Goal: Information Seeking & Learning: Learn about a topic

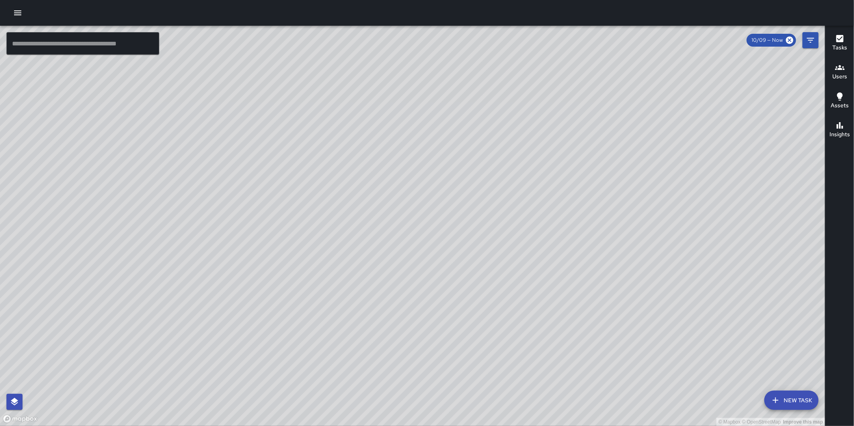
click at [16, 15] on icon "button" at bounding box center [17, 12] width 7 height 5
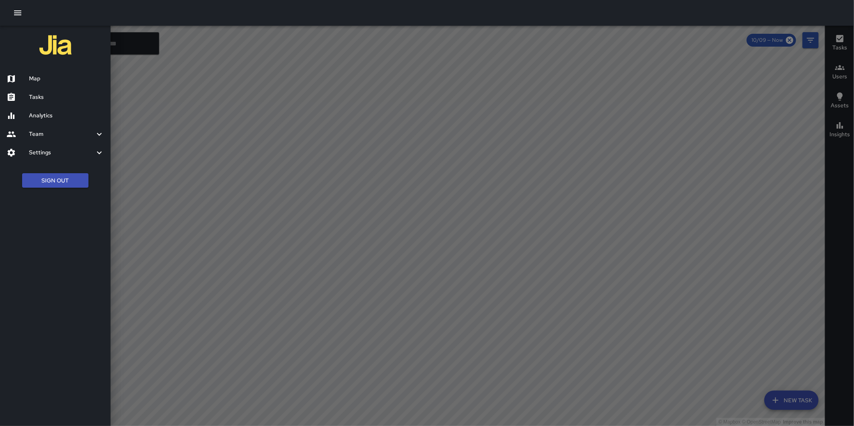
drag, startPoint x: 54, startPoint y: 116, endPoint x: 115, endPoint y: 142, distance: 66.6
click at [54, 116] on h6 "Analytics" at bounding box center [66, 115] width 75 height 9
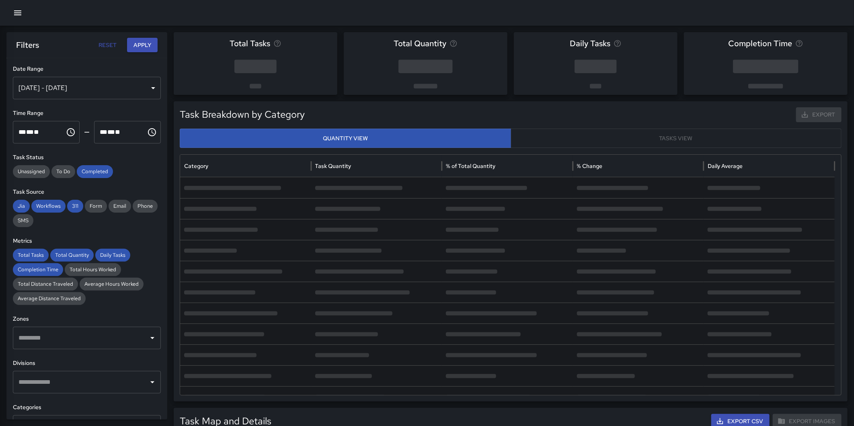
click at [70, 86] on div "Oct 03, 2025 - Oct 09, 2025" at bounding box center [87, 88] width 148 height 23
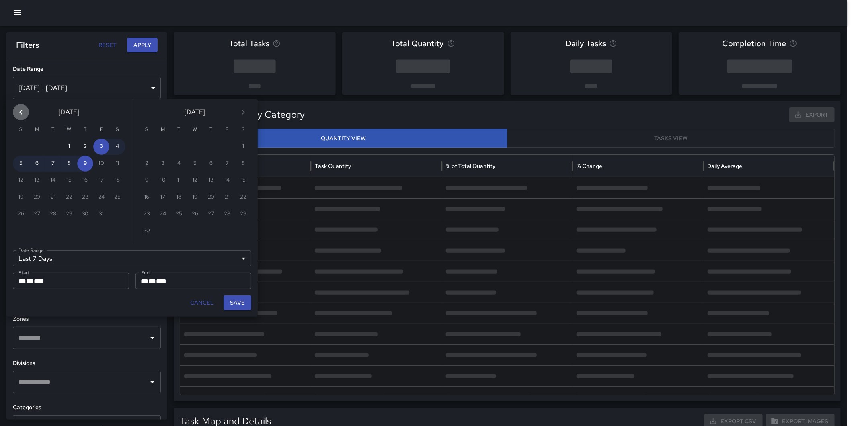
click at [19, 111] on icon "Previous month" at bounding box center [21, 112] width 10 height 10
click at [34, 145] on button "1" at bounding box center [37, 147] width 16 height 16
type input "******"
type input "**********"
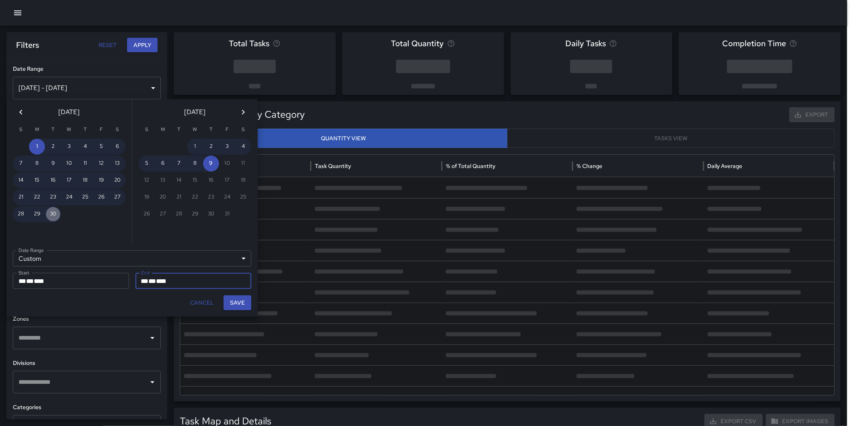
click at [50, 209] on button "30" at bounding box center [53, 214] width 16 height 16
type input "**********"
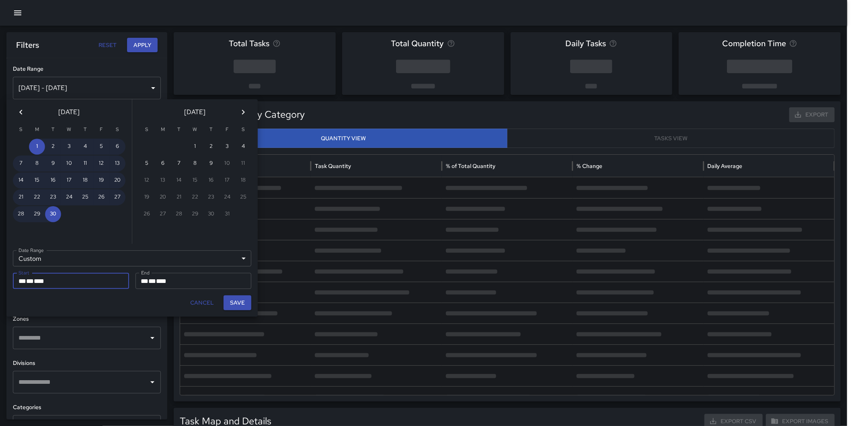
click at [234, 299] on button "Save" at bounding box center [237, 302] width 28 height 15
type input "**********"
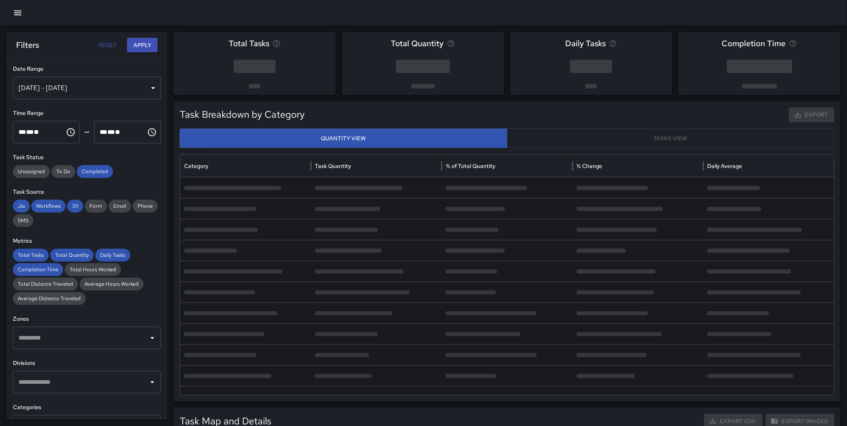
click at [140, 46] on button "Apply" at bounding box center [142, 45] width 31 height 15
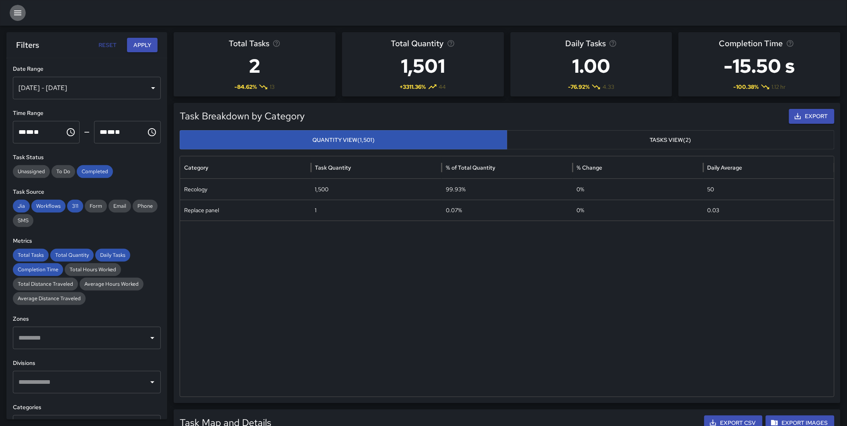
click at [22, 11] on icon "button" at bounding box center [18, 13] width 10 height 10
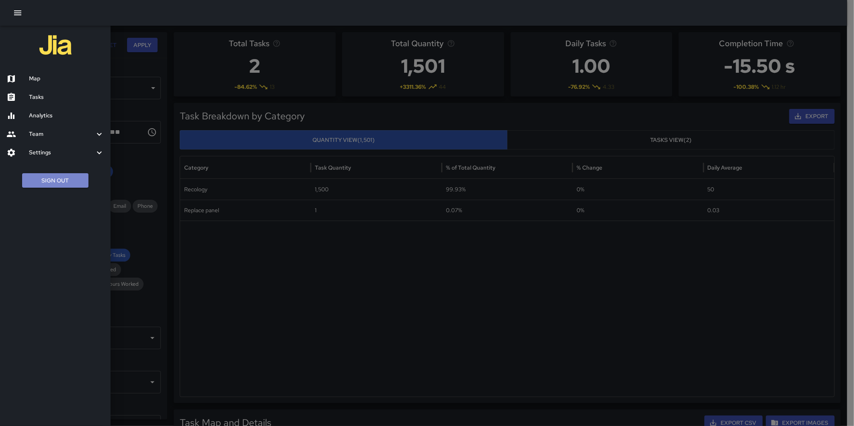
click at [66, 177] on button "Sign Out" at bounding box center [55, 180] width 66 height 15
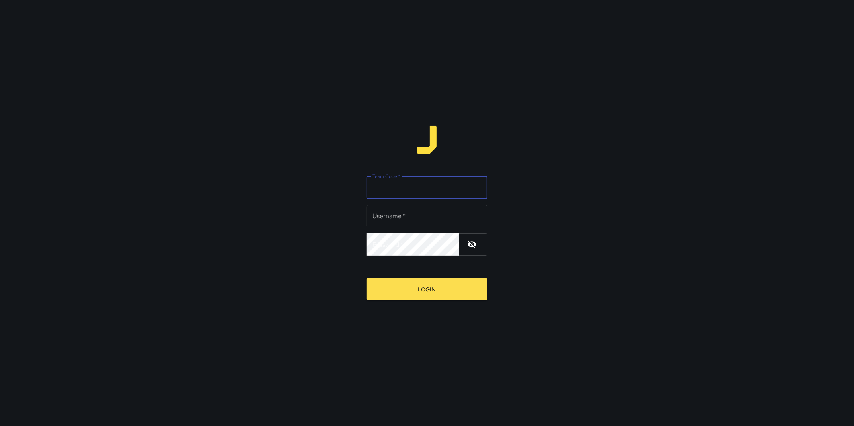
type input "**********"
click at [382, 192] on input "Team Code   *" at bounding box center [427, 187] width 121 height 23
drag, startPoint x: 363, startPoint y: 183, endPoint x: 342, endPoint y: 181, distance: 21.8
click at [342, 181] on div "**********" at bounding box center [427, 213] width 854 height 426
type input "****"
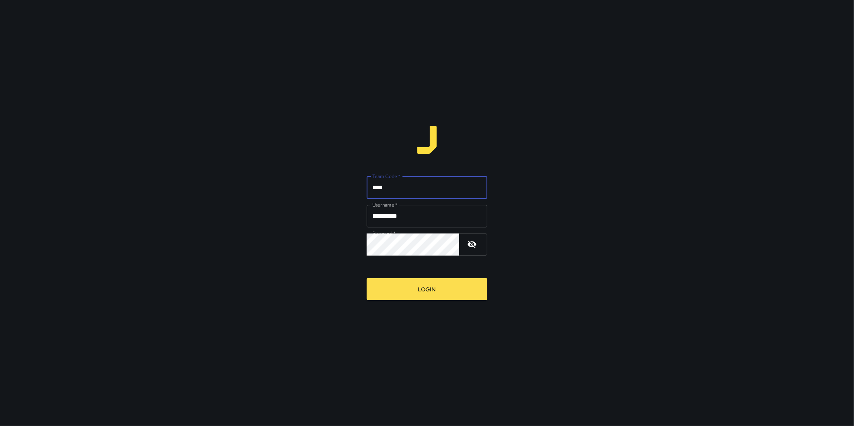
click at [367, 278] on button "Login" at bounding box center [427, 289] width 121 height 22
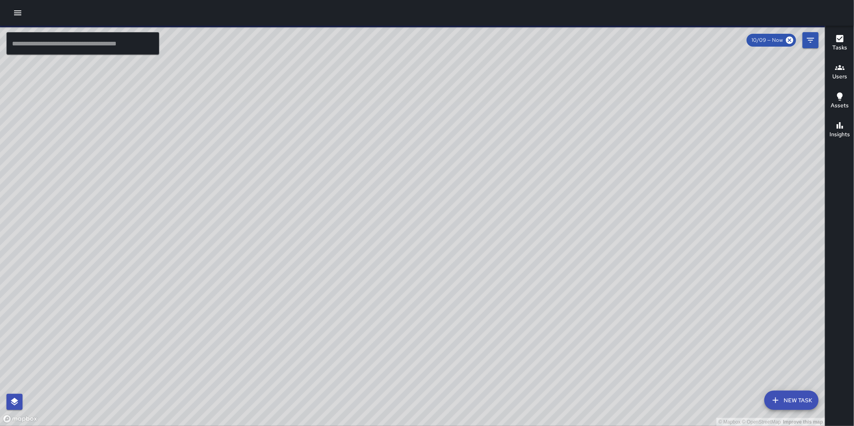
click at [19, 11] on icon "button" at bounding box center [18, 13] width 10 height 10
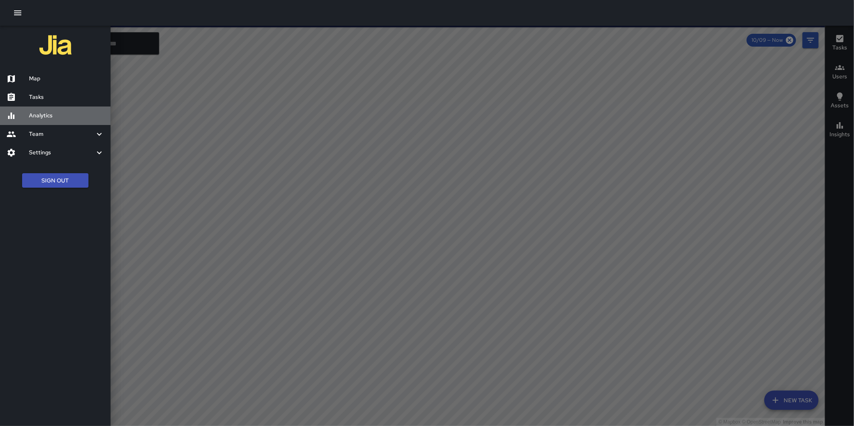
click at [55, 112] on h6 "Analytics" at bounding box center [66, 115] width 75 height 9
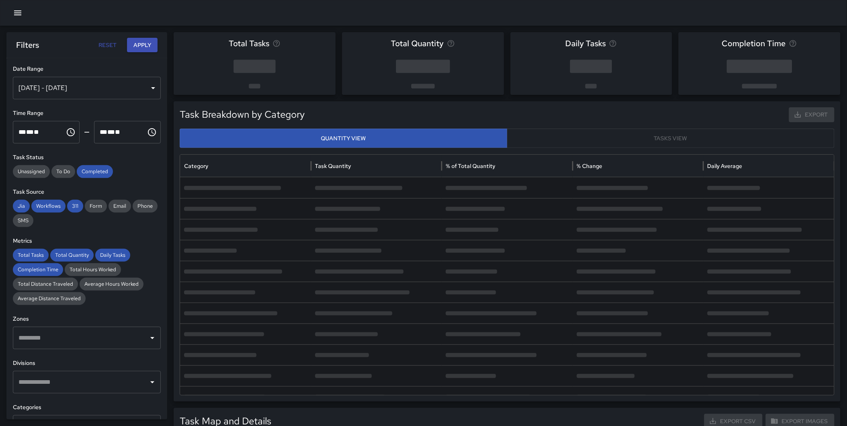
click at [50, 84] on div "Oct 03, 2025 - Oct 09, 2025" at bounding box center [87, 88] width 148 height 23
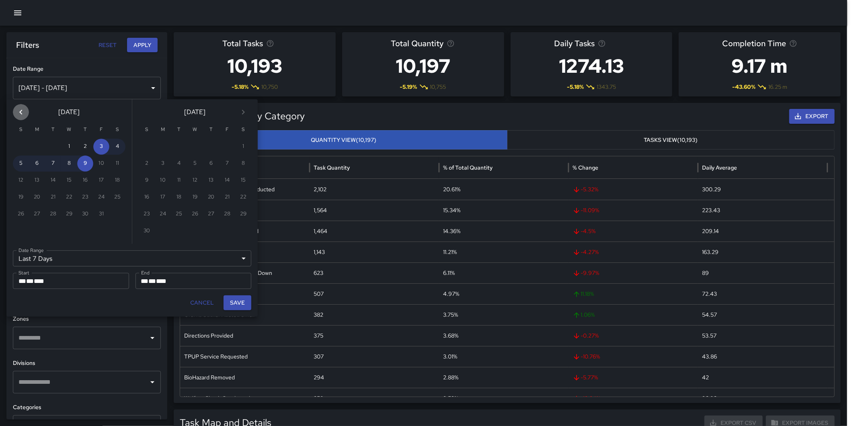
click at [16, 113] on icon "Previous month" at bounding box center [21, 112] width 10 height 10
drag, startPoint x: 37, startPoint y: 146, endPoint x: 50, endPoint y: 174, distance: 31.1
click at [37, 146] on button "1" at bounding box center [37, 147] width 16 height 16
type input "******"
type input "**********"
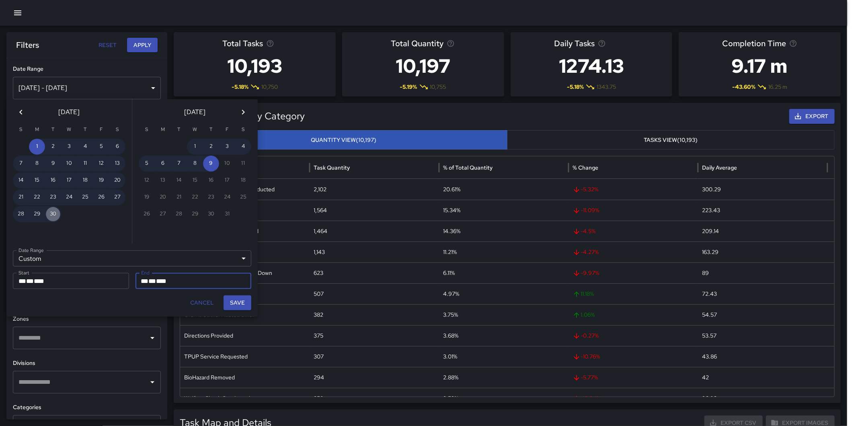
click at [55, 206] on button "30" at bounding box center [53, 214] width 16 height 16
type input "**********"
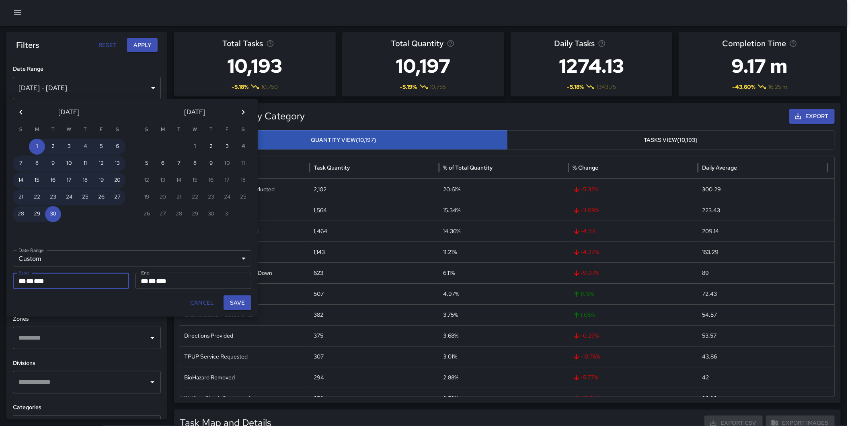
click at [250, 304] on button "Save" at bounding box center [237, 302] width 28 height 15
type input "**********"
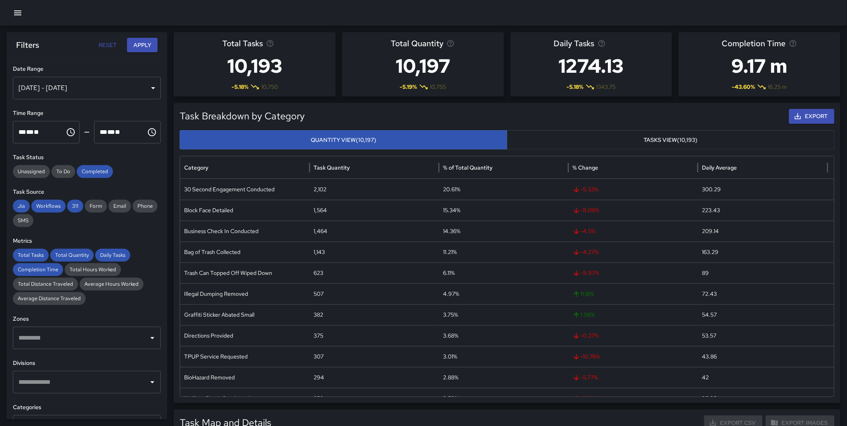
click at [144, 45] on button "Apply" at bounding box center [142, 45] width 31 height 15
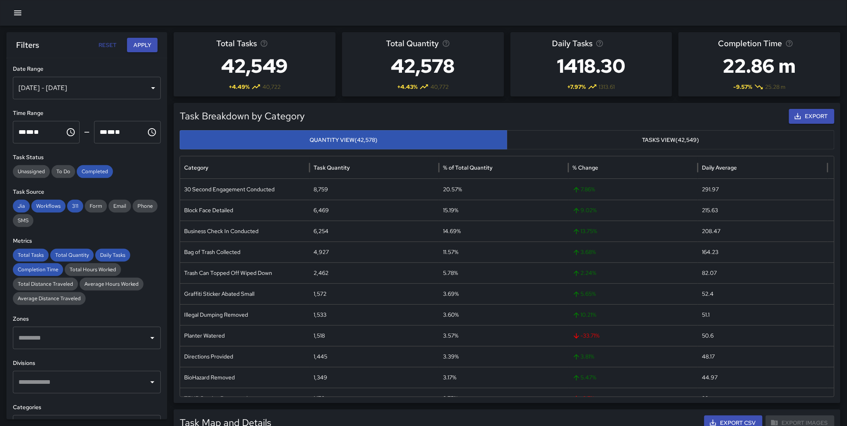
click at [80, 90] on div "Sep 01, 2025 - Sep 30, 2025" at bounding box center [87, 88] width 148 height 23
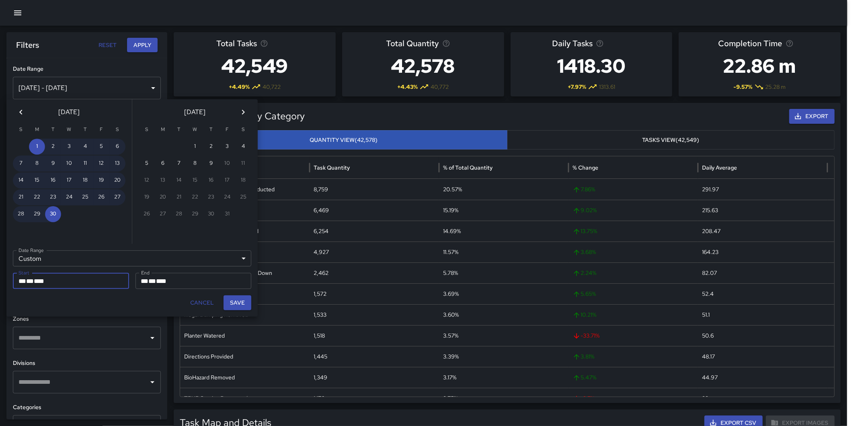
click at [18, 113] on icon "Previous month" at bounding box center [21, 112] width 10 height 10
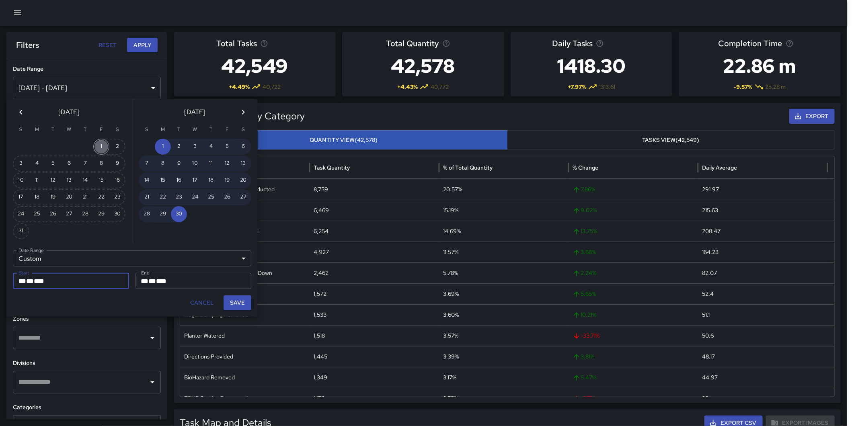
click at [99, 144] on button "1" at bounding box center [101, 147] width 16 height 16
type input "**********"
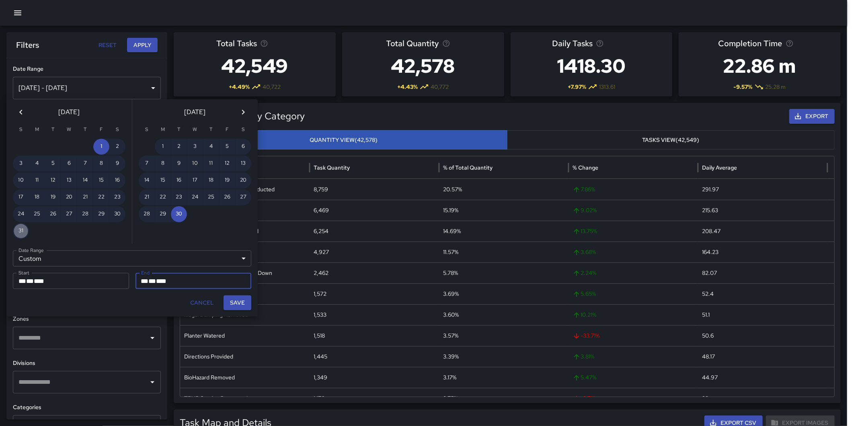
click at [20, 226] on button "31" at bounding box center [21, 231] width 16 height 16
type input "**********"
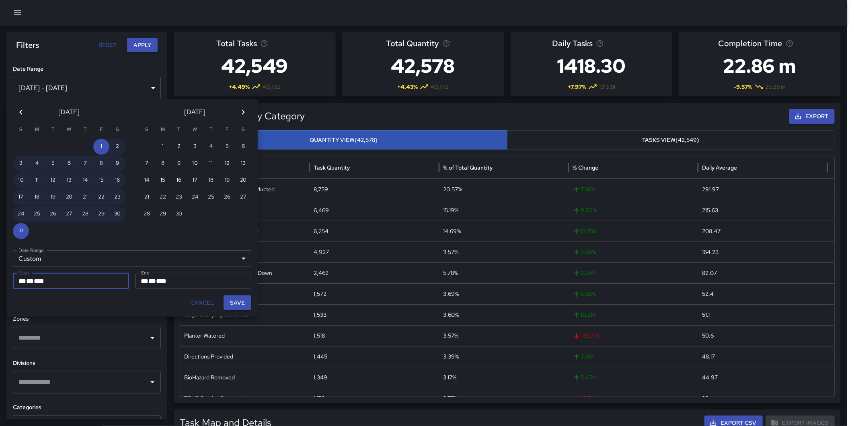
drag, startPoint x: 238, startPoint y: 300, endPoint x: 208, endPoint y: 230, distance: 76.7
click at [238, 300] on button "Save" at bounding box center [237, 302] width 28 height 15
type input "**********"
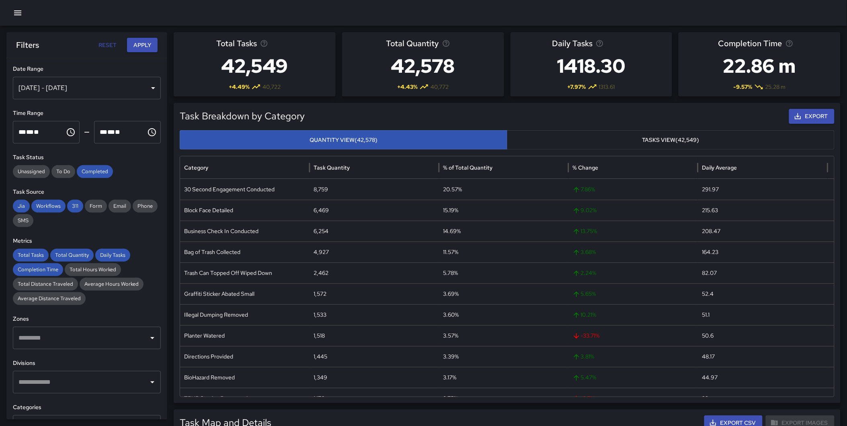
click at [142, 45] on button "Apply" at bounding box center [142, 45] width 31 height 15
click at [109, 375] on input "text" at bounding box center [80, 382] width 129 height 15
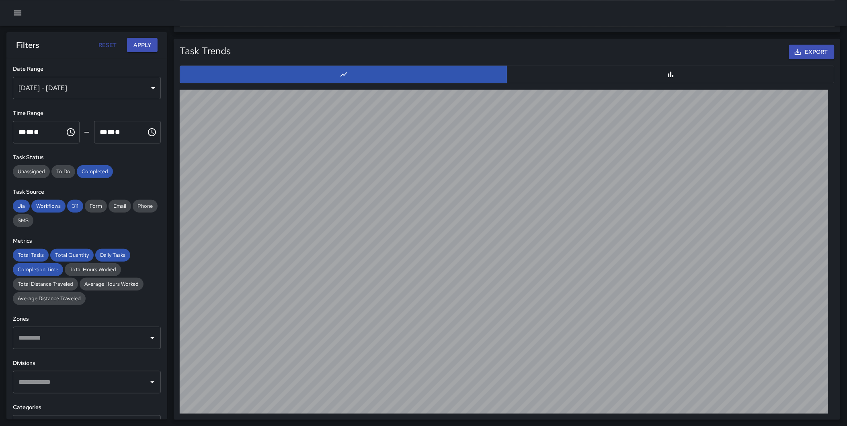
click at [106, 379] on input "text" at bounding box center [80, 382] width 129 height 15
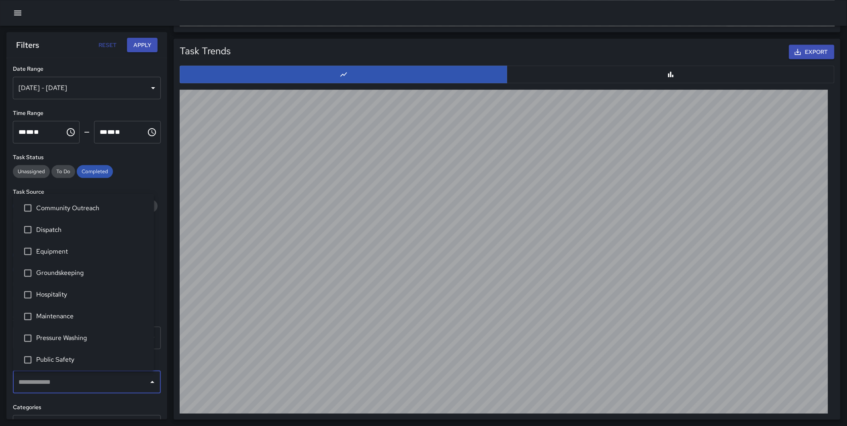
click at [107, 212] on span "Community Outreach" at bounding box center [91, 208] width 111 height 10
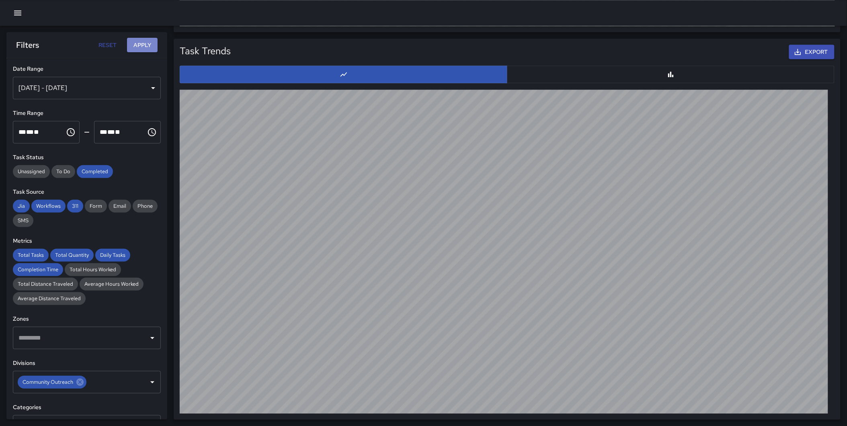
click at [143, 40] on button "Apply" at bounding box center [142, 45] width 31 height 15
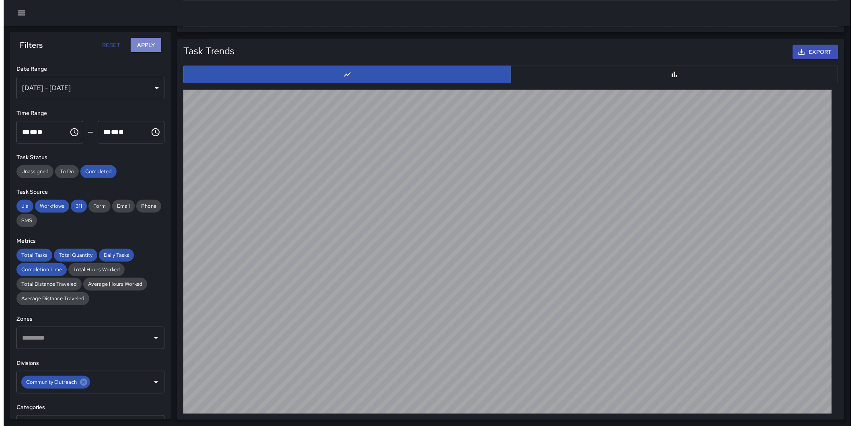
scroll to position [754, 0]
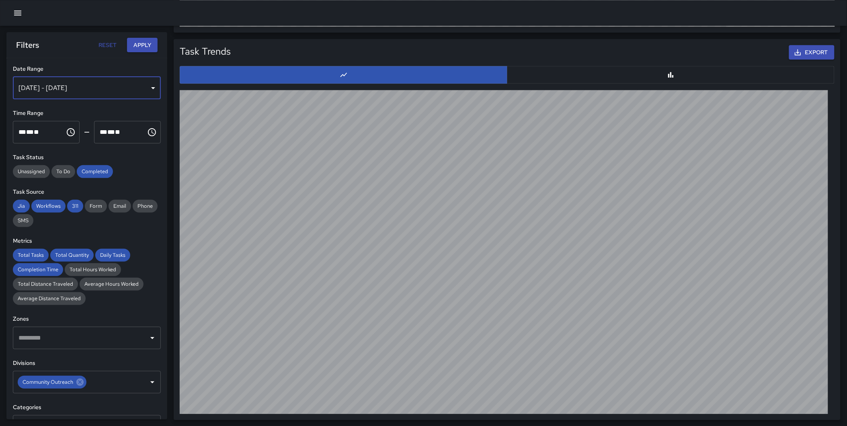
click at [118, 89] on div "Aug 01, 2025 - Aug 31, 2025" at bounding box center [87, 88] width 148 height 23
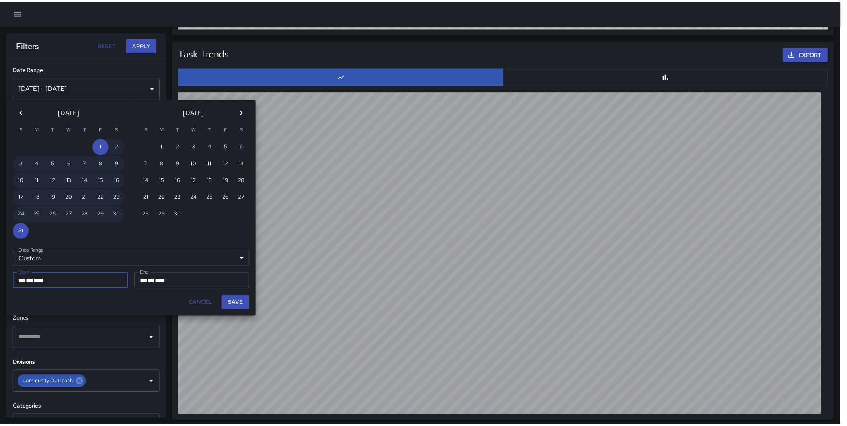
scroll to position [756, 0]
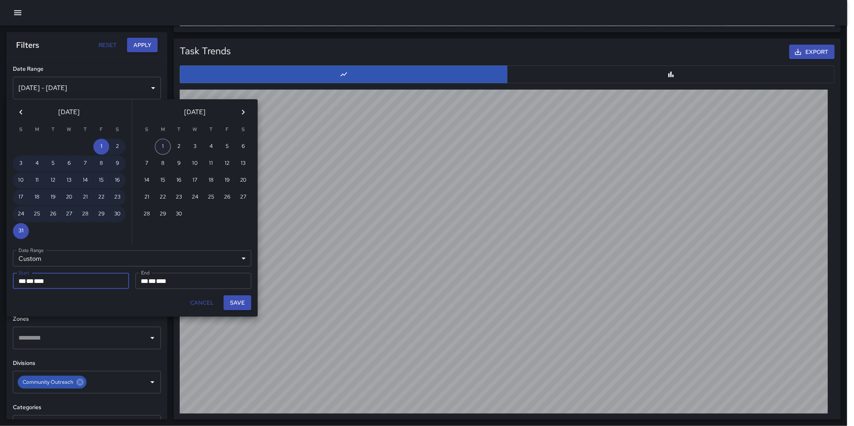
click at [160, 142] on button "1" at bounding box center [163, 147] width 16 height 16
type input "**********"
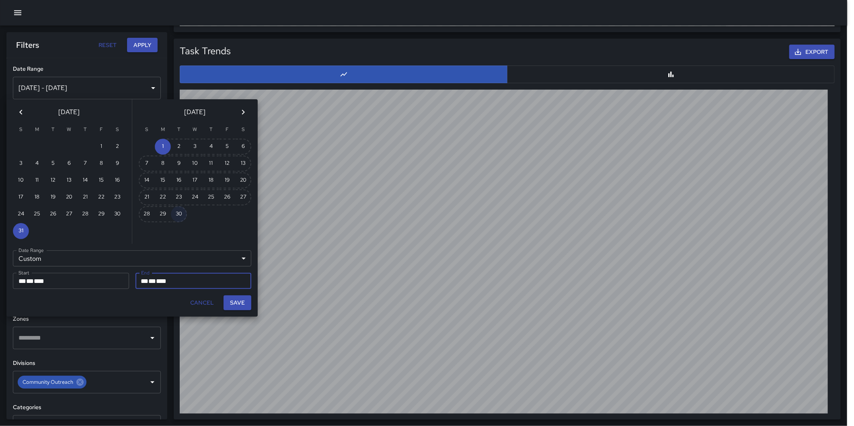
click at [179, 210] on button "30" at bounding box center [179, 214] width 16 height 16
type input "**********"
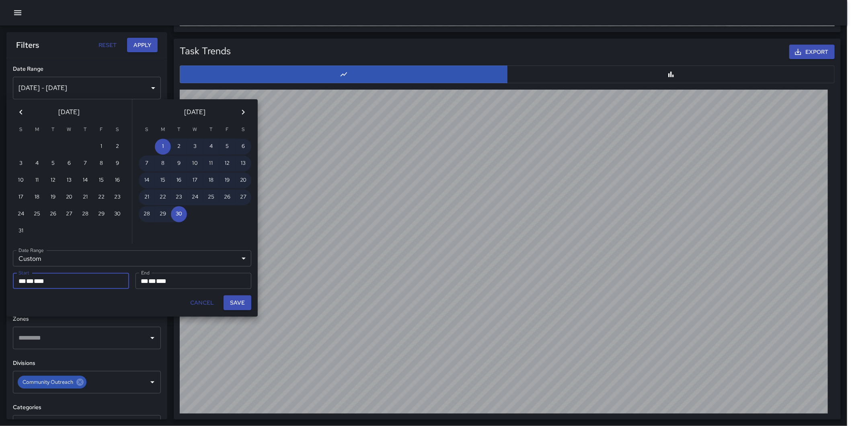
click at [240, 300] on button "Save" at bounding box center [237, 302] width 28 height 15
type input "**********"
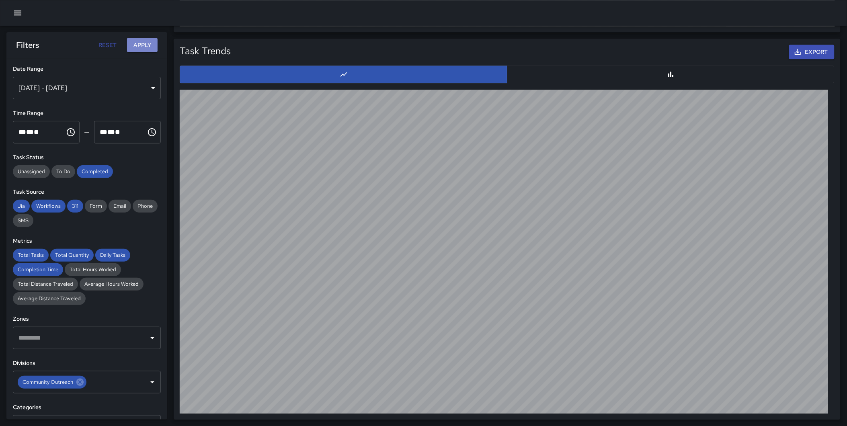
click at [141, 41] on button "Apply" at bounding box center [142, 45] width 31 height 15
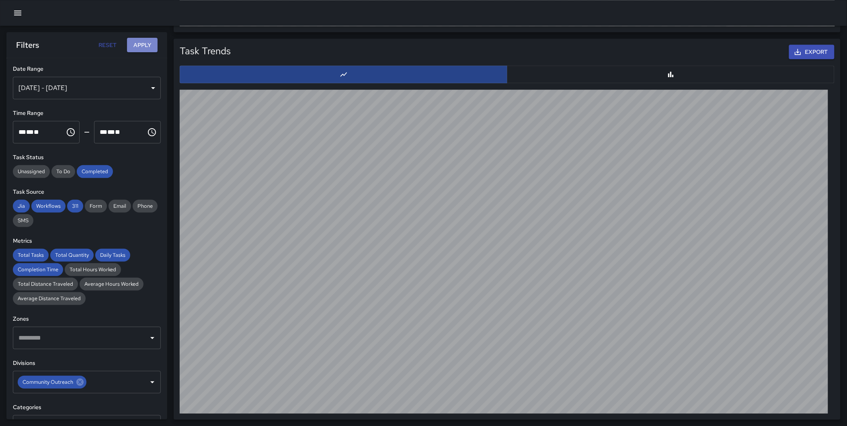
scroll to position [754, 0]
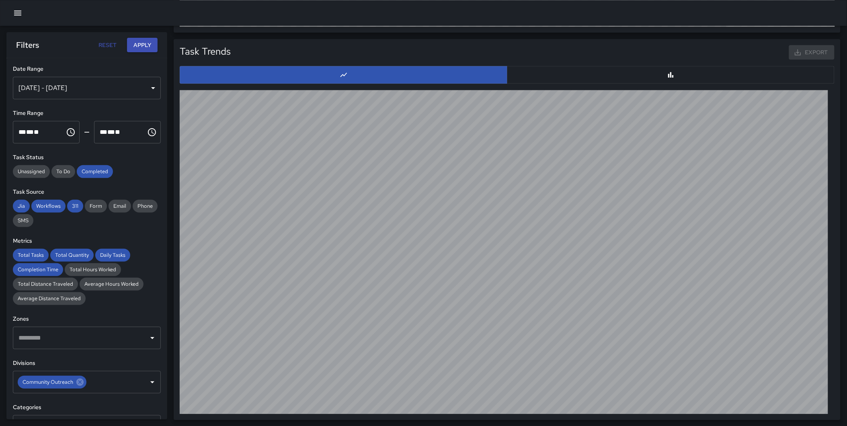
click at [176, 88] on div "Task Trends Export" at bounding box center [507, 229] width 667 height 381
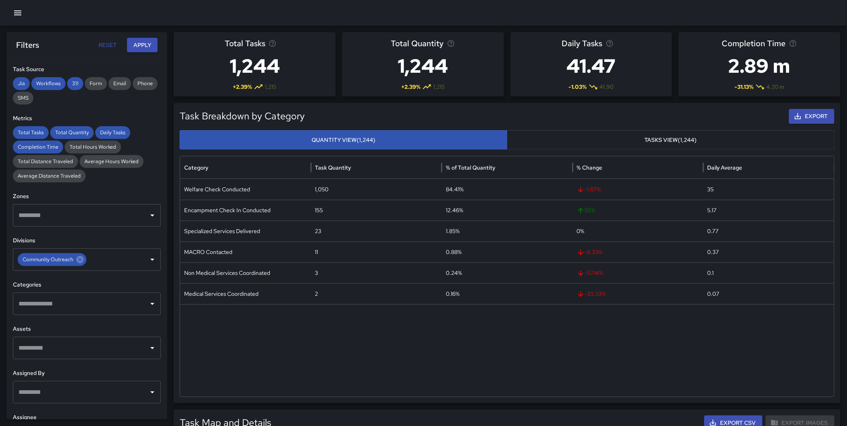
scroll to position [141, 0]
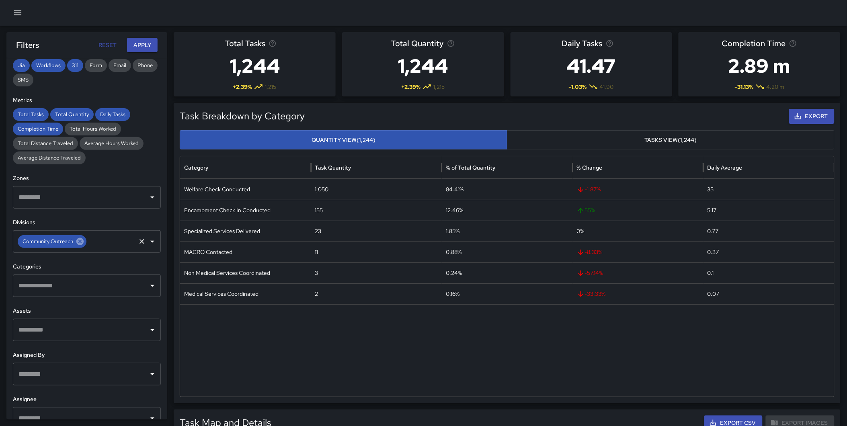
click at [79, 242] on icon at bounding box center [80, 241] width 9 height 9
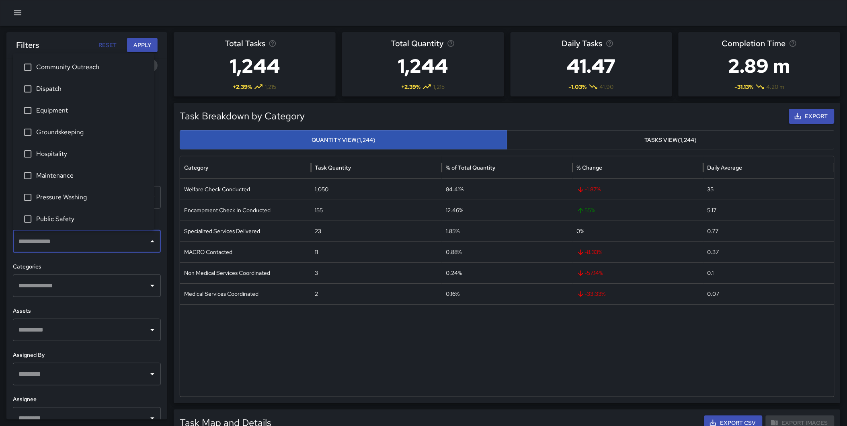
click at [65, 244] on input "text" at bounding box center [80, 241] width 129 height 15
click at [84, 175] on span "Maintenance" at bounding box center [91, 176] width 111 height 10
click at [147, 42] on button "Apply" at bounding box center [142, 45] width 31 height 15
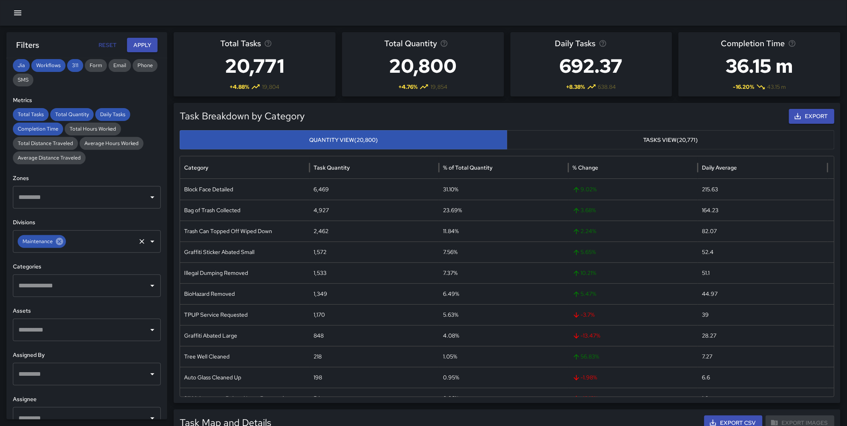
click at [59, 244] on icon at bounding box center [59, 241] width 7 height 7
click at [58, 243] on input "text" at bounding box center [80, 241] width 129 height 15
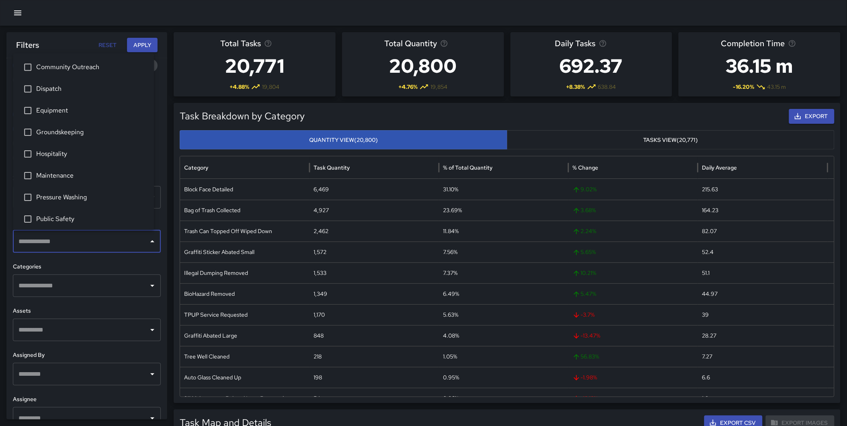
click at [61, 89] on span "Dispatch" at bounding box center [91, 89] width 111 height 10
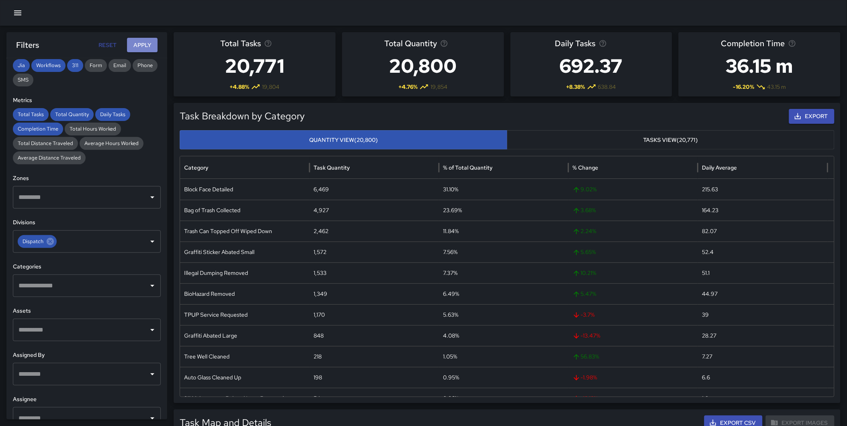
click at [145, 38] on button "Apply" at bounding box center [142, 45] width 31 height 15
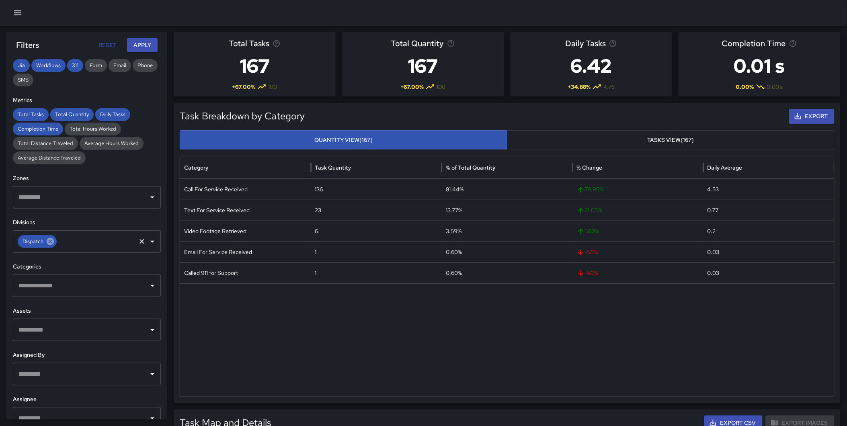
click at [48, 242] on icon at bounding box center [50, 241] width 7 height 7
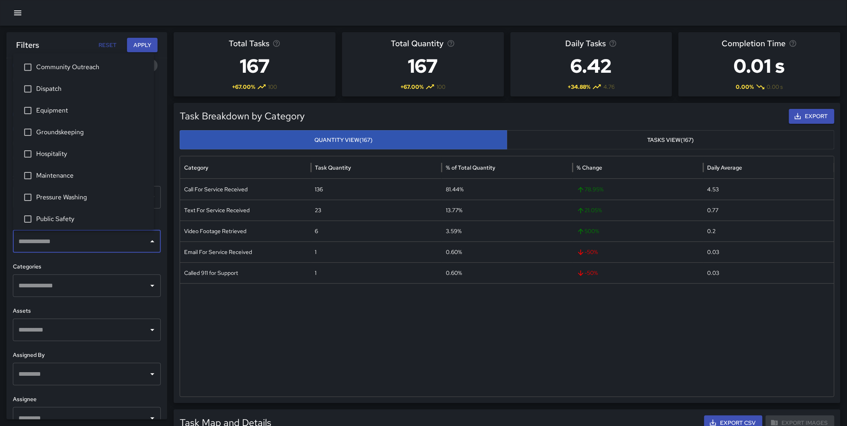
click at [40, 242] on input "text" at bounding box center [80, 241] width 129 height 15
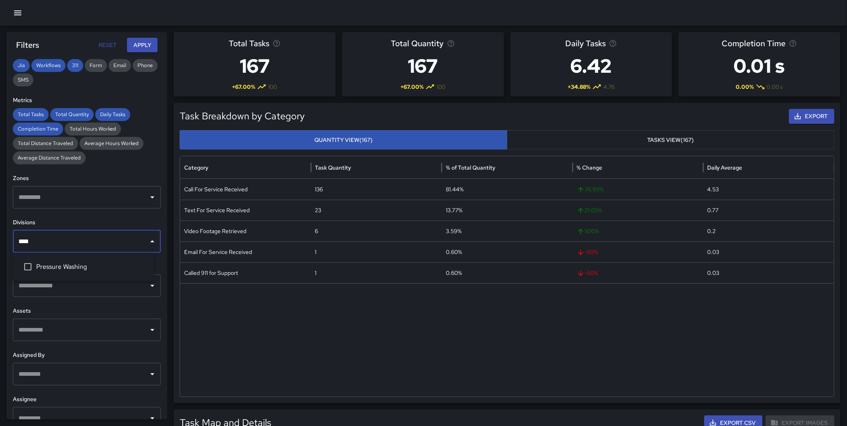
type input "*****"
click at [53, 266] on span "Pressure Washing" at bounding box center [91, 267] width 111 height 10
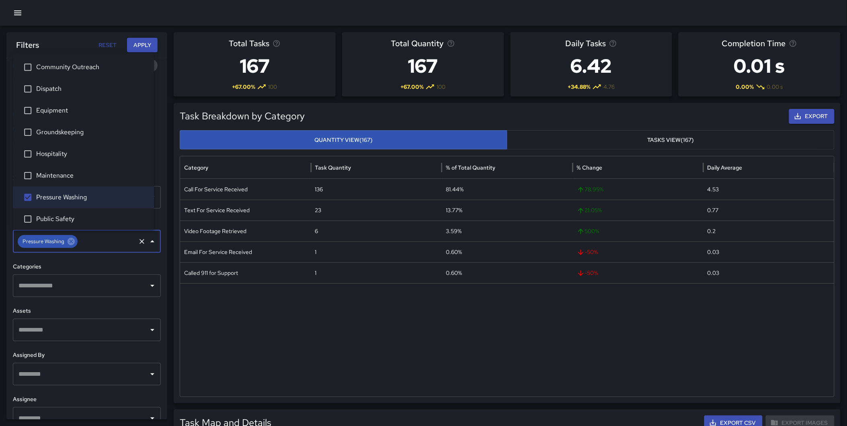
click at [137, 47] on button "Apply" at bounding box center [142, 45] width 31 height 15
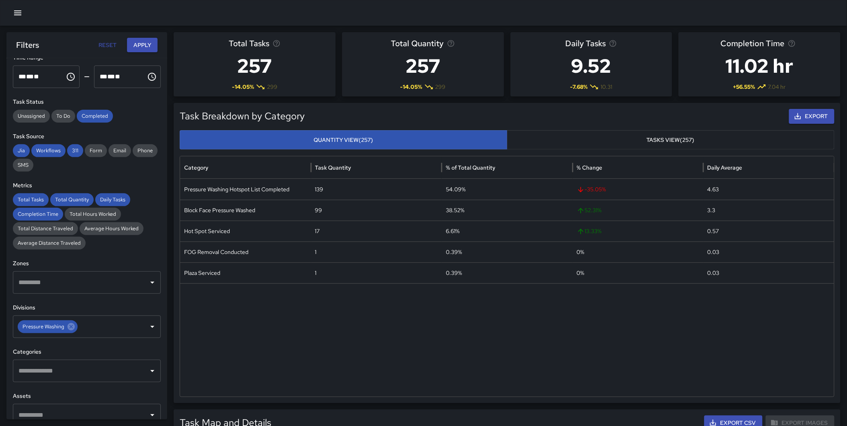
scroll to position [61, 0]
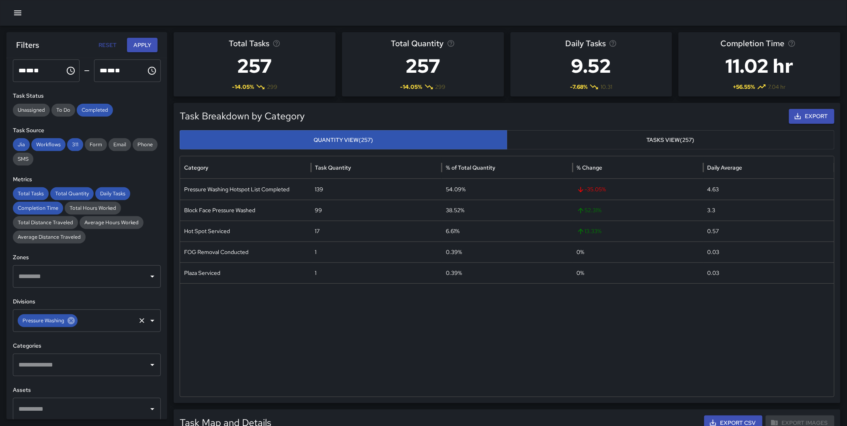
click at [70, 319] on icon at bounding box center [71, 320] width 7 height 7
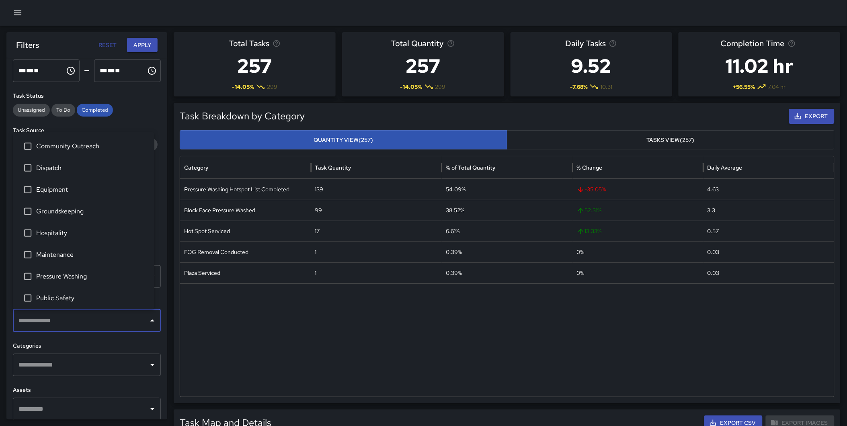
click at [51, 316] on input "text" at bounding box center [80, 320] width 129 height 15
click at [71, 185] on span "Equipment" at bounding box center [91, 190] width 111 height 10
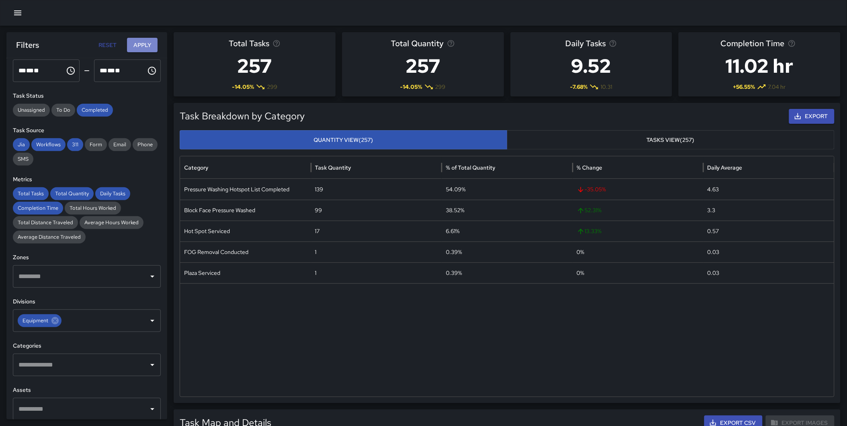
click at [135, 46] on button "Apply" at bounding box center [142, 45] width 31 height 15
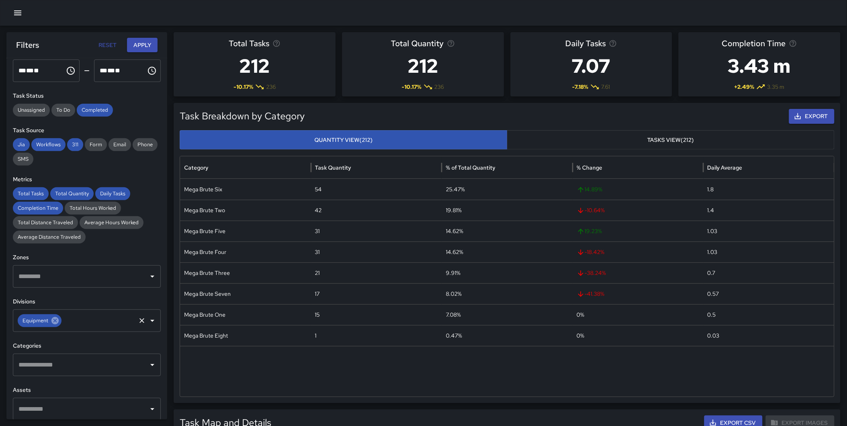
click at [53, 323] on icon at bounding box center [54, 320] width 7 height 7
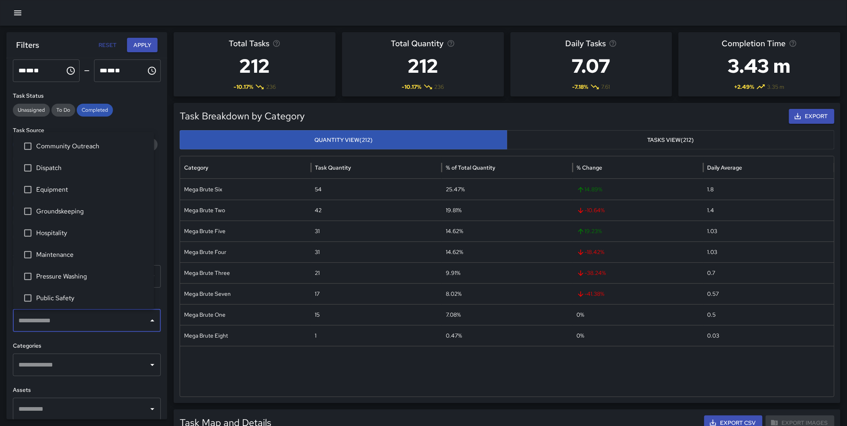
click at [63, 319] on input "text" at bounding box center [80, 320] width 129 height 15
click at [66, 211] on span "Groundskeeping" at bounding box center [91, 212] width 111 height 10
click at [138, 46] on button "Apply" at bounding box center [142, 45] width 31 height 15
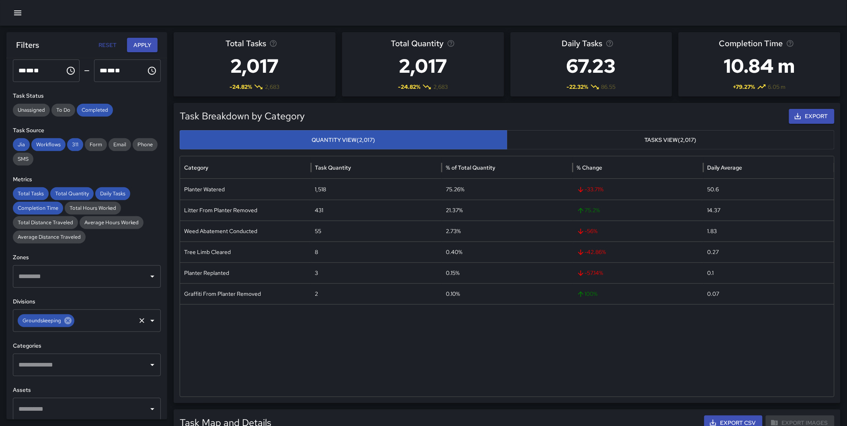
click at [70, 322] on icon at bounding box center [67, 320] width 7 height 7
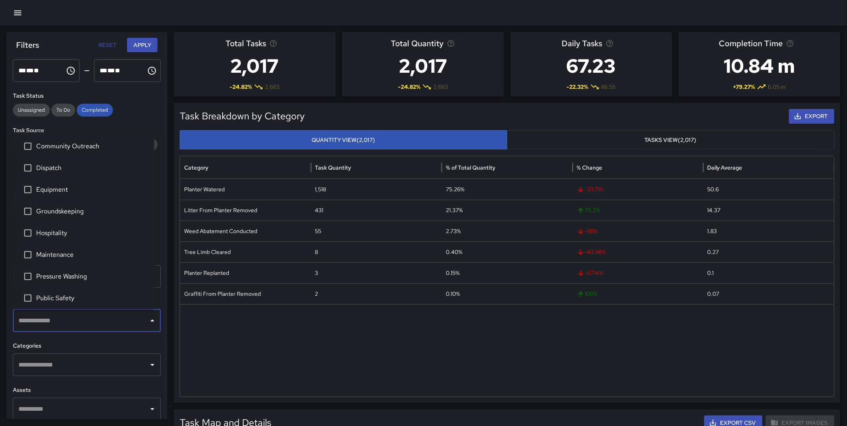
click at [63, 324] on input "text" at bounding box center [80, 320] width 129 height 15
click at [69, 234] on span "Hospitality" at bounding box center [91, 233] width 111 height 10
click at [145, 47] on button "Apply" at bounding box center [142, 45] width 31 height 15
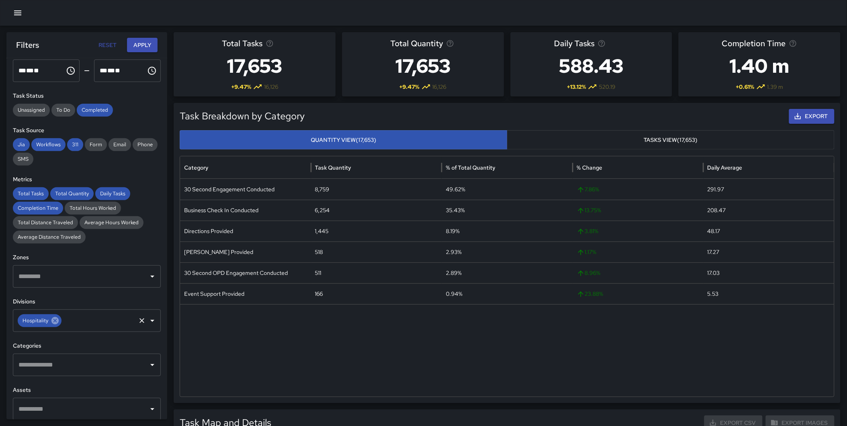
click at [54, 321] on icon at bounding box center [54, 320] width 7 height 7
click at [41, 322] on input "text" at bounding box center [80, 320] width 129 height 15
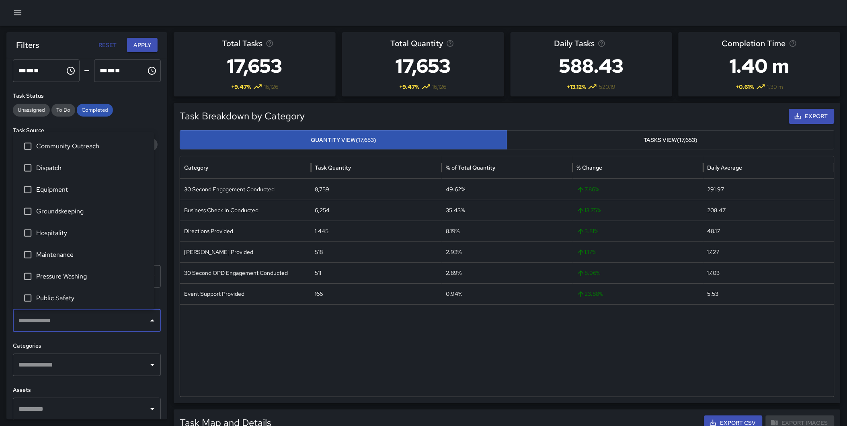
click at [86, 293] on span "Public Safety" at bounding box center [91, 298] width 111 height 10
click at [144, 43] on button "Apply" at bounding box center [142, 45] width 31 height 15
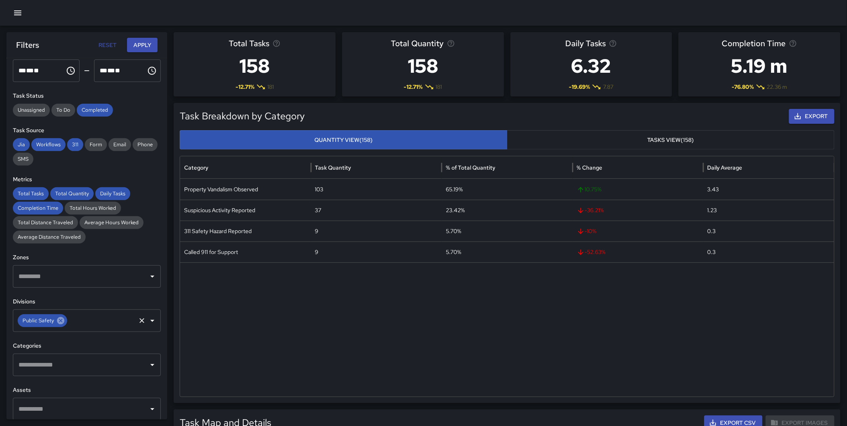
click at [59, 323] on icon at bounding box center [60, 320] width 7 height 7
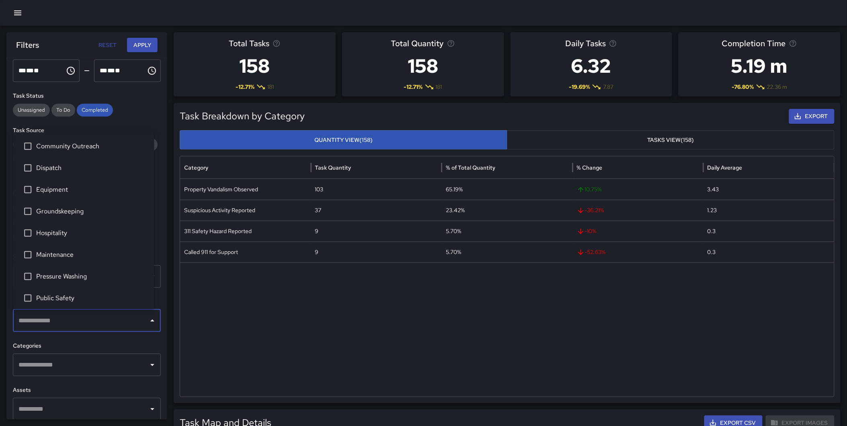
click at [78, 316] on input "text" at bounding box center [80, 320] width 129 height 15
click at [63, 166] on span "Dispatch" at bounding box center [91, 168] width 111 height 10
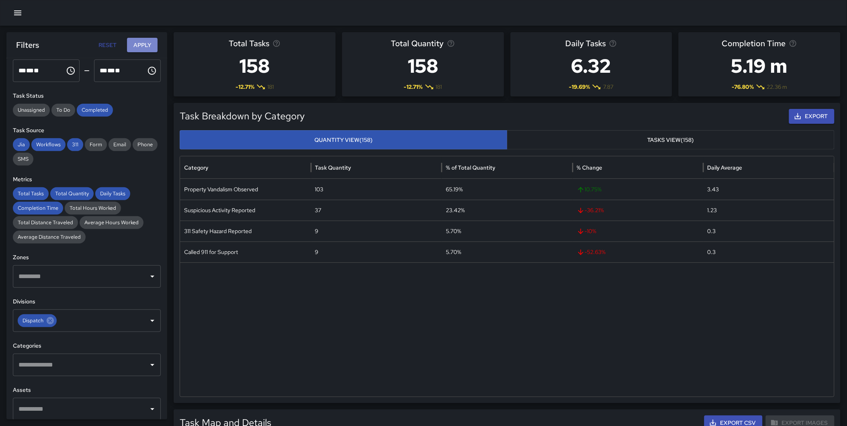
click at [143, 47] on button "Apply" at bounding box center [142, 45] width 31 height 15
drag, startPoint x: 49, startPoint y: 324, endPoint x: 98, endPoint y: 290, distance: 59.0
click at [98, 290] on div "**********" at bounding box center [86, 238] width 161 height 361
click at [52, 320] on icon at bounding box center [50, 320] width 7 height 7
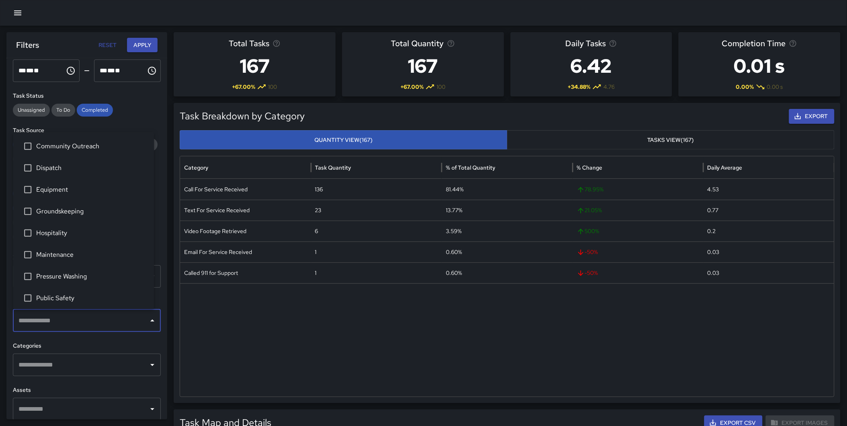
click at [59, 320] on input "text" at bounding box center [80, 320] width 129 height 15
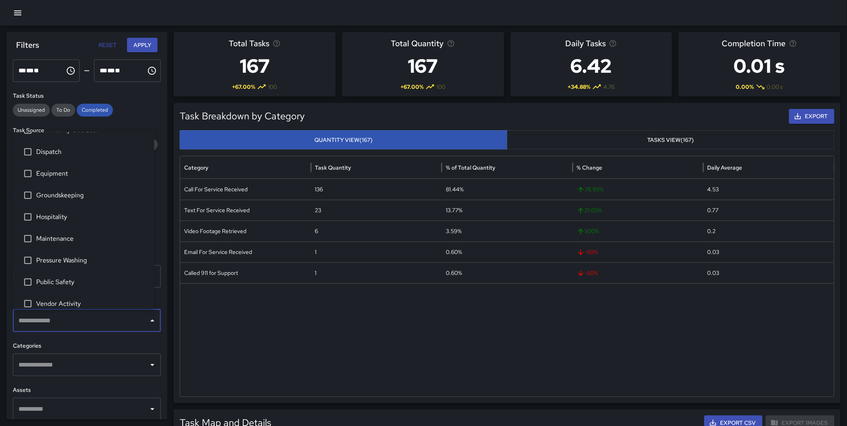
scroll to position [25, 0]
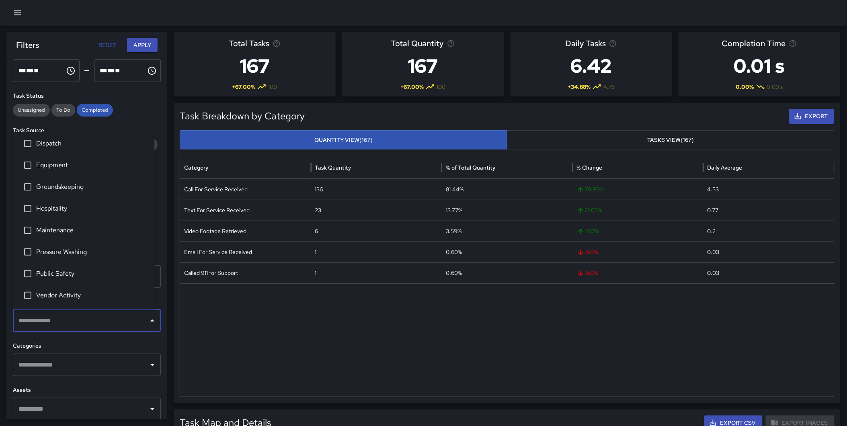
click at [70, 293] on span "Vendor Activity" at bounding box center [91, 296] width 111 height 10
click at [141, 45] on button "Apply" at bounding box center [142, 45] width 31 height 15
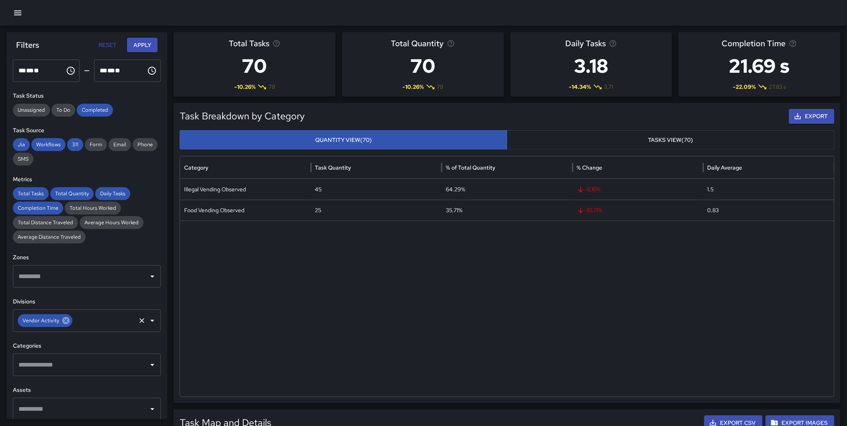
click at [66, 322] on icon at bounding box center [65, 320] width 9 height 9
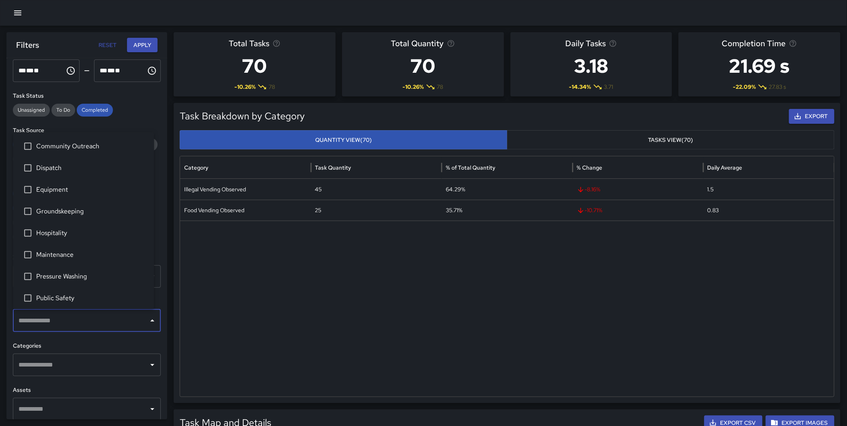
click at [68, 319] on input "text" at bounding box center [80, 320] width 129 height 15
type input "*"
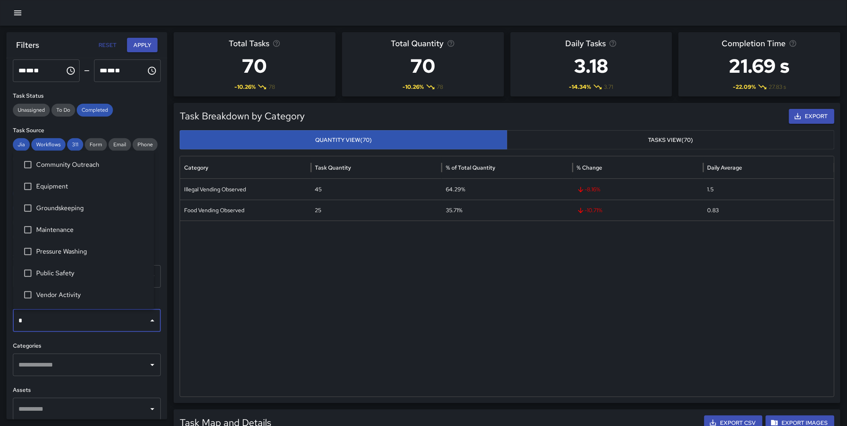
click at [59, 182] on span "Equipment" at bounding box center [91, 187] width 111 height 10
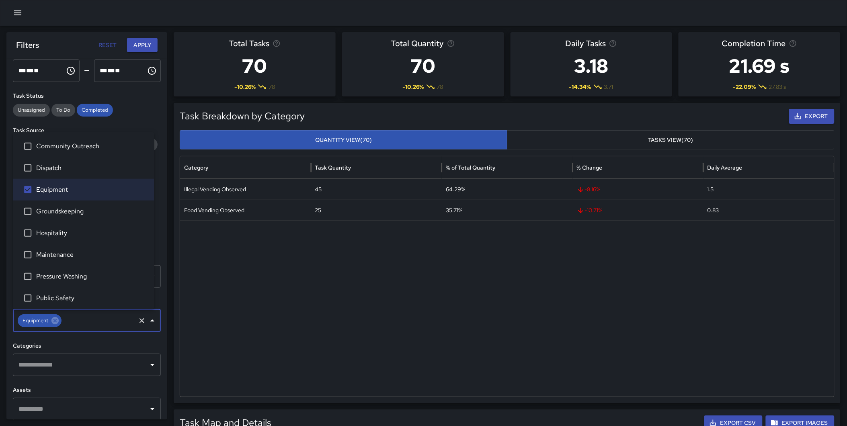
click at [138, 39] on button "Apply" at bounding box center [142, 45] width 31 height 15
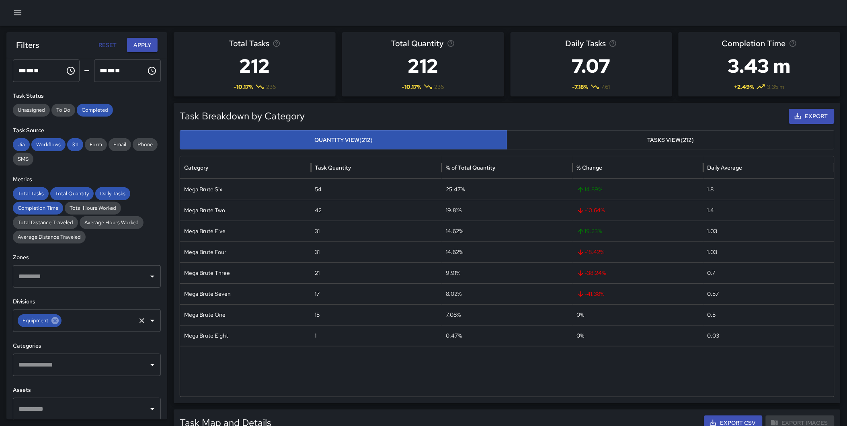
click at [55, 319] on icon at bounding box center [54, 320] width 7 height 7
click at [55, 319] on input "text" at bounding box center [80, 320] width 129 height 15
click at [140, 314] on div "​" at bounding box center [87, 320] width 148 height 23
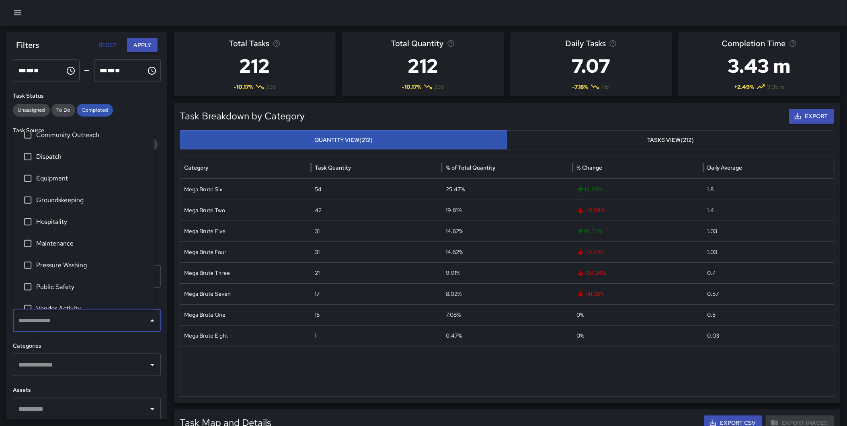
scroll to position [0, 0]
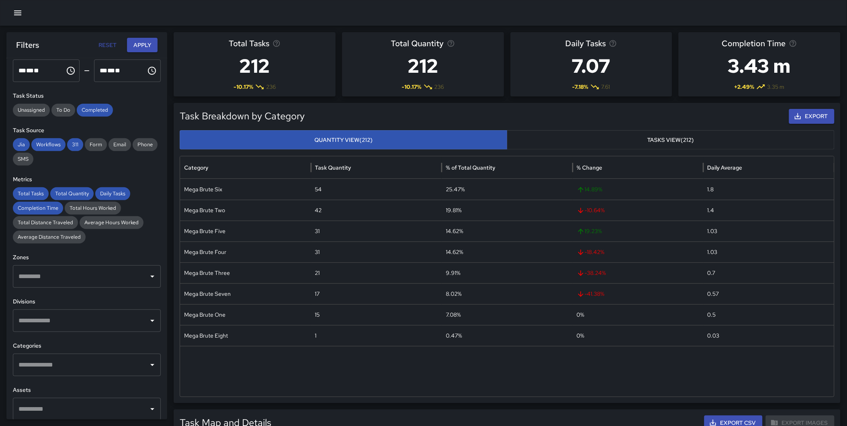
click at [128, 323] on input "text" at bounding box center [80, 320] width 129 height 15
click at [102, 314] on input "text" at bounding box center [80, 320] width 129 height 15
click at [113, 324] on input "text" at bounding box center [80, 320] width 129 height 15
click at [106, 287] on div "​" at bounding box center [87, 276] width 148 height 23
click at [125, 253] on h6 "Zones" at bounding box center [87, 257] width 148 height 9
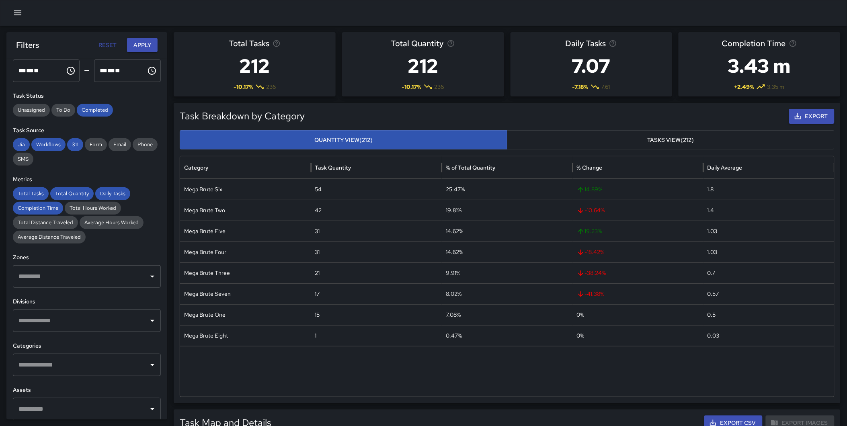
click at [90, 316] on input "text" at bounding box center [80, 320] width 129 height 15
click at [104, 322] on input "text" at bounding box center [80, 320] width 129 height 15
click at [85, 326] on input "text" at bounding box center [80, 320] width 129 height 15
click at [58, 317] on input "text" at bounding box center [80, 320] width 129 height 15
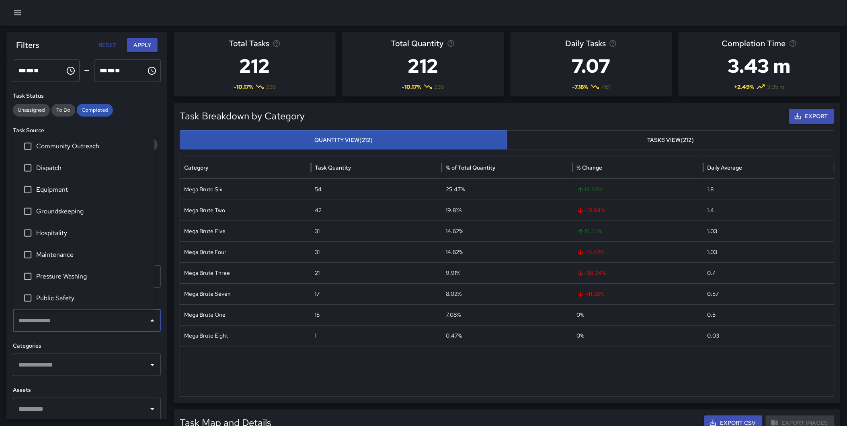
click at [68, 303] on li "Public Safety" at bounding box center [83, 298] width 141 height 22
click at [149, 49] on button "Apply" at bounding box center [142, 45] width 31 height 15
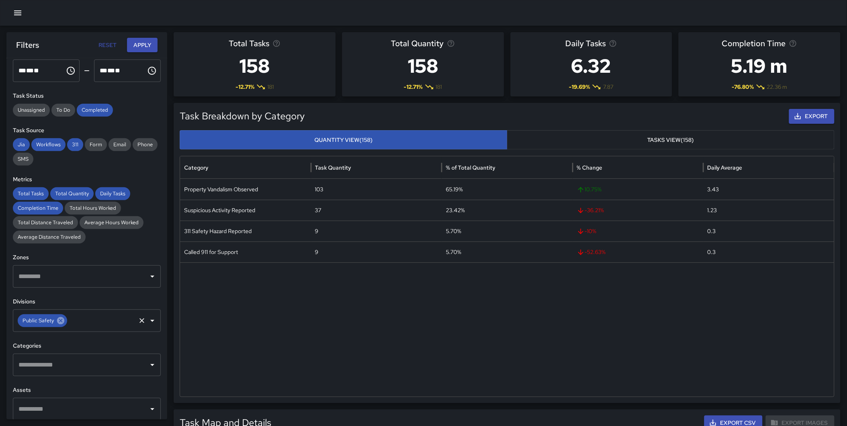
click at [57, 319] on icon at bounding box center [60, 320] width 7 height 7
click at [119, 298] on h6 "Divisions" at bounding box center [87, 301] width 148 height 9
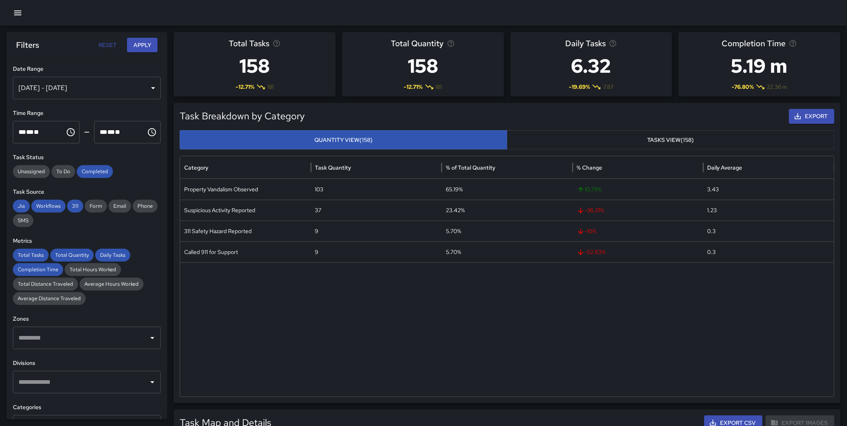
click at [76, 90] on div "Sep 01, 2025 - Sep 30, 2025" at bounding box center [87, 88] width 148 height 23
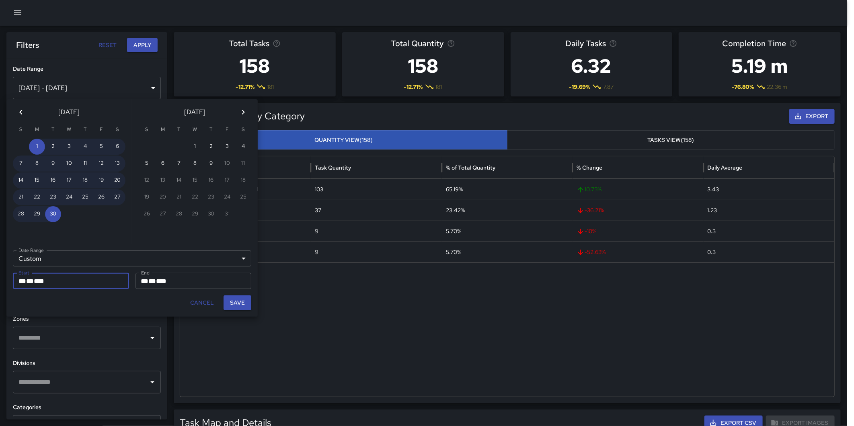
drag, startPoint x: 19, startPoint y: 110, endPoint x: 23, endPoint y: 115, distance: 6.4
click at [18, 111] on icon "Previous month" at bounding box center [21, 112] width 10 height 10
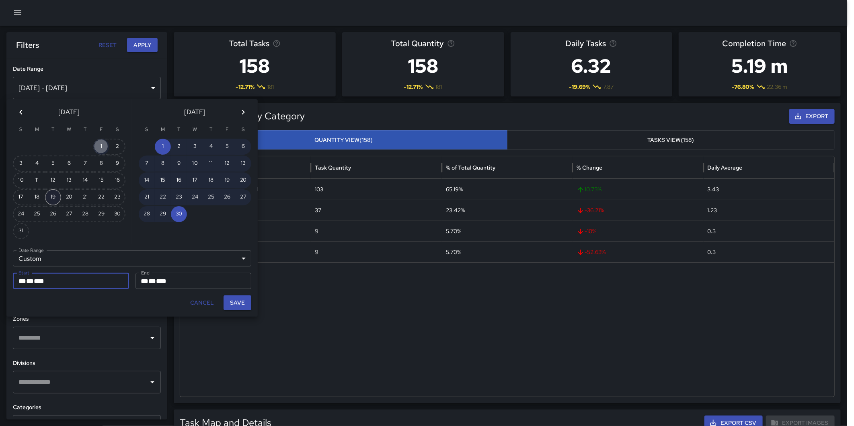
drag, startPoint x: 97, startPoint y: 146, endPoint x: 50, endPoint y: 189, distance: 63.7
click at [97, 146] on button "1" at bounding box center [101, 147] width 16 height 16
type input "**********"
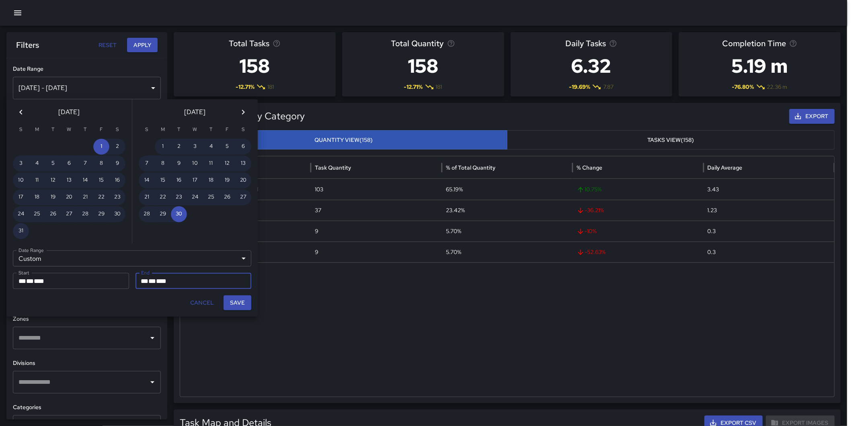
click at [22, 224] on button "31" at bounding box center [21, 231] width 16 height 16
type input "**********"
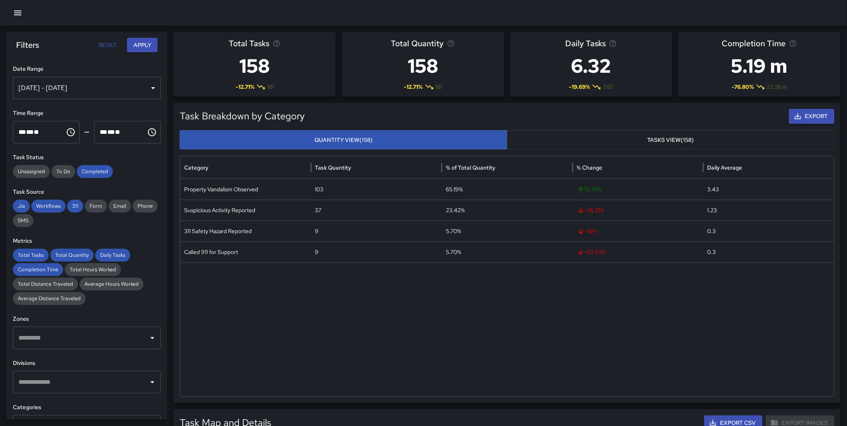
click at [148, 47] on button "Apply" at bounding box center [142, 45] width 31 height 15
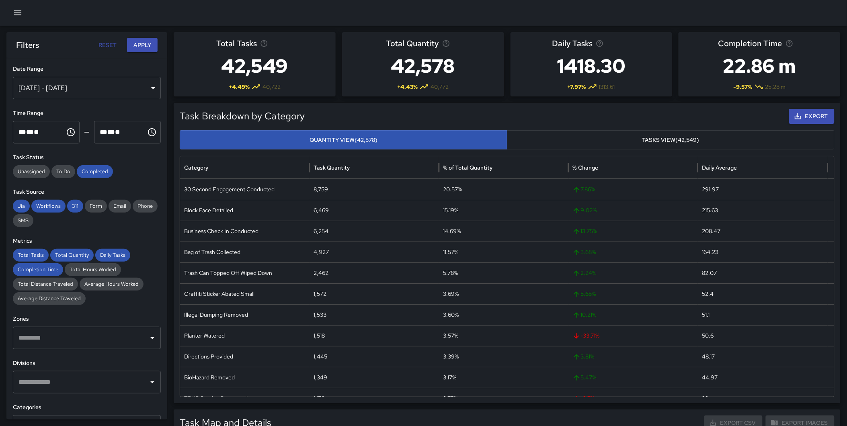
click at [135, 89] on div "Sep 01, 2025 - Sep 30, 2025" at bounding box center [87, 88] width 148 height 23
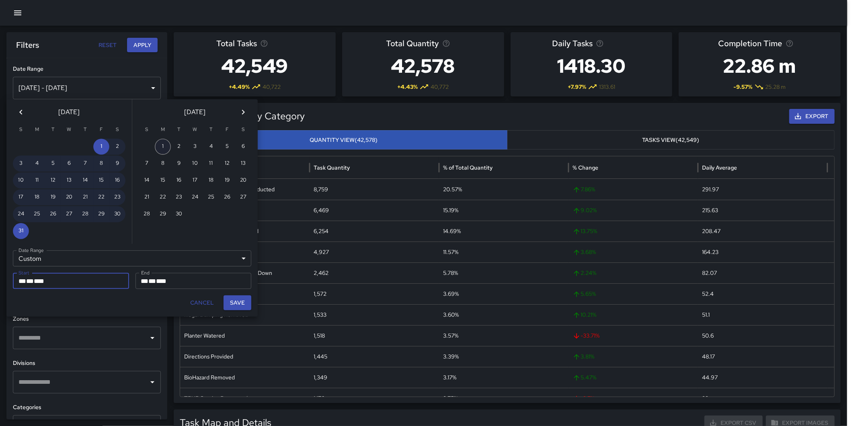
click at [160, 141] on button "1" at bounding box center [163, 147] width 16 height 16
type input "**********"
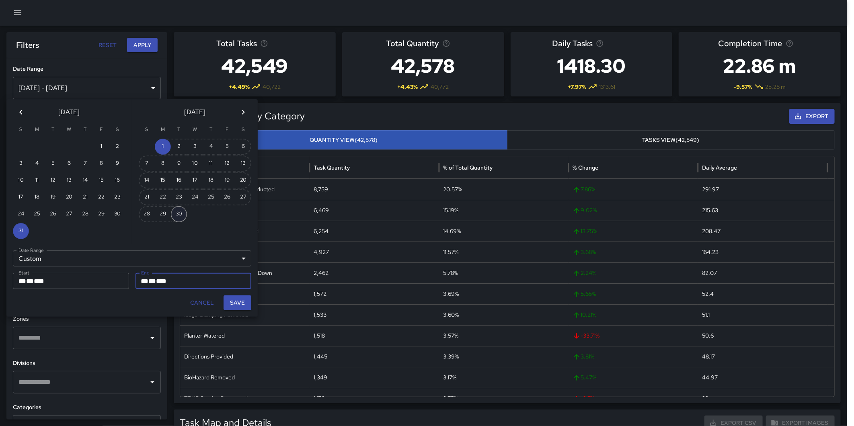
click at [180, 206] on button "30" at bounding box center [179, 214] width 16 height 16
type input "**********"
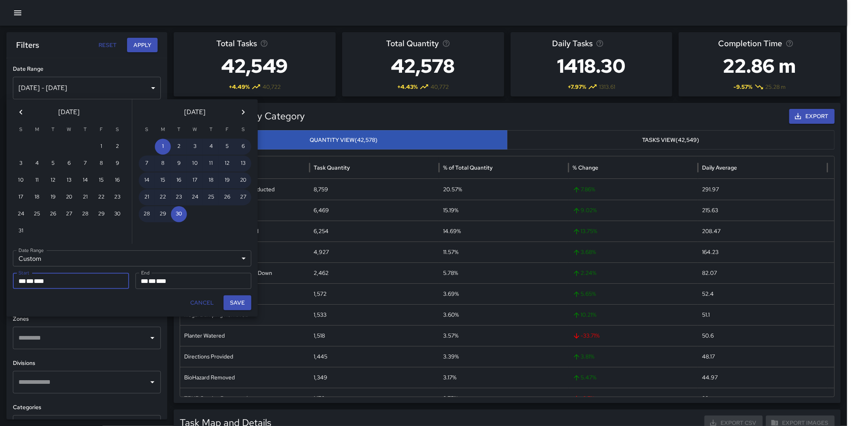
click at [240, 304] on button "Save" at bounding box center [237, 302] width 28 height 15
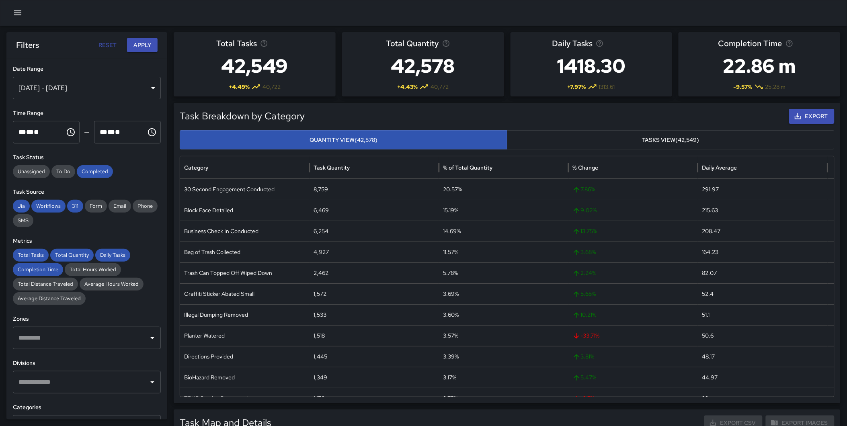
click at [145, 51] on button "Apply" at bounding box center [142, 45] width 31 height 15
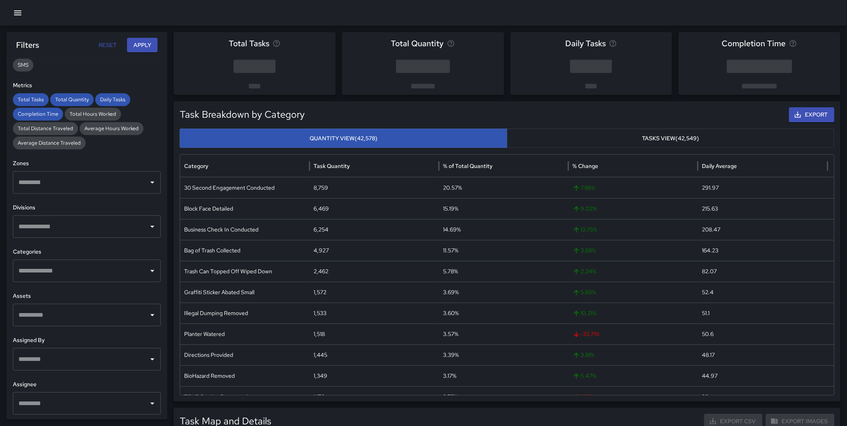
scroll to position [157, 0]
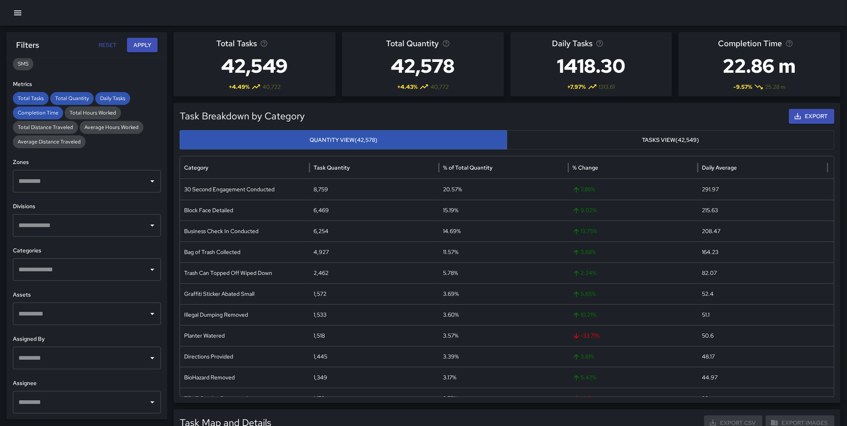
click at [65, 231] on input "text" at bounding box center [80, 225] width 129 height 15
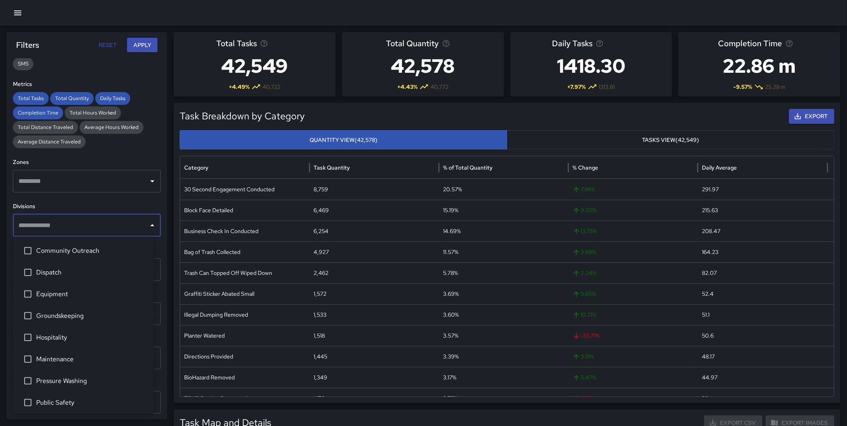
click at [67, 250] on span "Community Outreach" at bounding box center [91, 251] width 111 height 10
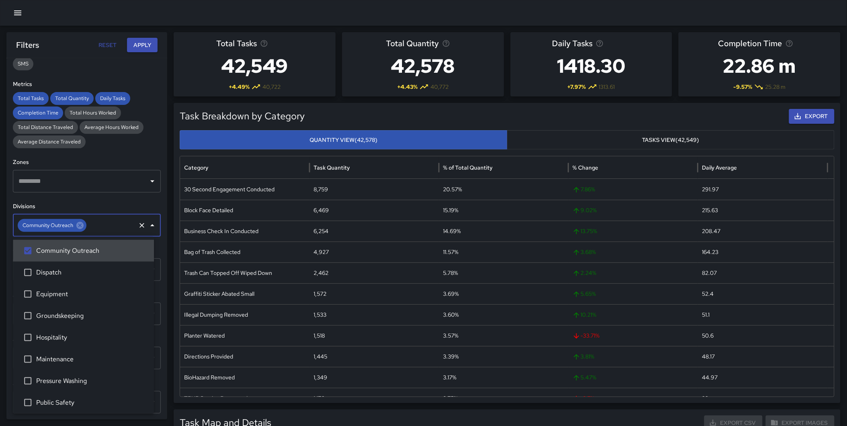
click at [141, 45] on button "Apply" at bounding box center [142, 45] width 31 height 15
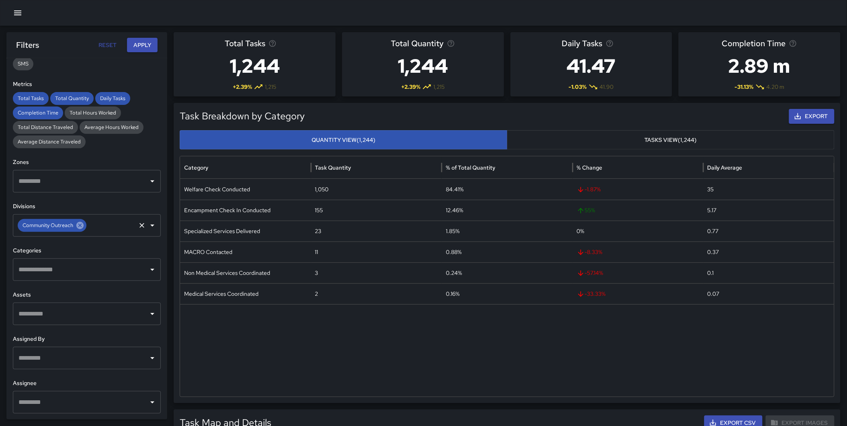
click at [78, 226] on icon at bounding box center [79, 225] width 7 height 7
click at [71, 230] on input "text" at bounding box center [80, 225] width 129 height 15
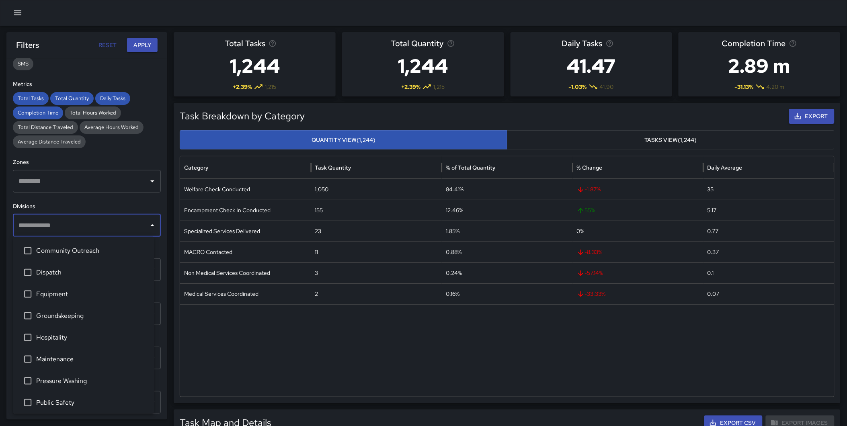
click at [59, 270] on span "Dispatch" at bounding box center [91, 273] width 111 height 10
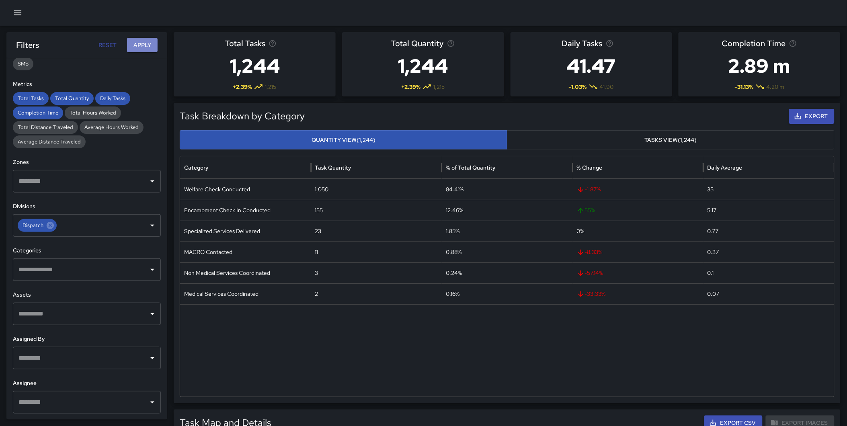
click at [144, 43] on button "Apply" at bounding box center [142, 45] width 31 height 15
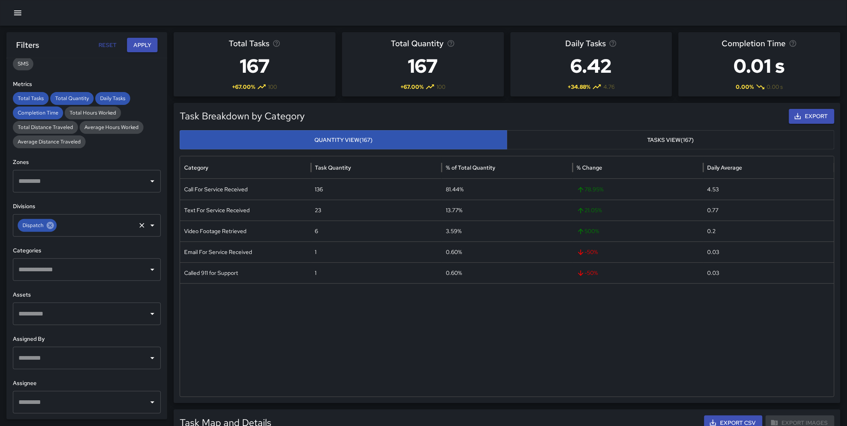
click at [51, 227] on icon at bounding box center [50, 225] width 7 height 7
click at [58, 227] on input "text" at bounding box center [96, 225] width 77 height 15
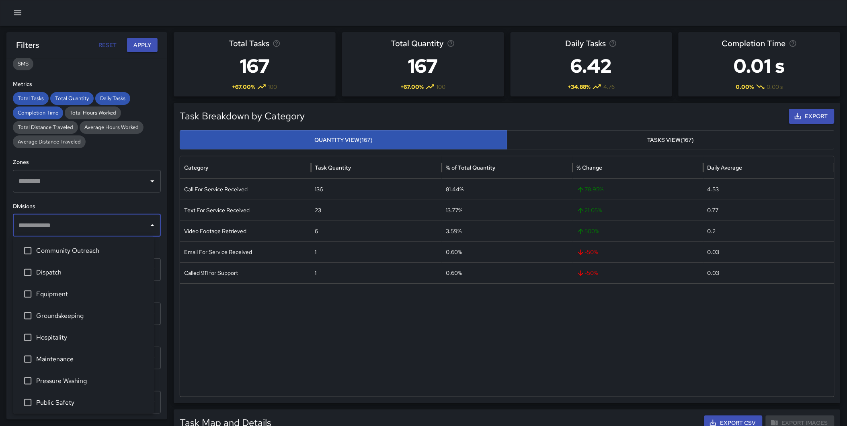
type input "*"
click at [65, 262] on li "Equipment" at bounding box center [83, 273] width 141 height 22
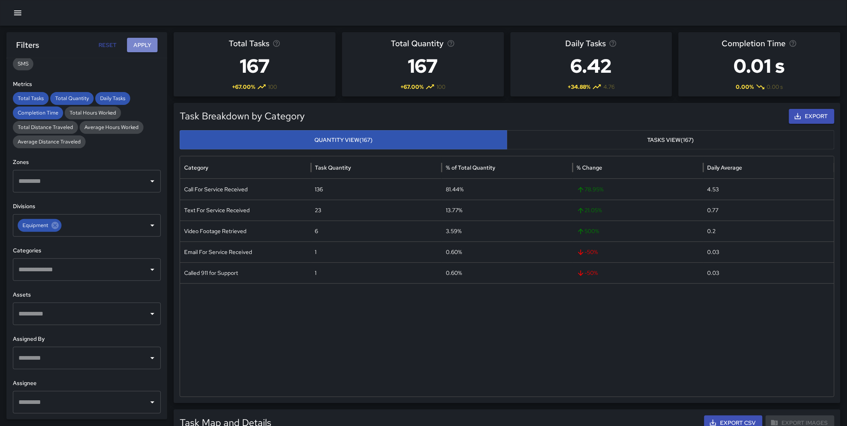
click at [140, 45] on button "Apply" at bounding box center [142, 45] width 31 height 15
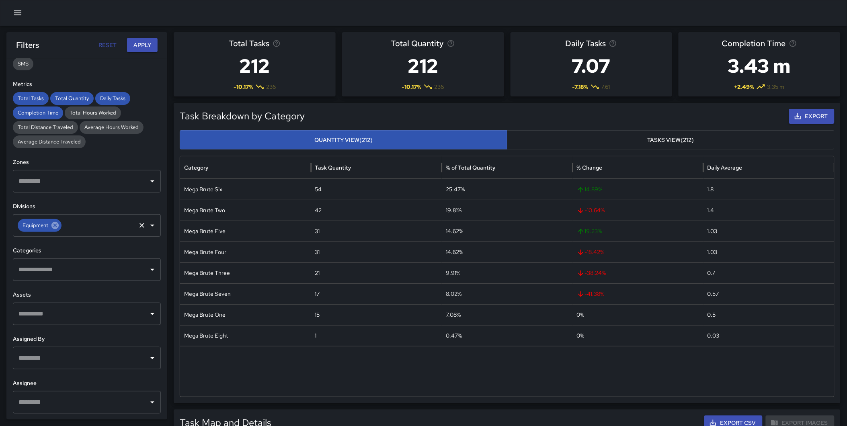
click at [51, 225] on icon at bounding box center [55, 225] width 9 height 9
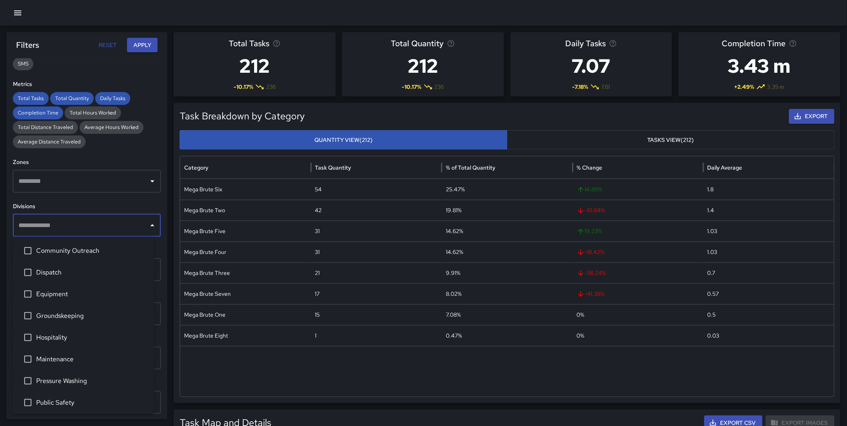
click at [50, 227] on input "text" at bounding box center [80, 225] width 129 height 15
type input "**"
click at [57, 247] on span "Groundskeeping" at bounding box center [91, 251] width 111 height 10
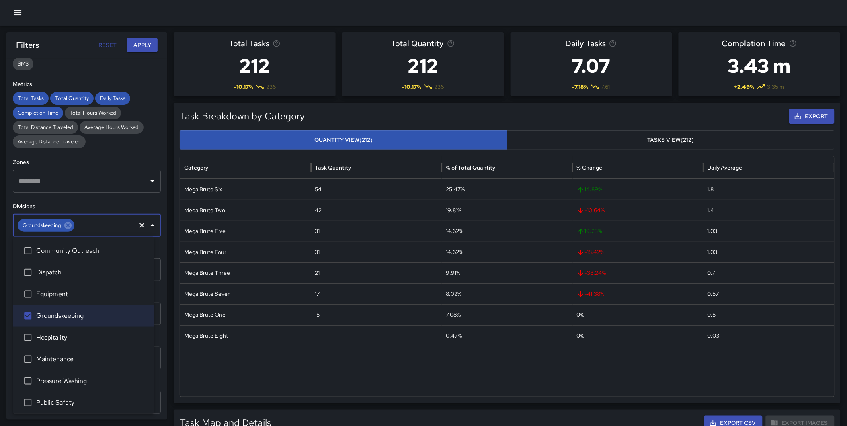
click at [143, 46] on button "Apply" at bounding box center [142, 45] width 31 height 15
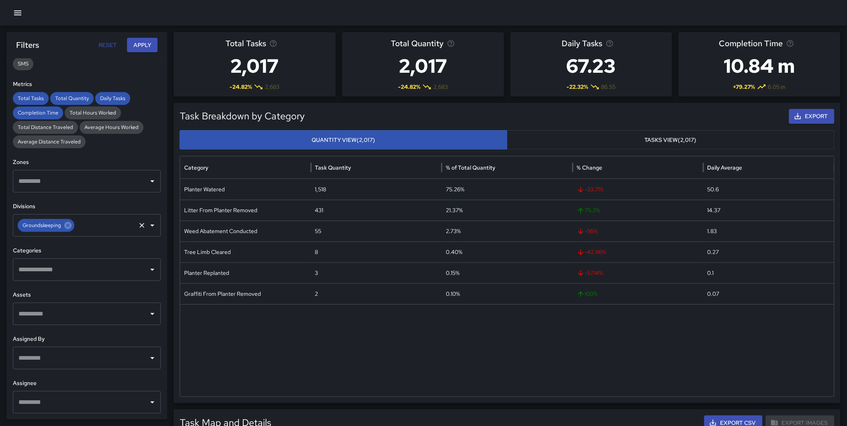
drag, startPoint x: 68, startPoint y: 225, endPoint x: 41, endPoint y: 226, distance: 27.3
click at [68, 225] on icon at bounding box center [68, 225] width 9 height 9
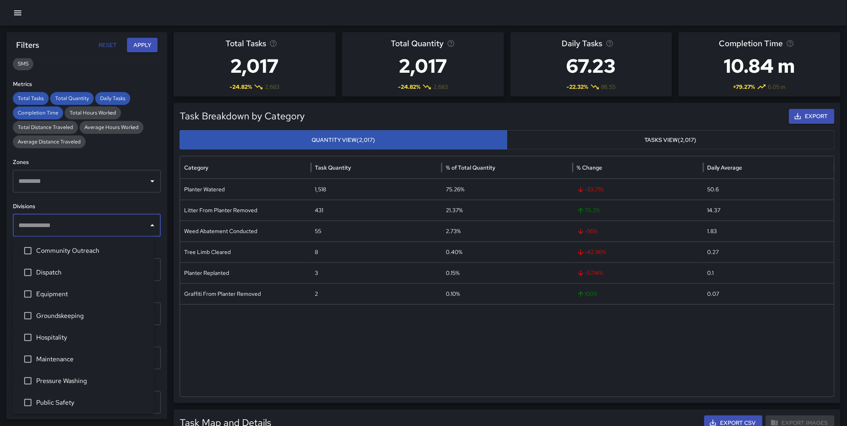
click at [41, 226] on input "text" at bounding box center [80, 225] width 129 height 15
drag, startPoint x: 66, startPoint y: 334, endPoint x: 81, endPoint y: 281, distance: 55.9
click at [67, 334] on span "Hospitality" at bounding box center [91, 338] width 111 height 10
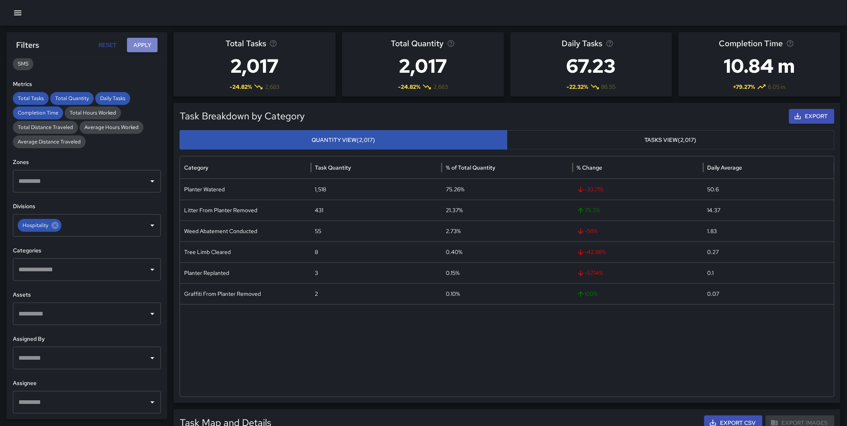
click at [135, 42] on button "Apply" at bounding box center [142, 45] width 31 height 15
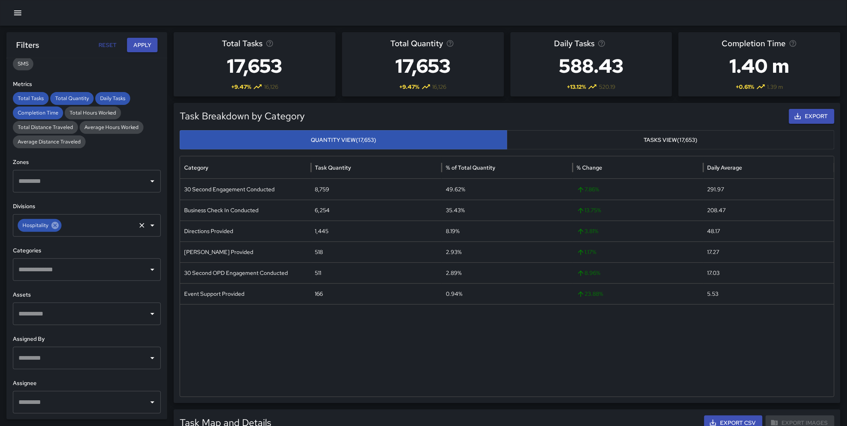
click at [52, 228] on icon at bounding box center [54, 225] width 7 height 7
click at [53, 227] on input "text" at bounding box center [80, 225] width 129 height 15
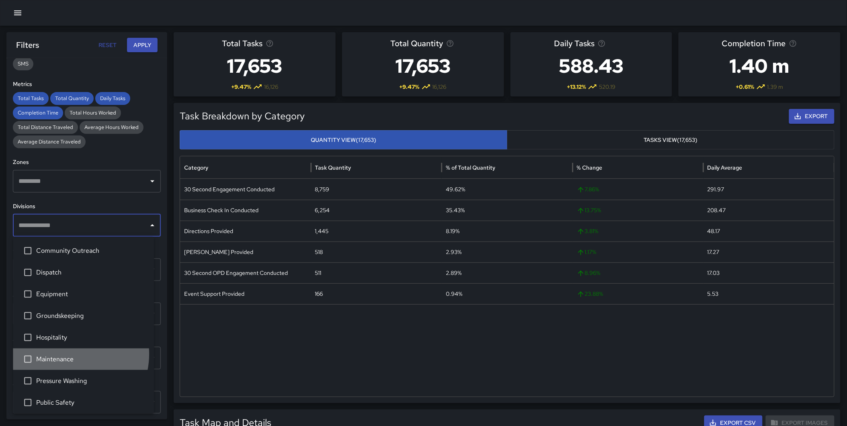
click at [66, 355] on span "Maintenance" at bounding box center [91, 360] width 111 height 10
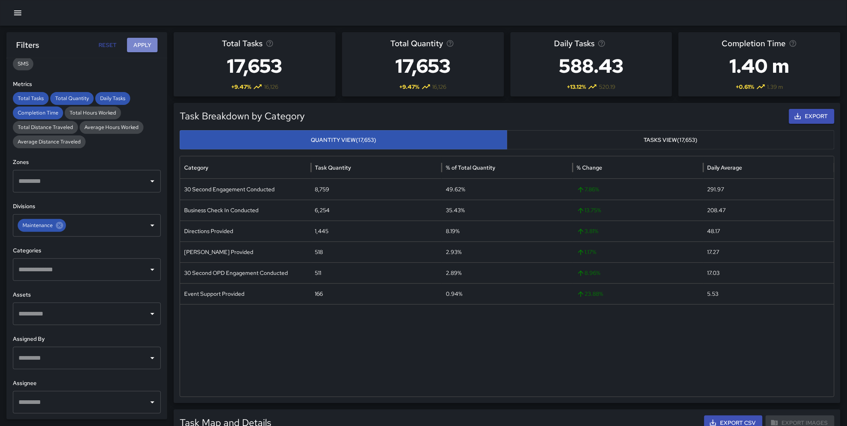
click at [132, 45] on button "Apply" at bounding box center [142, 45] width 31 height 15
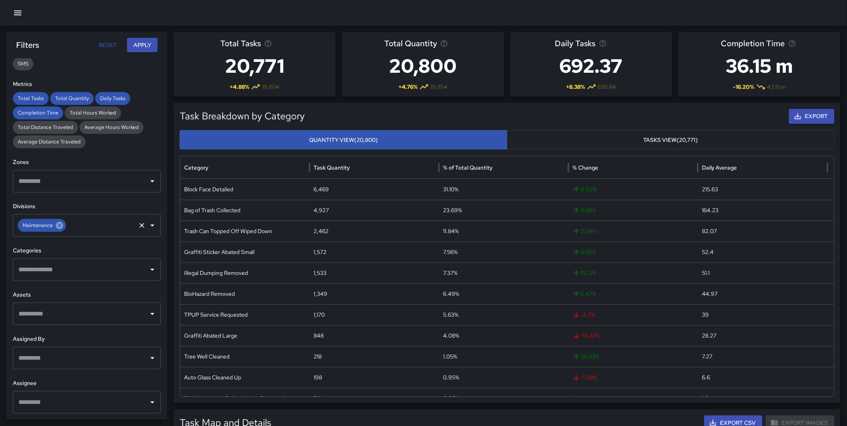
click at [61, 228] on icon at bounding box center [59, 225] width 9 height 9
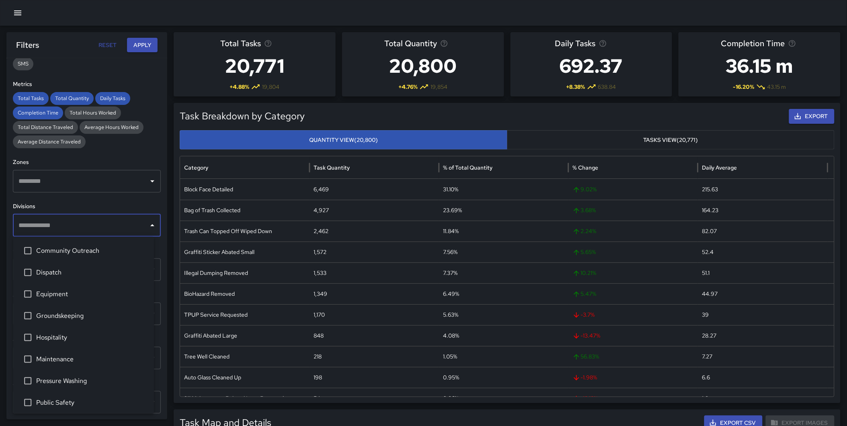
click at [58, 226] on input "text" at bounding box center [80, 225] width 129 height 15
click at [73, 374] on li "Pressure Washing" at bounding box center [83, 381] width 141 height 22
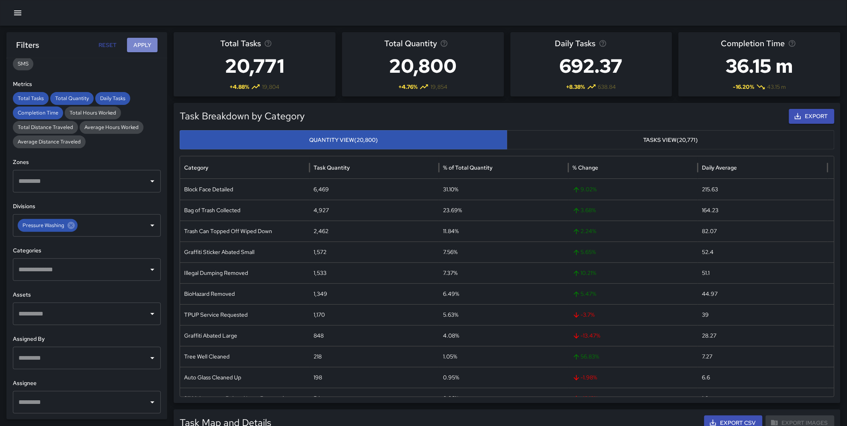
click at [134, 42] on button "Apply" at bounding box center [142, 45] width 31 height 15
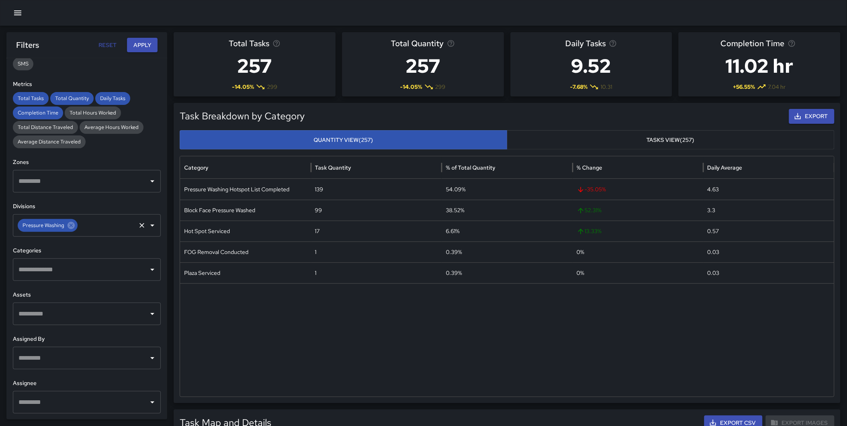
click at [69, 227] on icon at bounding box center [71, 225] width 9 height 9
click at [46, 225] on input "text" at bounding box center [80, 225] width 129 height 15
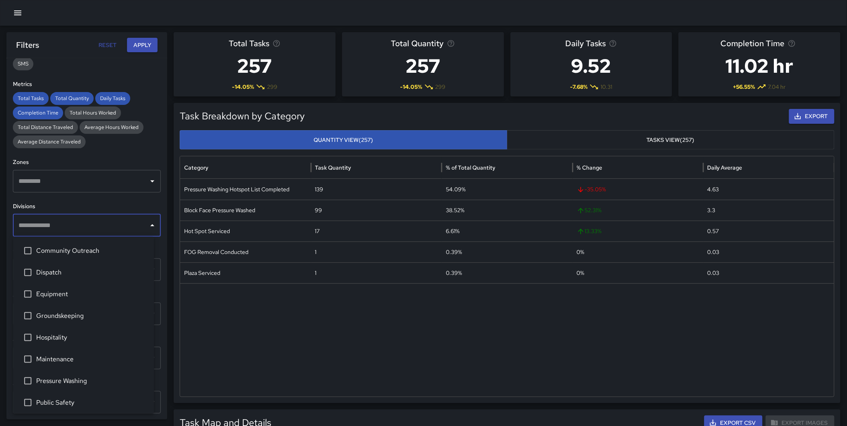
click at [84, 400] on span "Public Safety" at bounding box center [91, 403] width 111 height 10
click at [123, 47] on div "Reset Apply" at bounding box center [126, 45] width 63 height 15
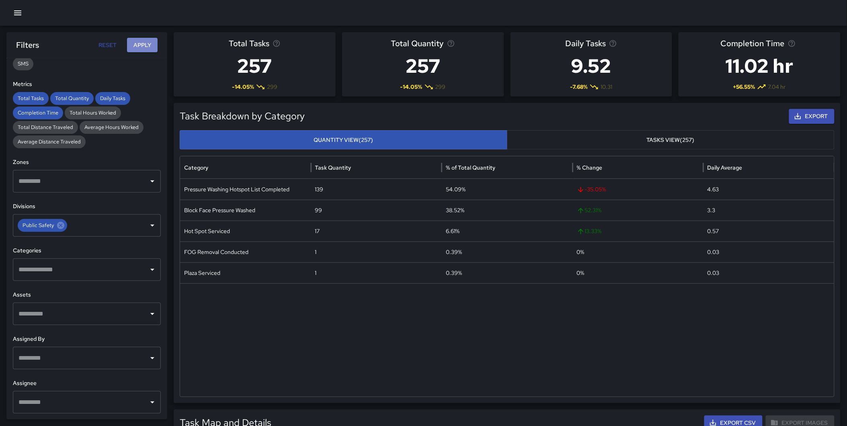
click at [130, 44] on button "Apply" at bounding box center [142, 45] width 31 height 15
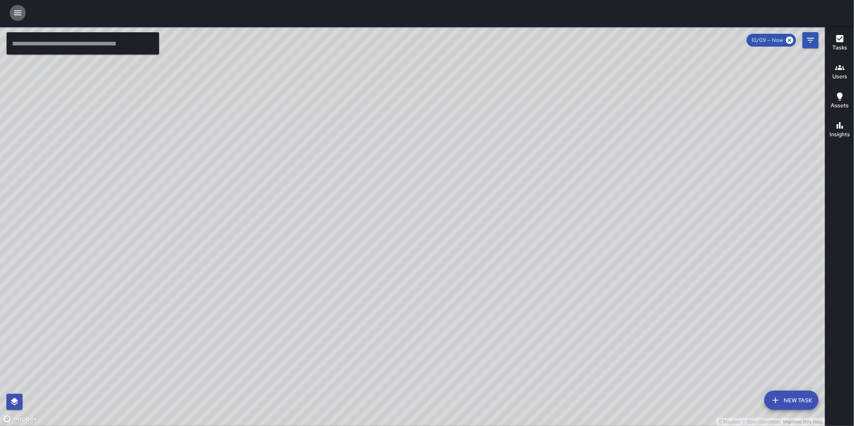
click at [15, 9] on icon "button" at bounding box center [18, 13] width 10 height 10
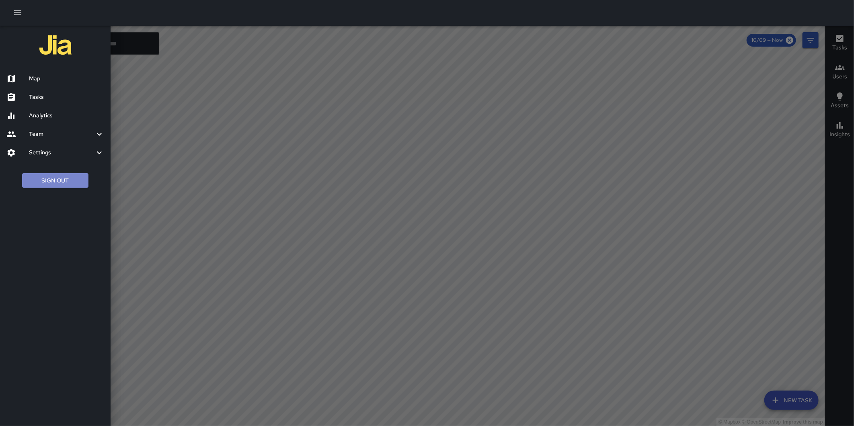
click at [55, 184] on button "Sign Out" at bounding box center [55, 180] width 66 height 15
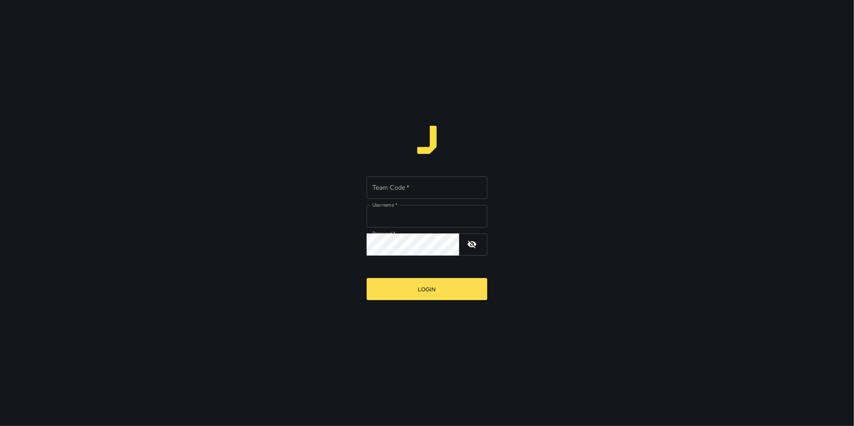
type input "**********"
click at [397, 187] on div "Team Code   * Team Code   *" at bounding box center [427, 187] width 121 height 23
type input "****"
click at [431, 292] on button "Login" at bounding box center [427, 289] width 121 height 22
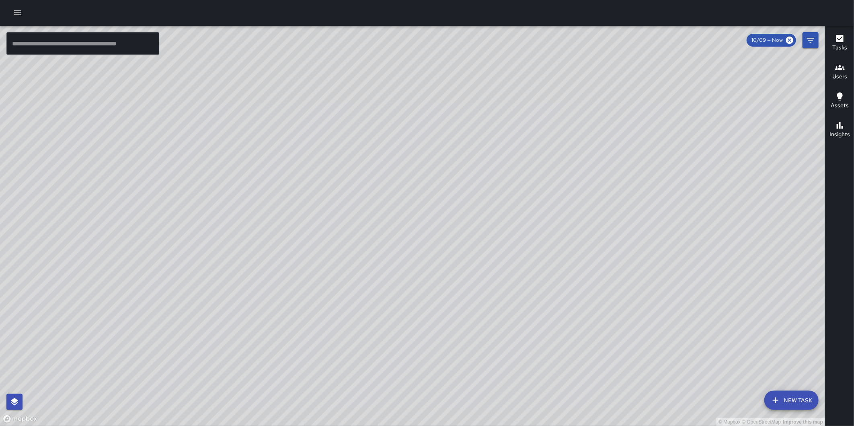
click at [21, 10] on icon "button" at bounding box center [18, 13] width 10 height 10
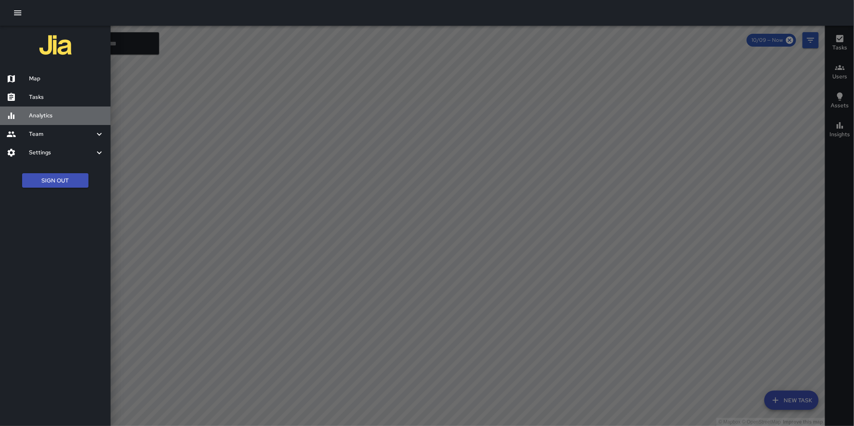
click at [63, 113] on h6 "Analytics" at bounding box center [66, 115] width 75 height 9
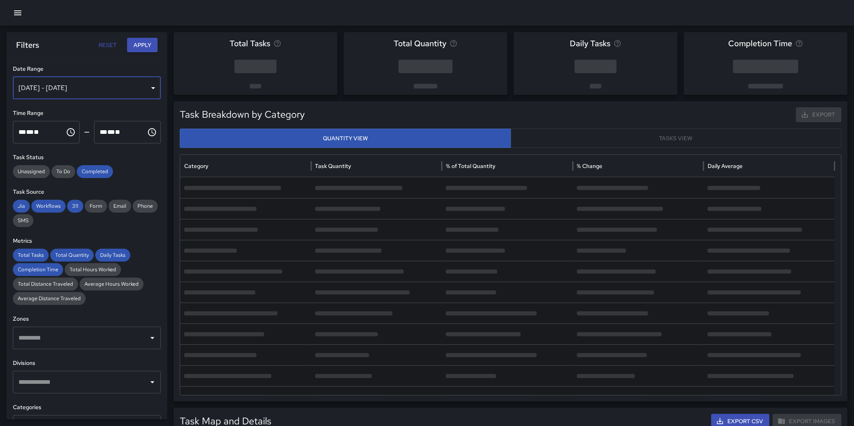
click at [80, 90] on div "Oct 03, 2025 - Oct 09, 2025" at bounding box center [87, 88] width 148 height 23
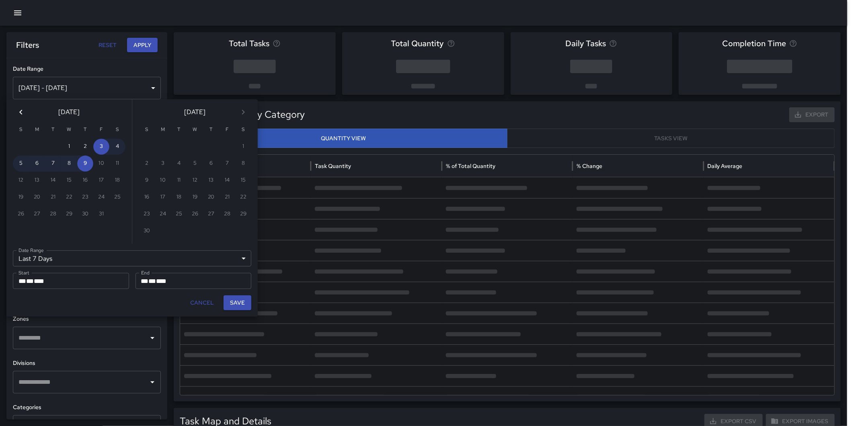
click at [26, 113] on button "Previous month" at bounding box center [21, 112] width 16 height 16
click at [41, 145] on button "1" at bounding box center [37, 147] width 16 height 16
type input "******"
type input "**********"
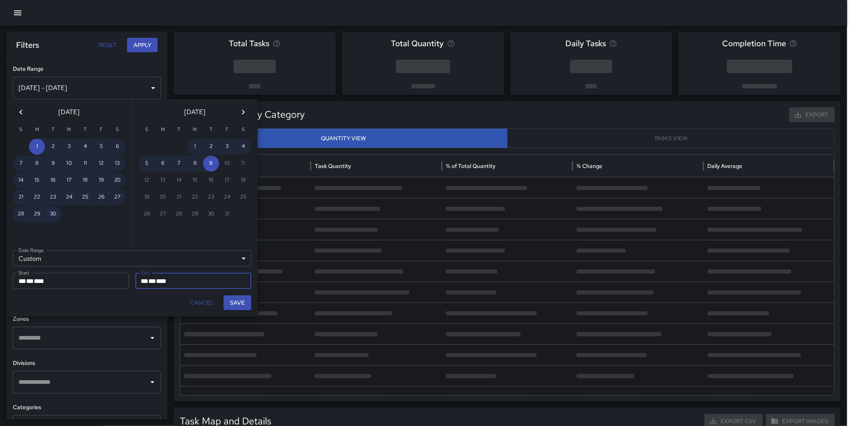
click at [48, 206] on button "30" at bounding box center [53, 214] width 16 height 16
type input "**********"
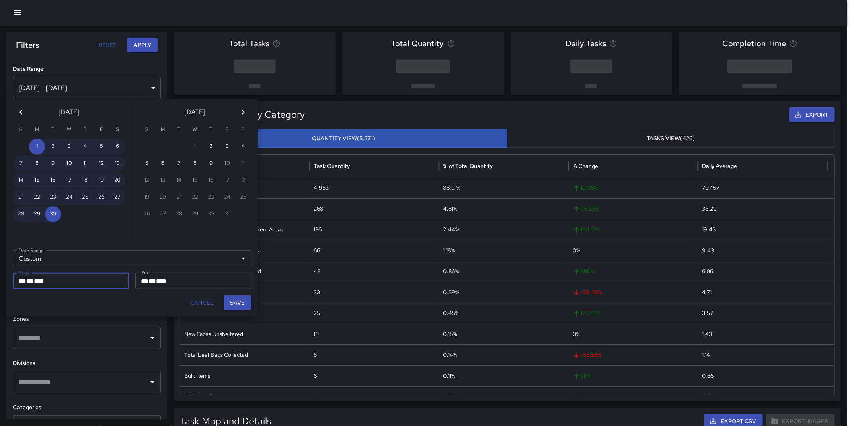
click at [235, 301] on button "Save" at bounding box center [237, 302] width 28 height 15
type input "**********"
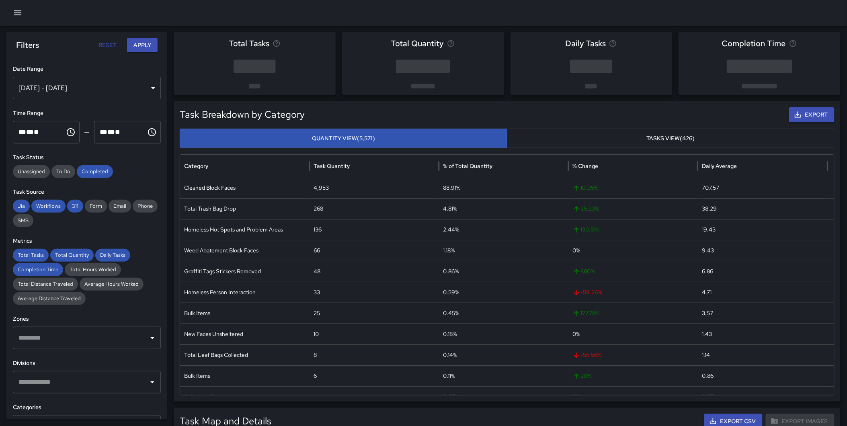
click at [146, 43] on button "Apply" at bounding box center [142, 45] width 31 height 15
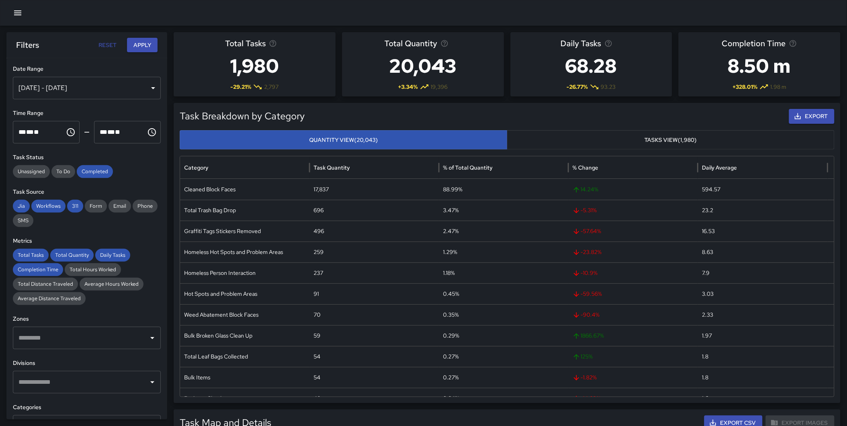
click at [100, 86] on div "Sep 01, 2025 - Sep 30, 2025" at bounding box center [87, 88] width 148 height 23
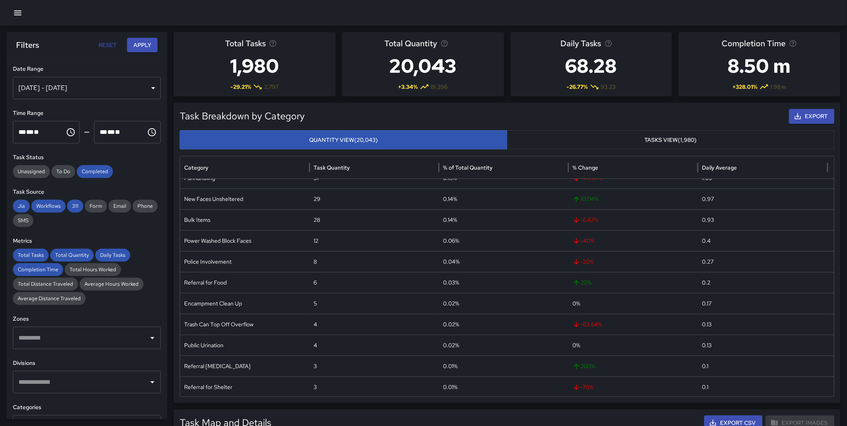
scroll to position [266, 0]
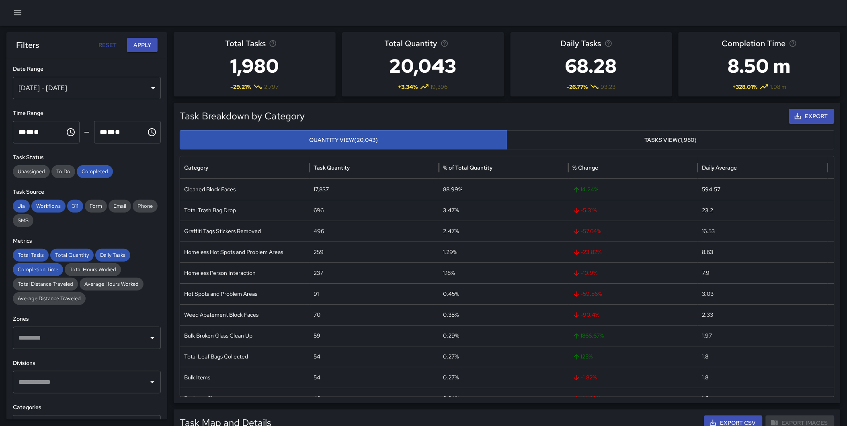
click at [88, 380] on input "text" at bounding box center [80, 382] width 129 height 15
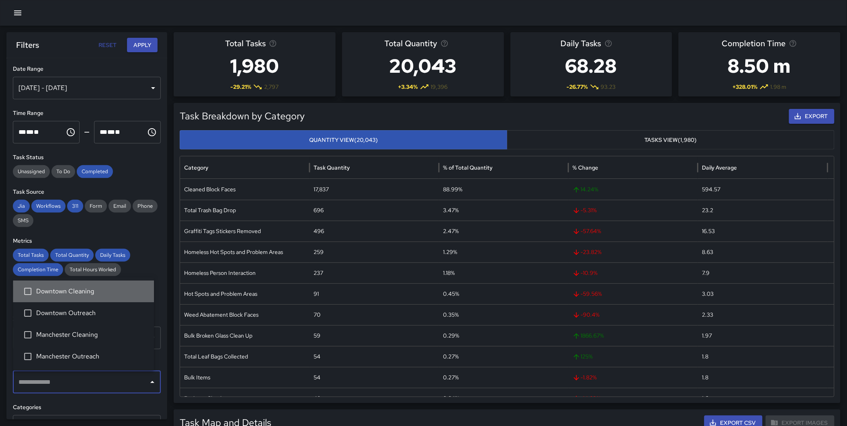
click at [83, 296] on span "Downtown Cleaning" at bounding box center [91, 292] width 111 height 10
click at [145, 41] on button "Apply" at bounding box center [142, 45] width 31 height 15
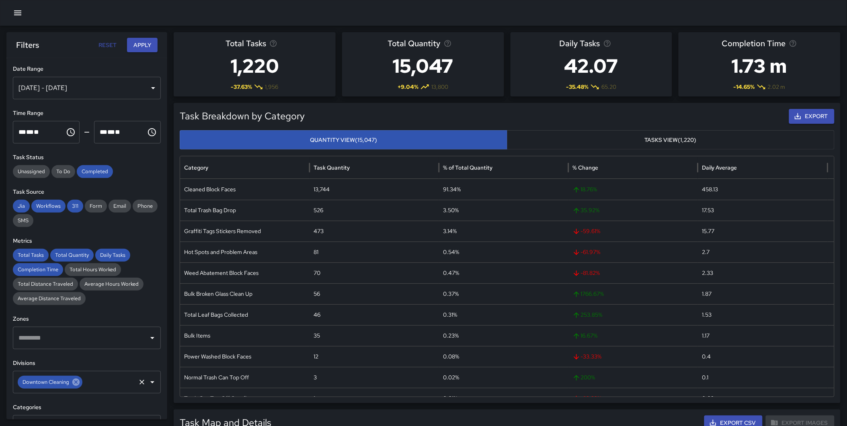
click at [72, 380] on icon at bounding box center [76, 382] width 9 height 9
click at [84, 381] on input "text" at bounding box center [109, 382] width 51 height 15
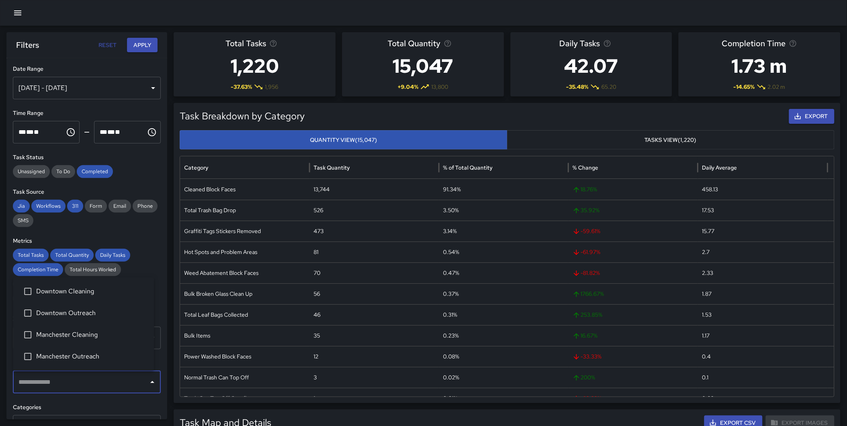
click at [73, 310] on span "Downtown Outreach" at bounding box center [91, 313] width 111 height 10
click at [141, 44] on button "Apply" at bounding box center [142, 45] width 31 height 15
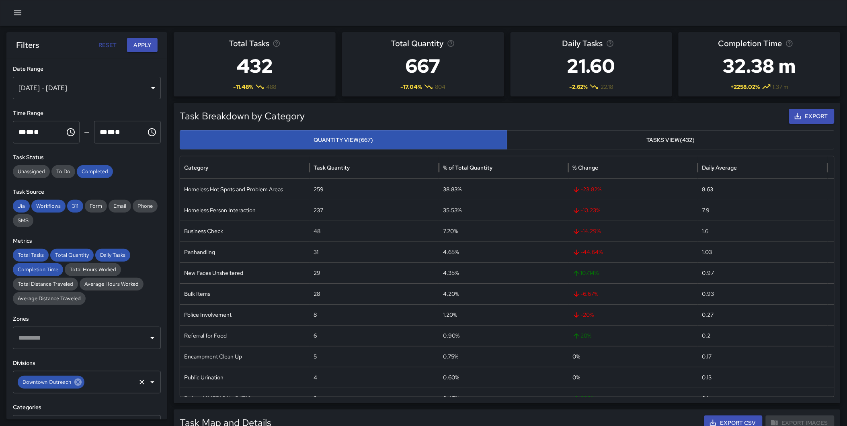
click at [76, 383] on icon at bounding box center [78, 382] width 9 height 9
click at [77, 383] on input "text" at bounding box center [80, 382] width 129 height 15
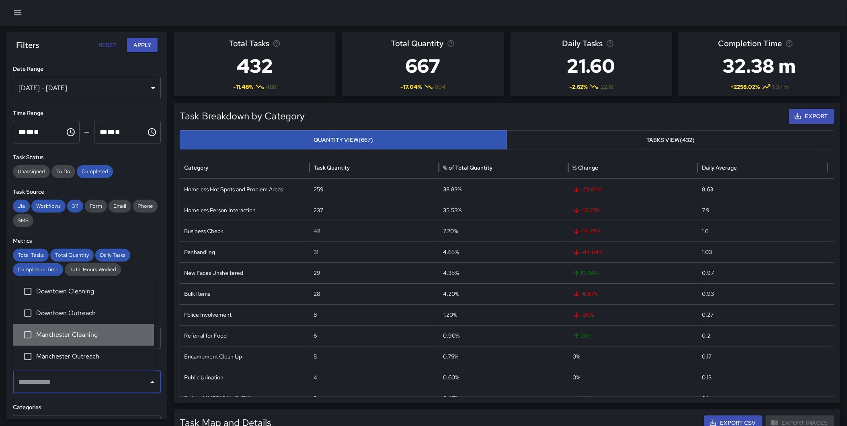
click at [80, 334] on span "Manchester Cleaning" at bounding box center [91, 335] width 111 height 10
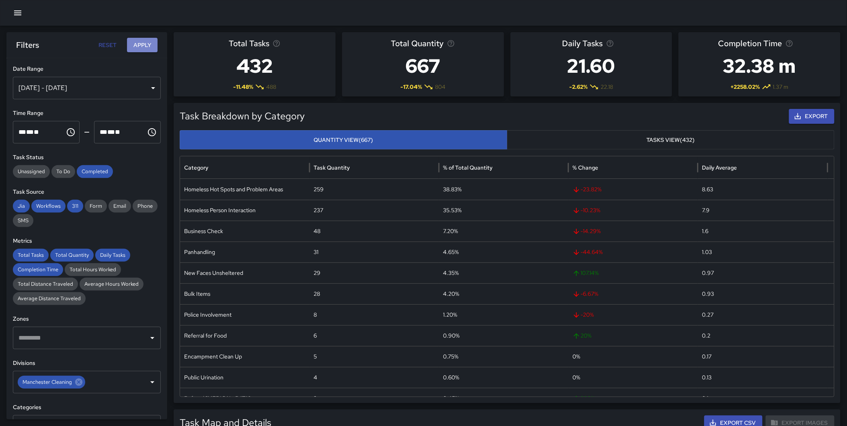
click at [146, 45] on button "Apply" at bounding box center [142, 45] width 31 height 15
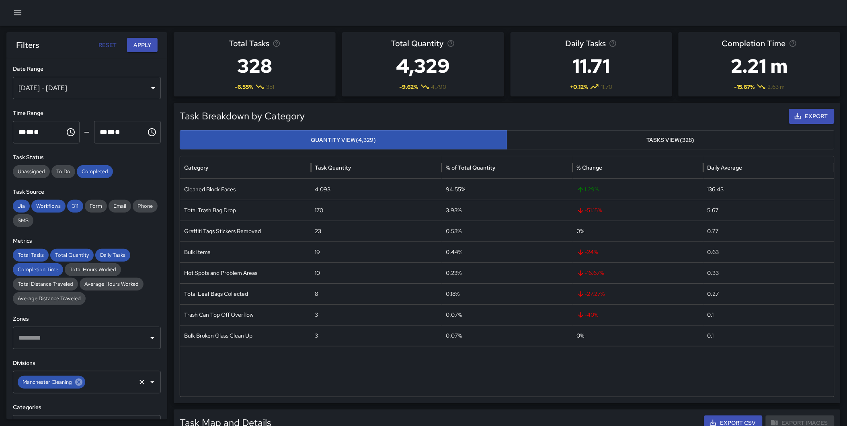
click at [78, 382] on icon at bounding box center [78, 382] width 9 height 9
click at [78, 382] on input "text" at bounding box center [80, 382] width 129 height 15
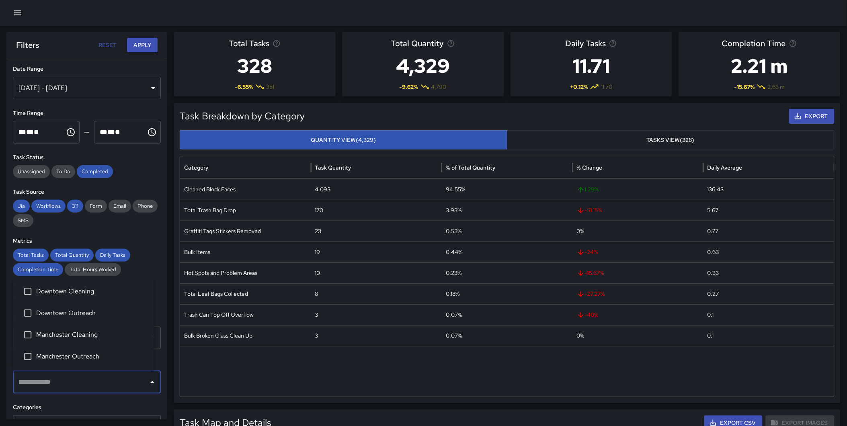
click at [81, 355] on span "Manchester Outreach" at bounding box center [91, 357] width 111 height 10
click at [138, 42] on button "Apply" at bounding box center [142, 45] width 31 height 15
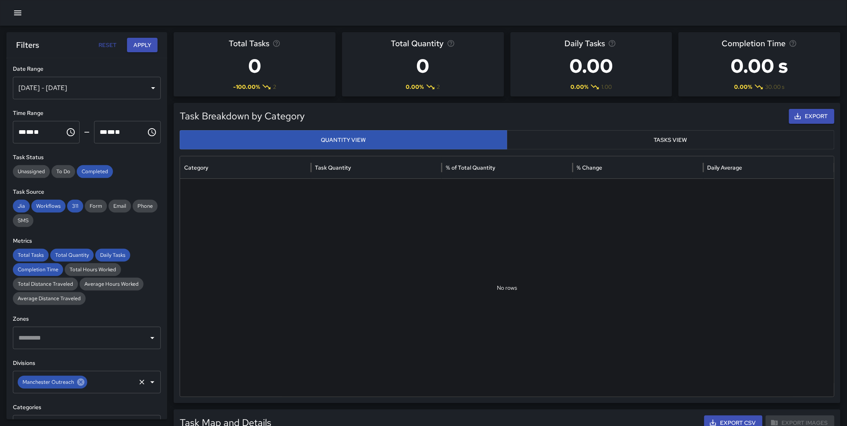
click at [80, 386] on icon at bounding box center [80, 382] width 9 height 9
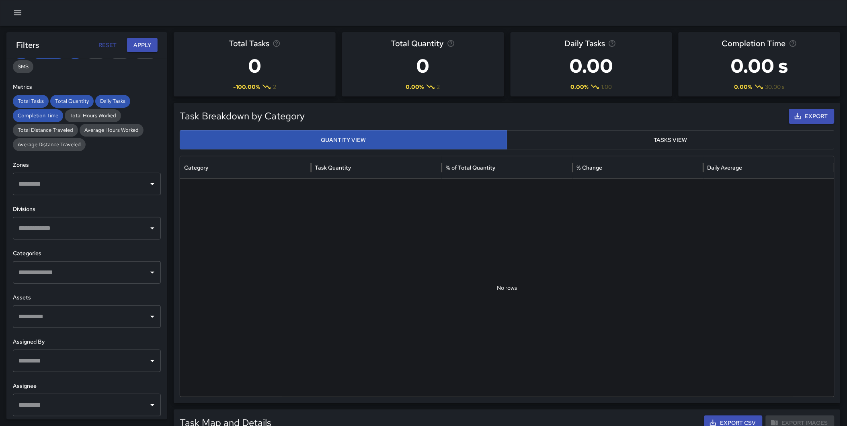
scroll to position [0, 0]
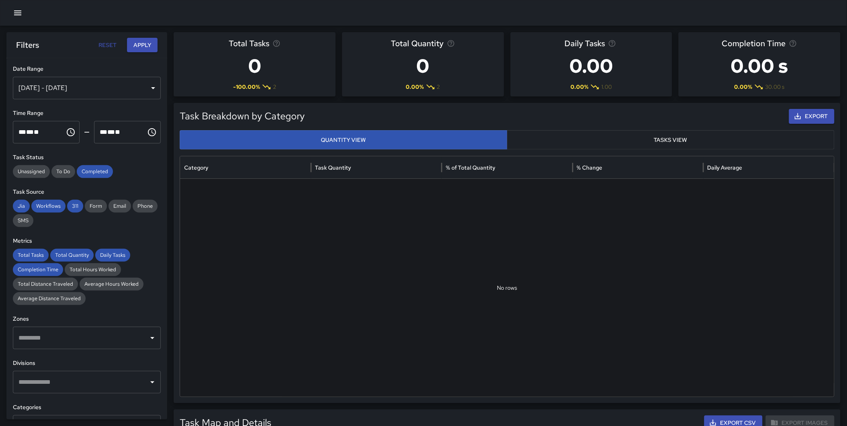
click at [144, 45] on button "Apply" at bounding box center [142, 45] width 31 height 15
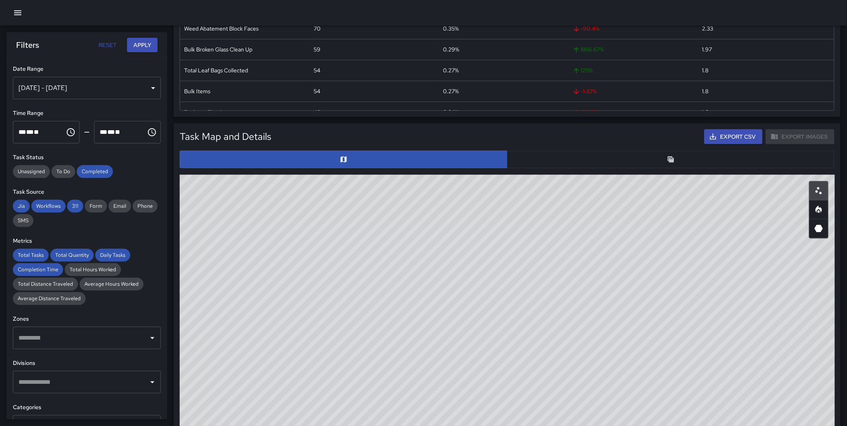
scroll to position [283, 0]
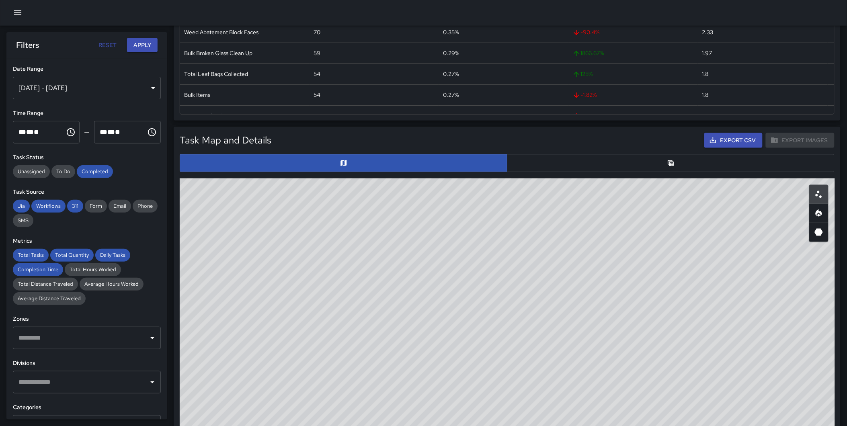
click at [650, 166] on button "button" at bounding box center [671, 163] width 328 height 18
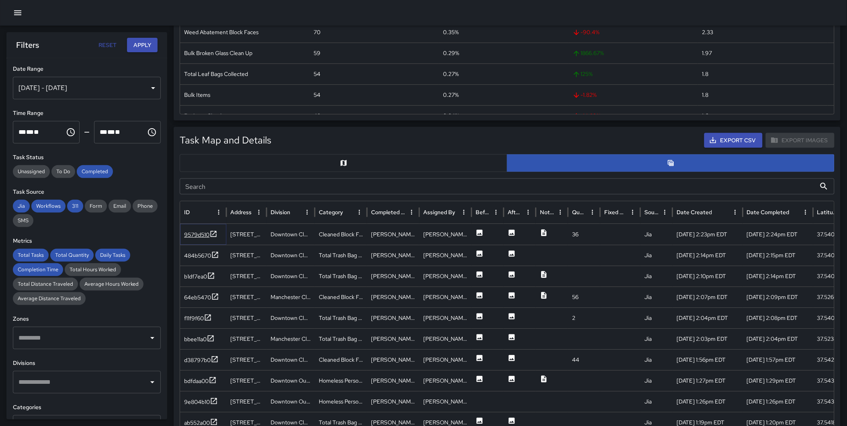
click at [211, 232] on icon at bounding box center [214, 234] width 6 height 6
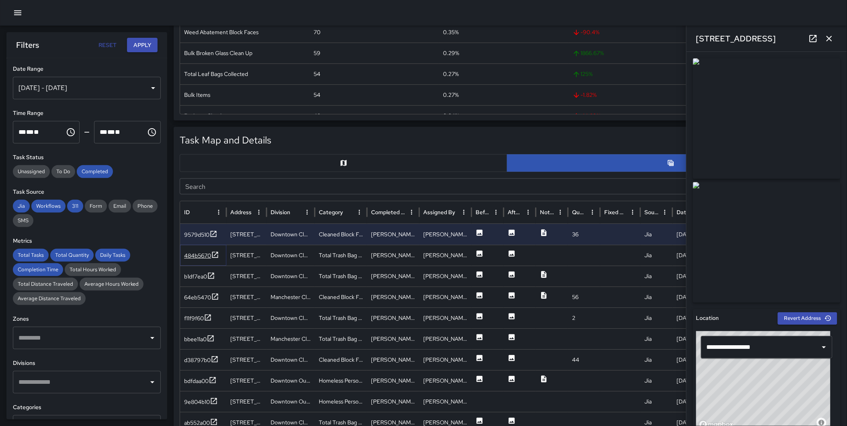
click at [215, 254] on icon at bounding box center [215, 255] width 8 height 8
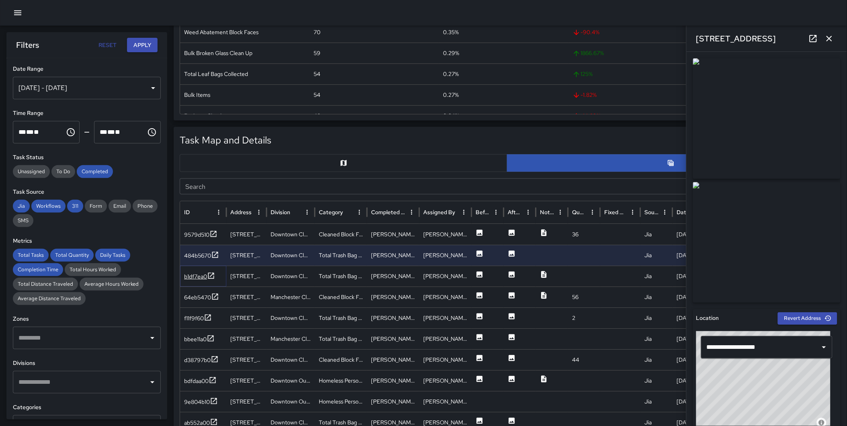
click at [211, 273] on icon at bounding box center [211, 276] width 8 height 8
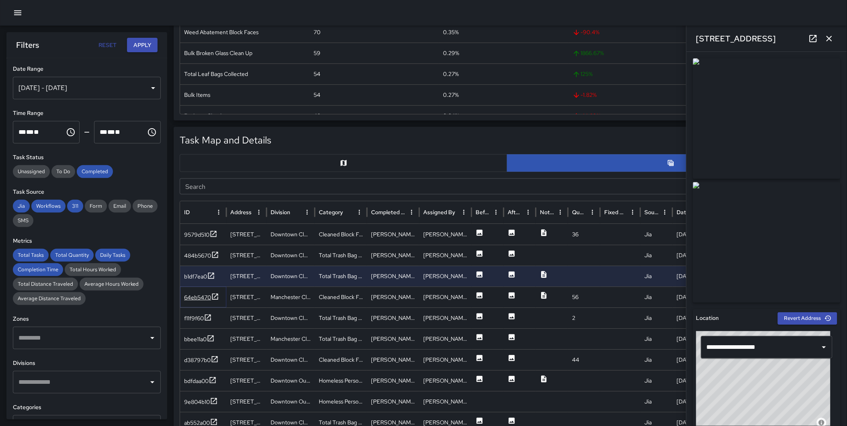
click at [214, 293] on icon at bounding box center [215, 296] width 6 height 6
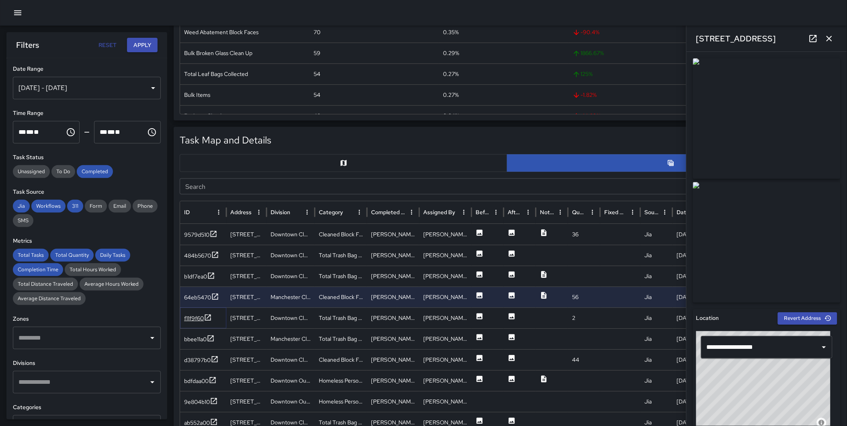
click at [211, 316] on icon at bounding box center [208, 317] width 6 height 6
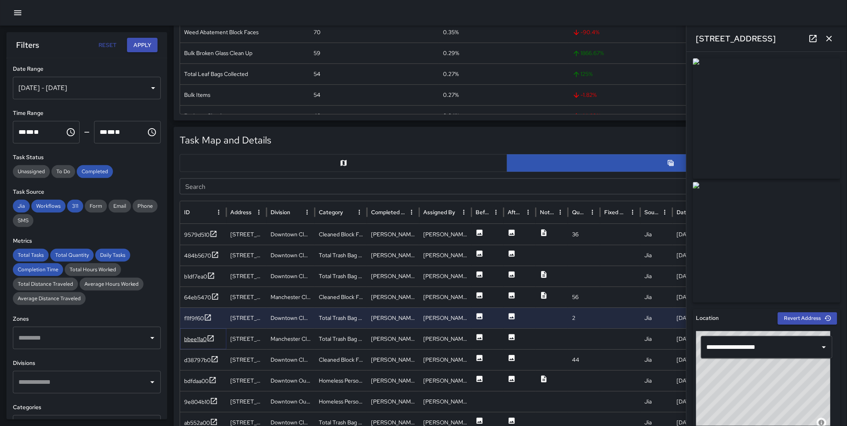
click at [211, 336] on icon at bounding box center [211, 338] width 8 height 8
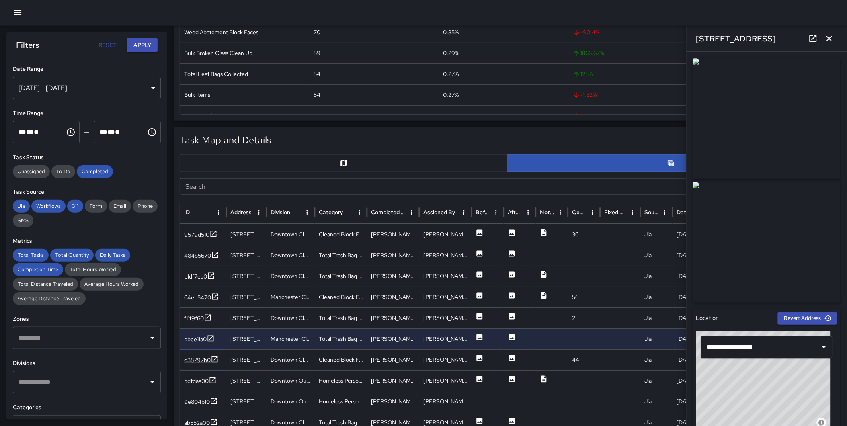
click at [213, 356] on icon at bounding box center [215, 359] width 6 height 6
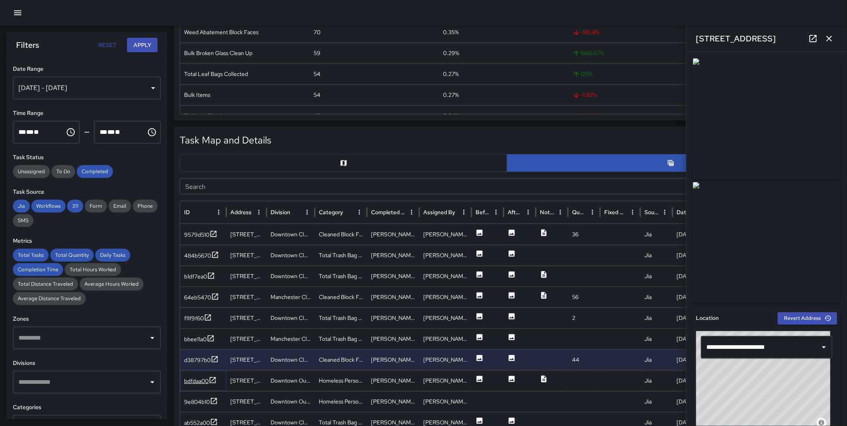
click at [213, 377] on icon at bounding box center [213, 380] width 6 height 6
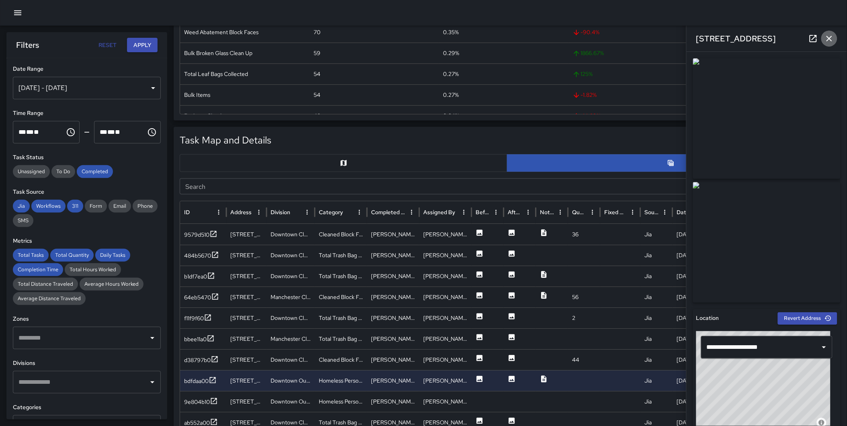
click at [830, 37] on icon "button" at bounding box center [829, 39] width 10 height 10
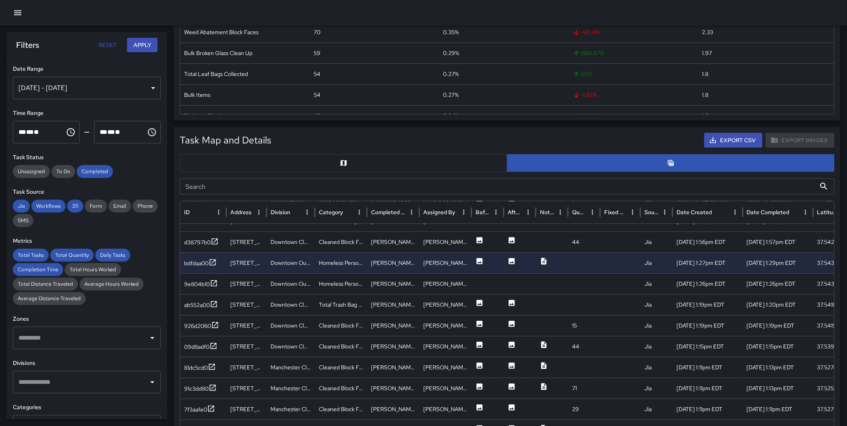
scroll to position [129, 0]
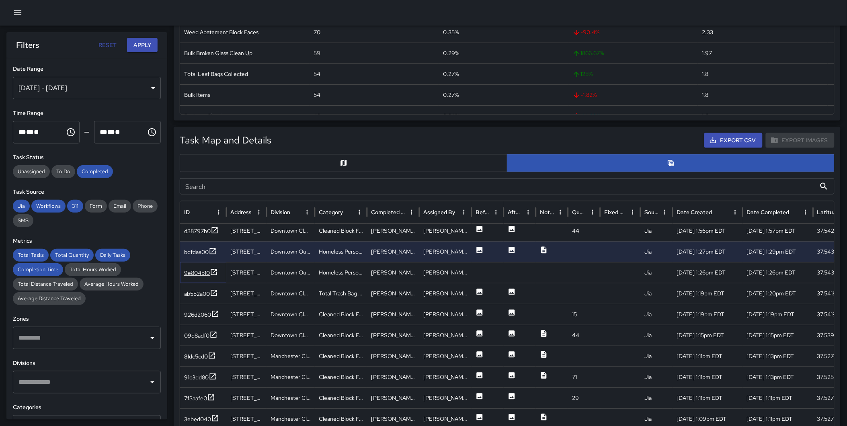
click at [214, 272] on icon at bounding box center [214, 272] width 8 height 8
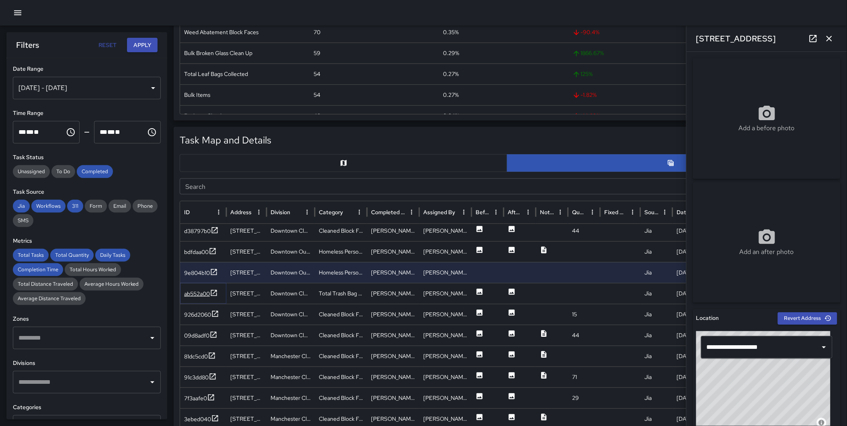
click at [214, 294] on icon at bounding box center [214, 293] width 8 height 8
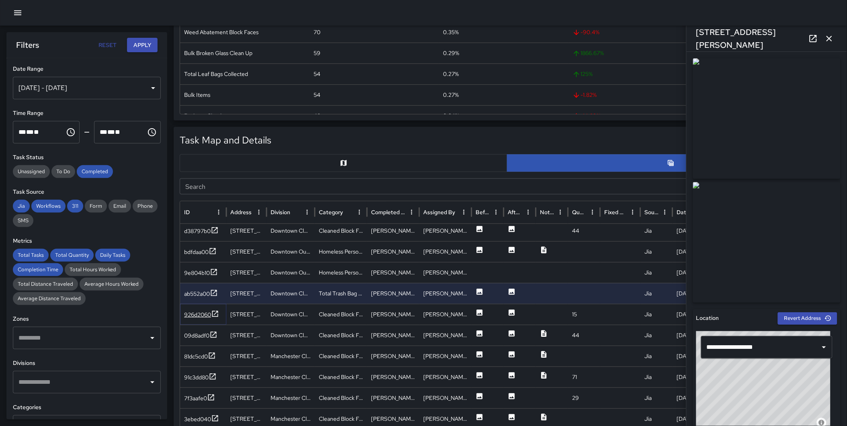
click at [215, 312] on icon at bounding box center [215, 314] width 8 height 8
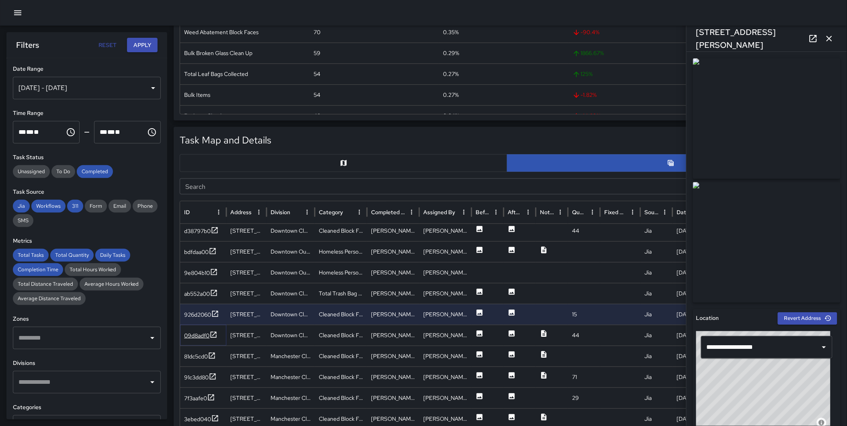
click at [214, 334] on icon at bounding box center [213, 335] width 8 height 8
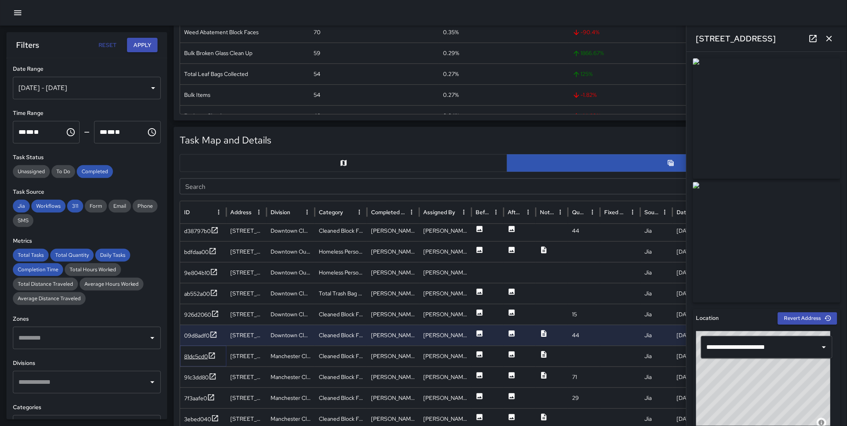
click at [214, 353] on icon at bounding box center [212, 356] width 8 height 8
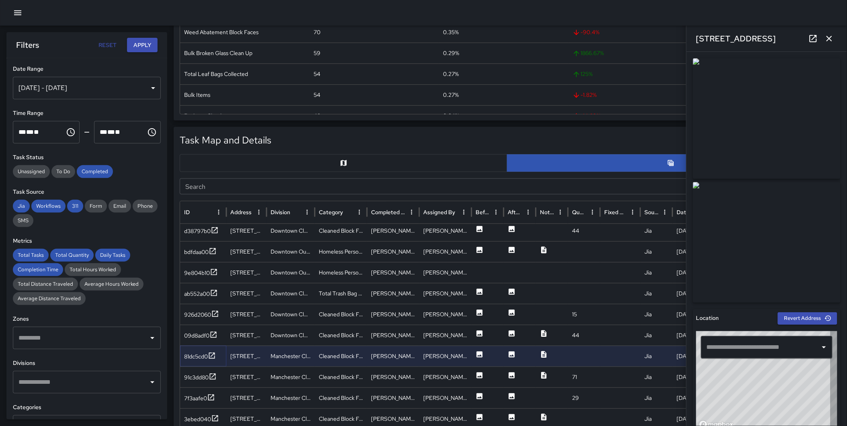
type input "**********"
click at [460, 191] on input "Search" at bounding box center [498, 186] width 636 height 16
click at [213, 375] on icon at bounding box center [213, 377] width 8 height 8
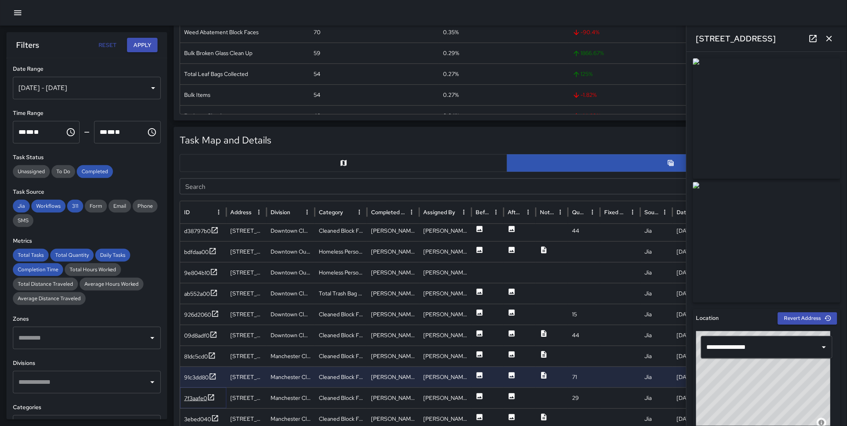
click at [213, 397] on icon at bounding box center [211, 397] width 8 height 8
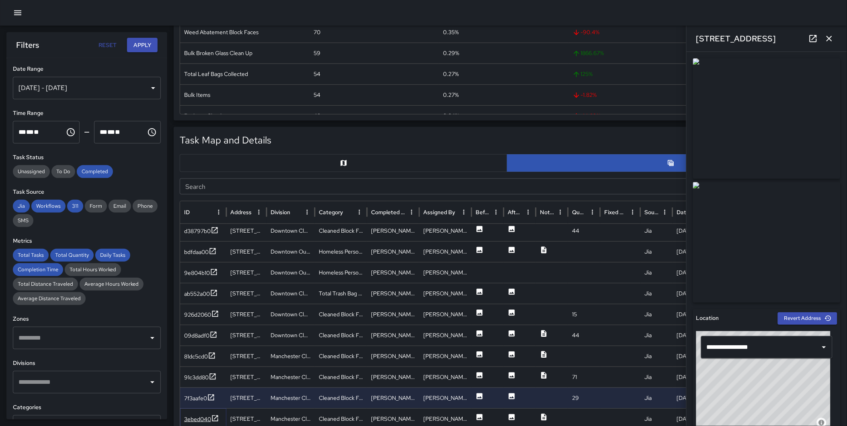
click at [214, 415] on icon at bounding box center [215, 418] width 6 height 6
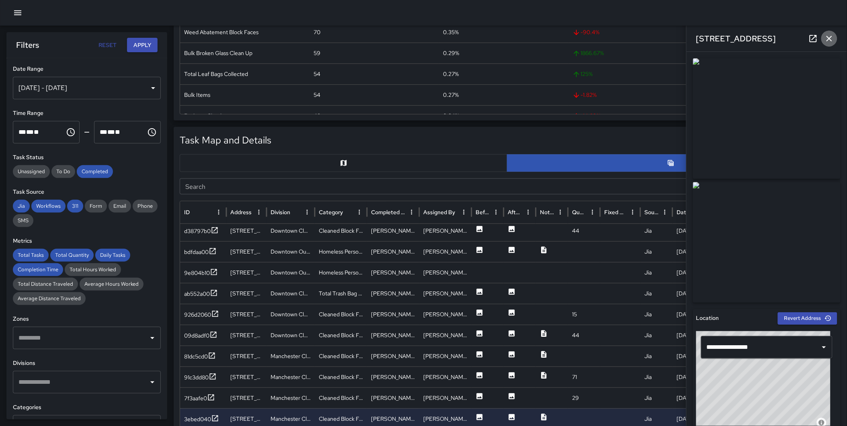
click at [826, 40] on icon "button" at bounding box center [829, 39] width 10 height 10
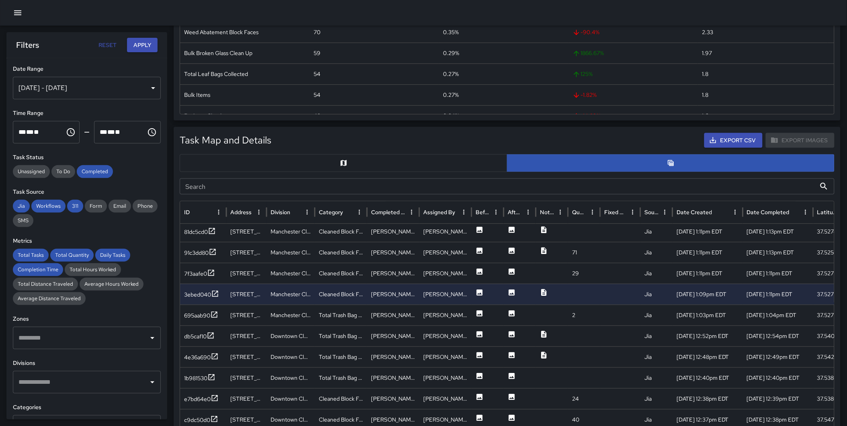
scroll to position [268, 0]
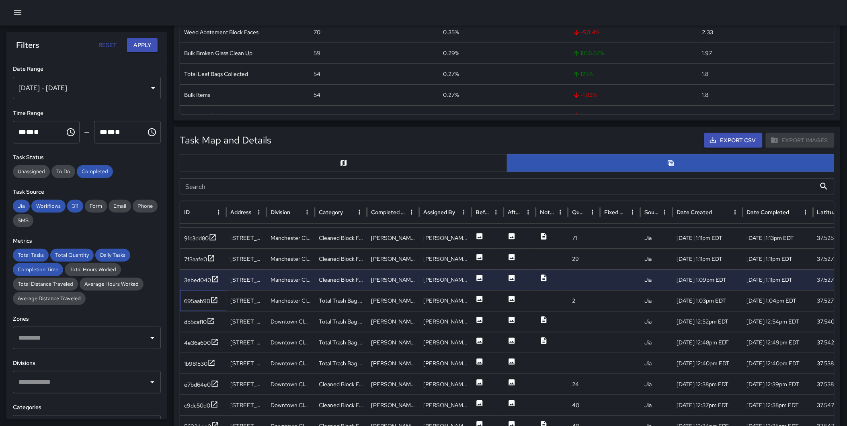
click at [211, 295] on div "695aab90" at bounding box center [203, 300] width 46 height 21
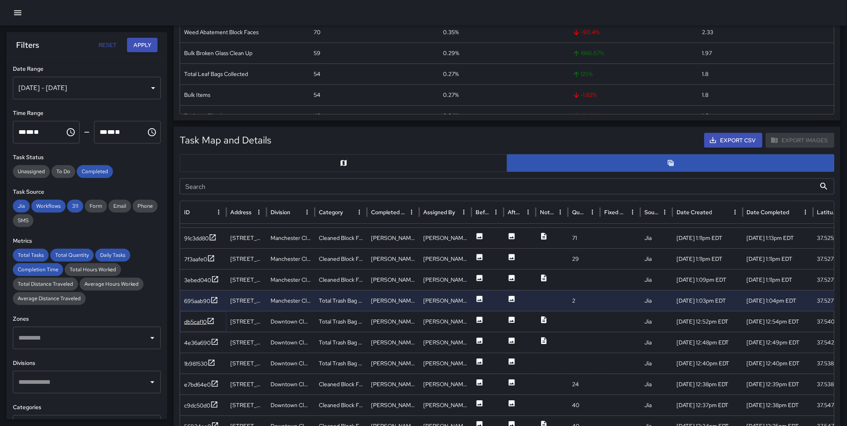
click at [211, 321] on icon at bounding box center [211, 321] width 8 height 8
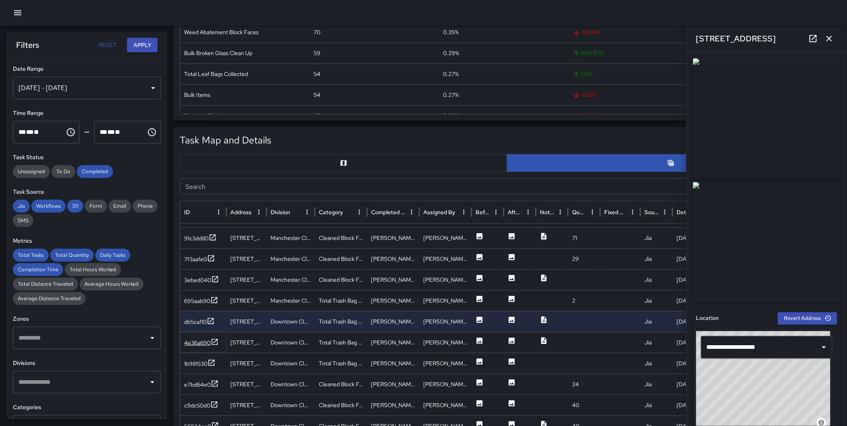
click at [211, 338] on icon at bounding box center [215, 342] width 8 height 8
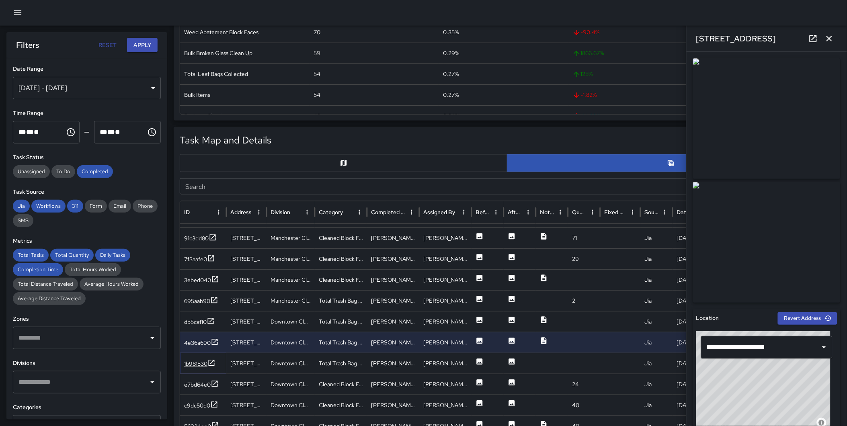
click at [212, 361] on icon at bounding box center [211, 363] width 8 height 8
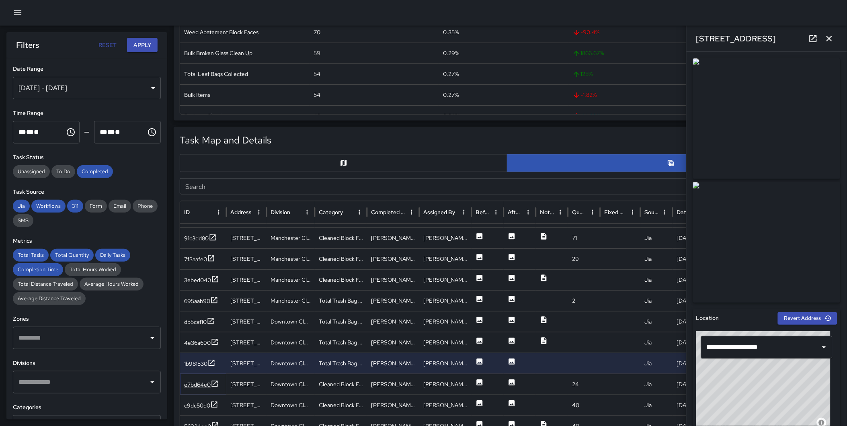
click at [215, 381] on icon at bounding box center [215, 384] width 8 height 8
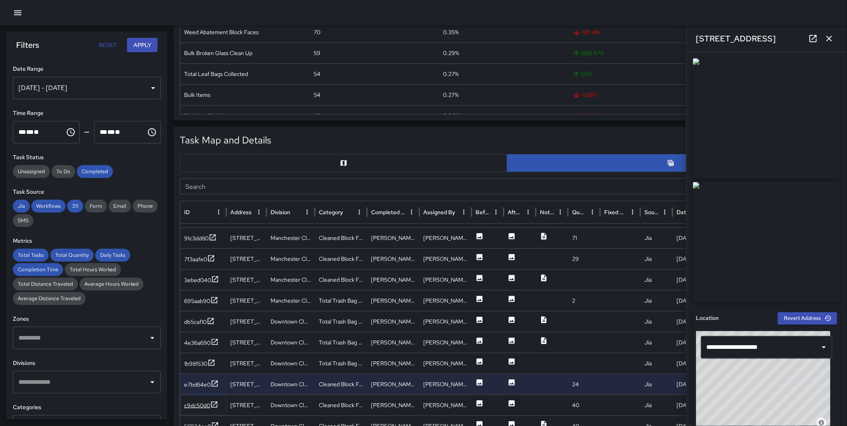
click at [215, 405] on icon at bounding box center [214, 405] width 8 height 8
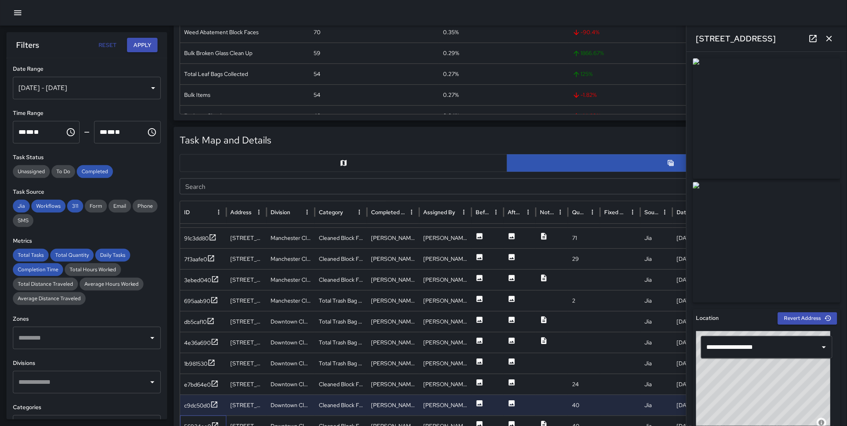
click at [217, 419] on div "56924ee0" at bounding box center [203, 426] width 46 height 21
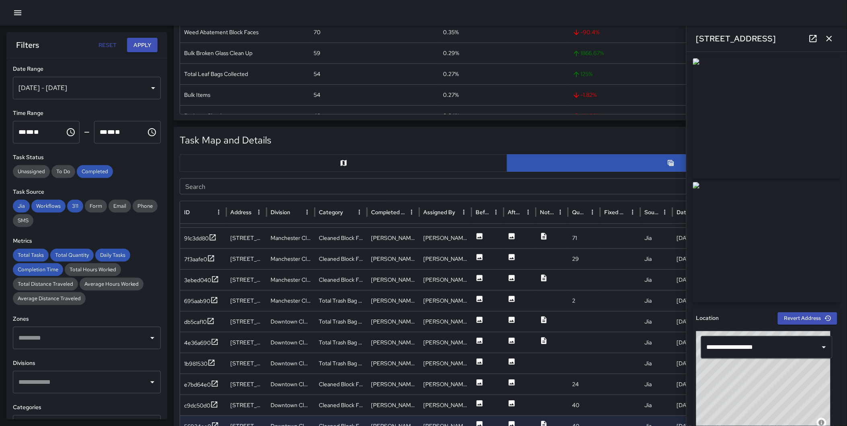
click at [828, 37] on icon "button" at bounding box center [829, 39] width 6 height 6
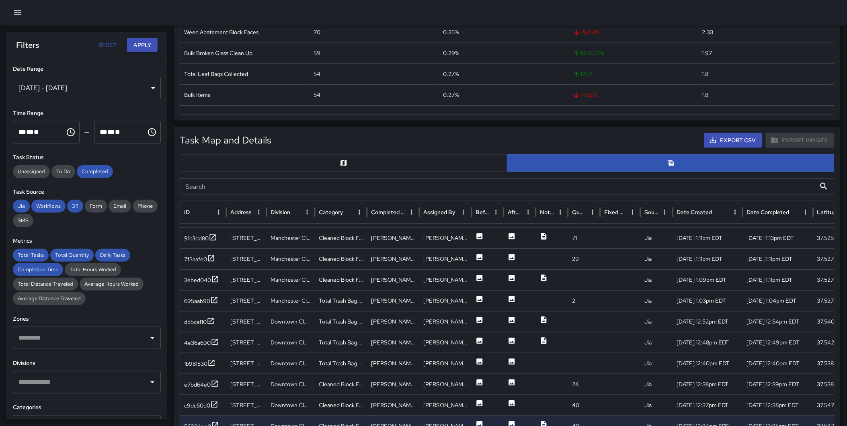
click at [352, 182] on input "Search" at bounding box center [498, 186] width 636 height 16
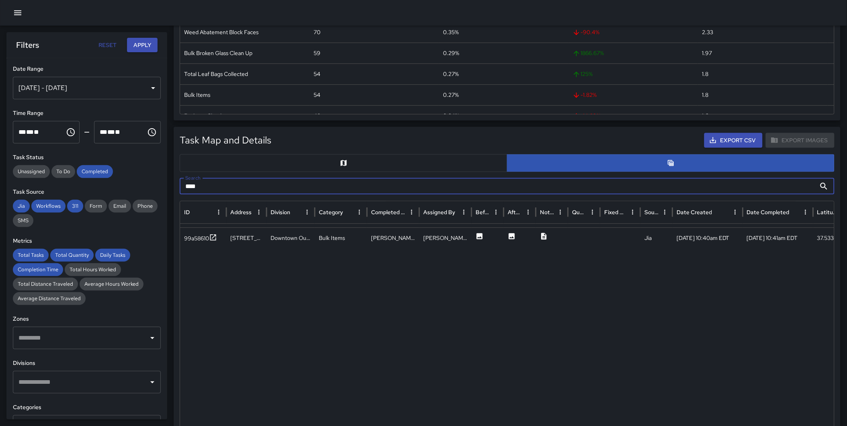
type input "****"
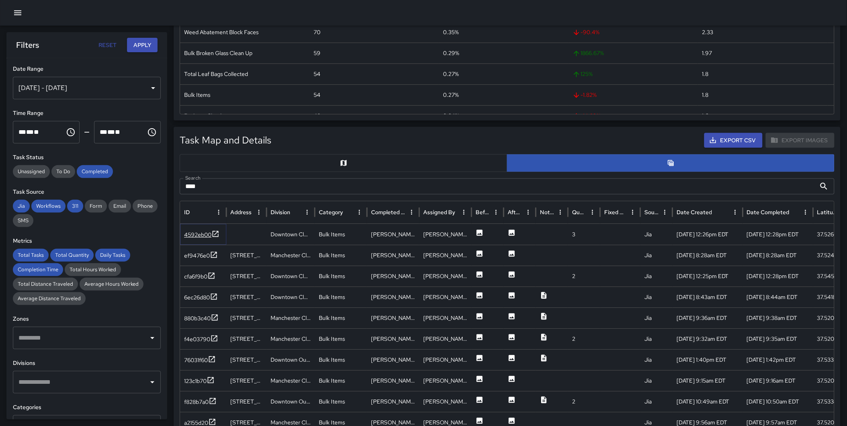
click at [213, 232] on icon at bounding box center [215, 234] width 8 height 8
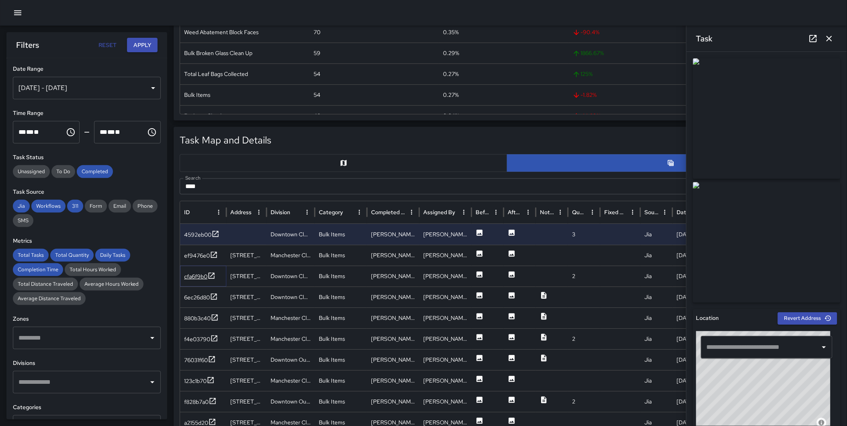
click at [211, 274] on icon at bounding box center [211, 276] width 8 height 8
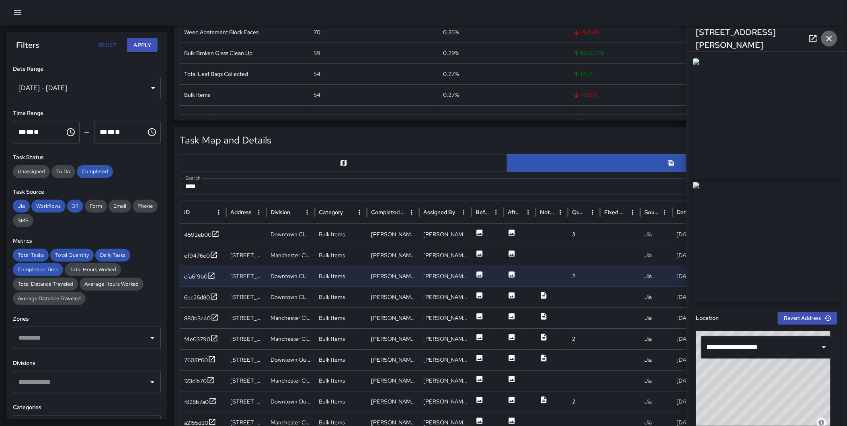
click at [828, 35] on icon "button" at bounding box center [829, 39] width 10 height 10
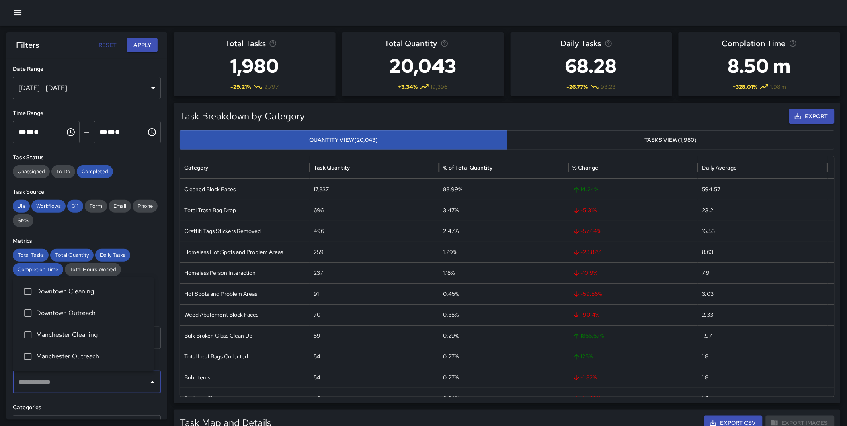
click at [67, 381] on input "text" at bounding box center [80, 382] width 129 height 15
click at [73, 290] on span "Downtown Cleaning" at bounding box center [91, 292] width 111 height 10
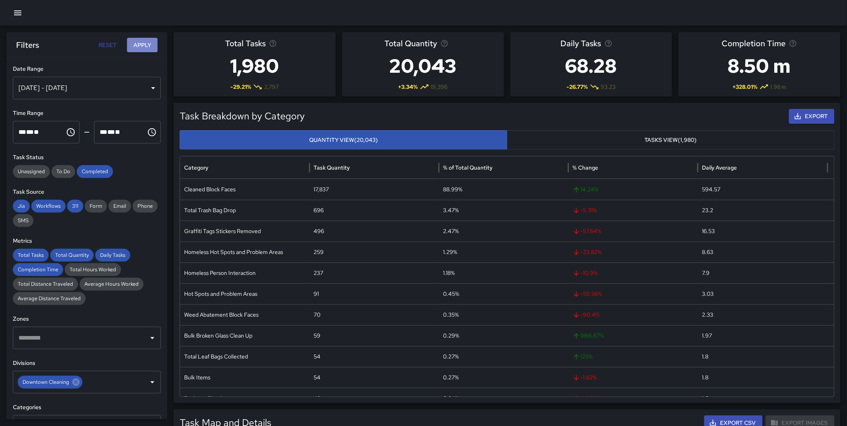
click at [144, 47] on button "Apply" at bounding box center [142, 45] width 31 height 15
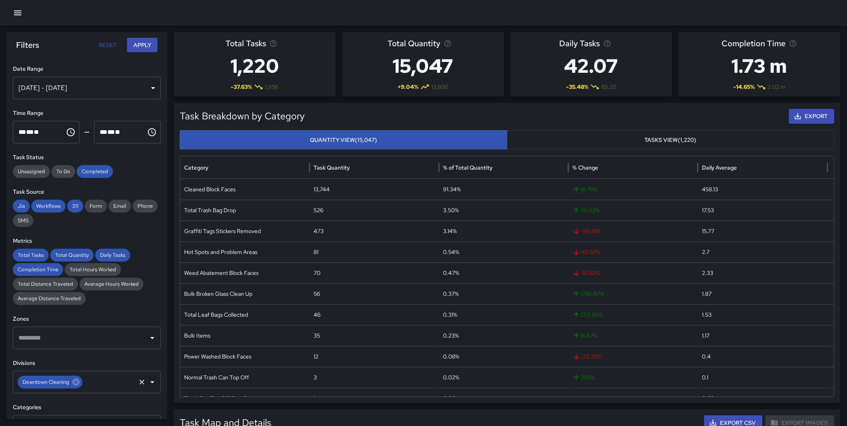
drag, startPoint x: 78, startPoint y: 383, endPoint x: 74, endPoint y: 383, distance: 4.0
click at [78, 383] on icon at bounding box center [75, 382] width 7 height 7
click at [64, 382] on input "text" at bounding box center [80, 382] width 129 height 15
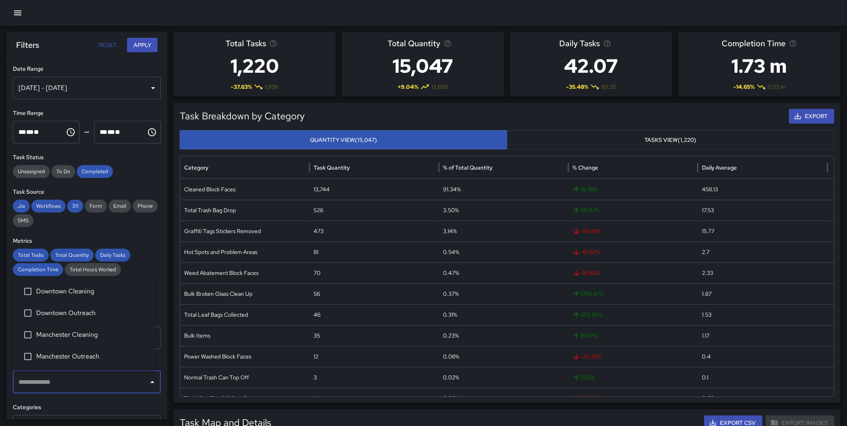
click at [70, 331] on span "Manchester Cleaning" at bounding box center [91, 335] width 111 height 10
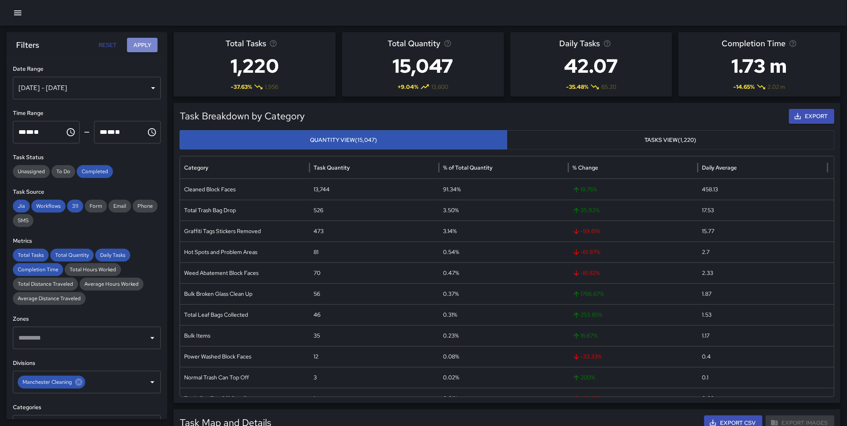
click at [138, 46] on button "Apply" at bounding box center [142, 45] width 31 height 15
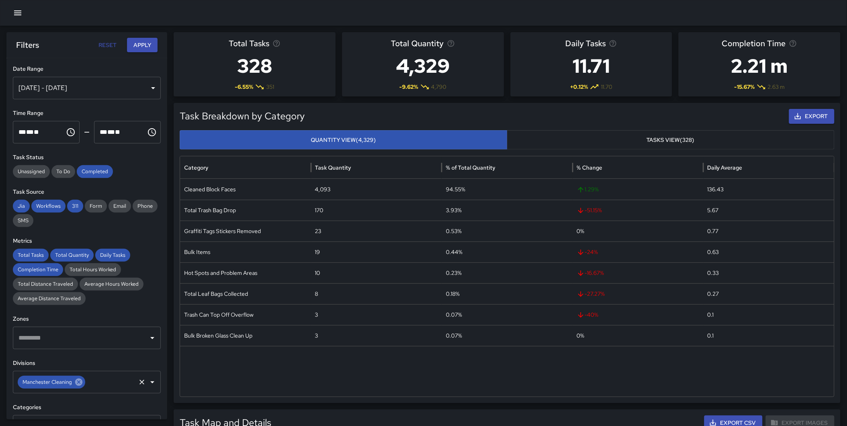
click at [77, 382] on icon at bounding box center [78, 382] width 7 height 7
click at [75, 382] on input "text" at bounding box center [80, 382] width 129 height 15
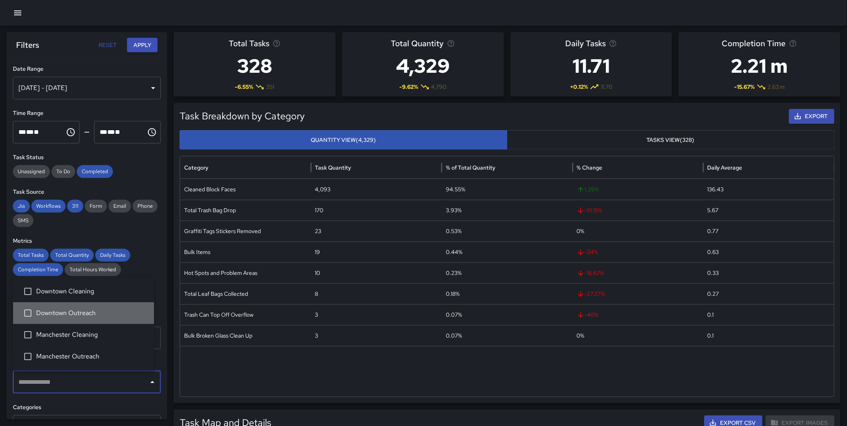
click at [74, 309] on span "Downtown Outreach" at bounding box center [91, 313] width 111 height 10
click at [131, 49] on button "Apply" at bounding box center [142, 45] width 31 height 15
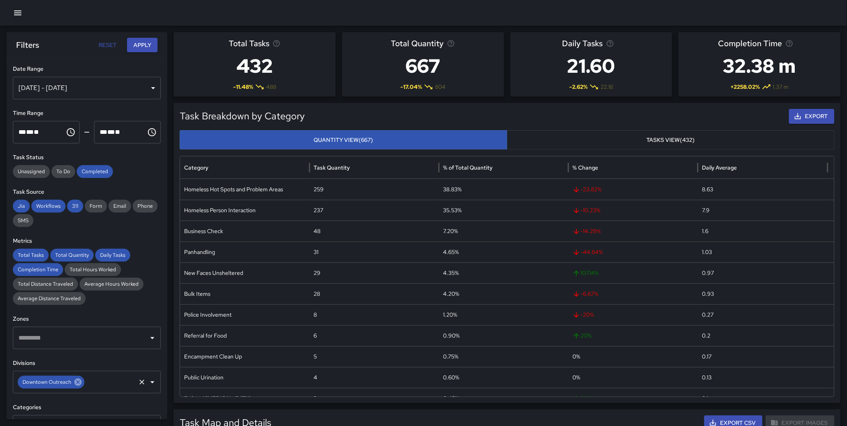
click at [77, 384] on icon at bounding box center [77, 382] width 7 height 7
click at [77, 384] on input "text" at bounding box center [80, 382] width 129 height 15
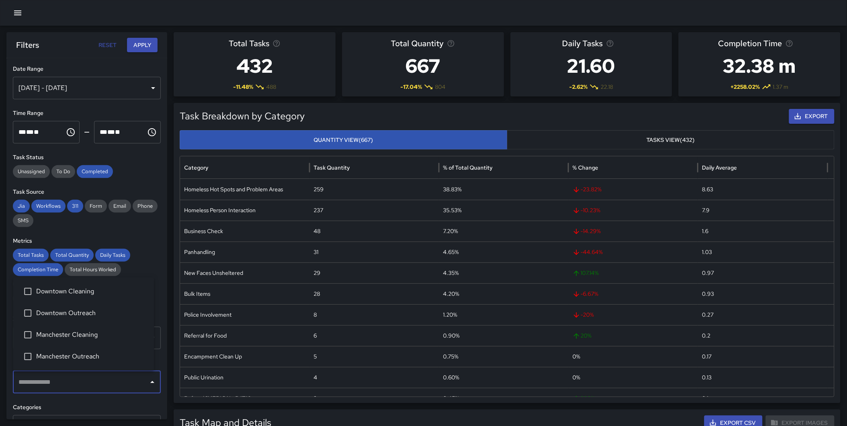
click at [87, 338] on span "Manchester Cleaning" at bounding box center [91, 335] width 111 height 10
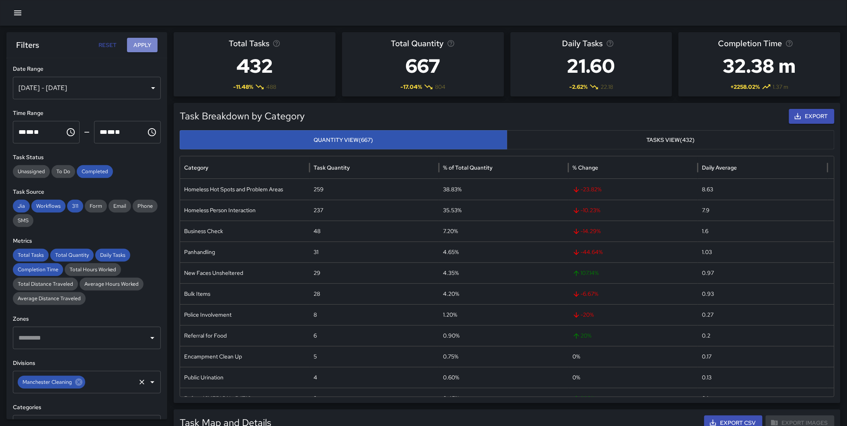
click at [147, 49] on button "Apply" at bounding box center [142, 45] width 31 height 15
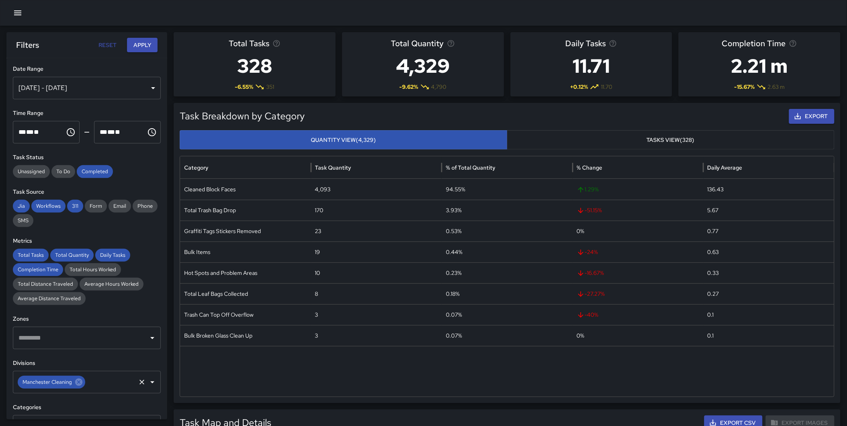
click at [77, 383] on icon at bounding box center [78, 382] width 7 height 7
click at [71, 383] on input "text" at bounding box center [80, 382] width 129 height 15
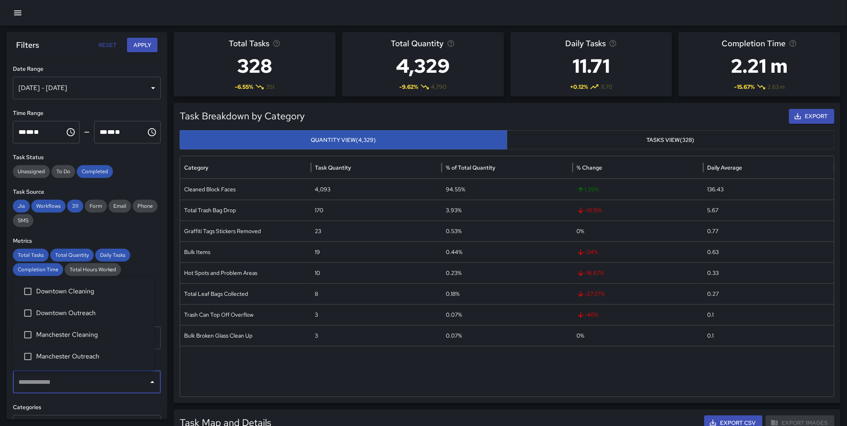
click at [89, 292] on span "Downtown Cleaning" at bounding box center [91, 292] width 111 height 10
click at [139, 44] on button "Apply" at bounding box center [142, 45] width 31 height 15
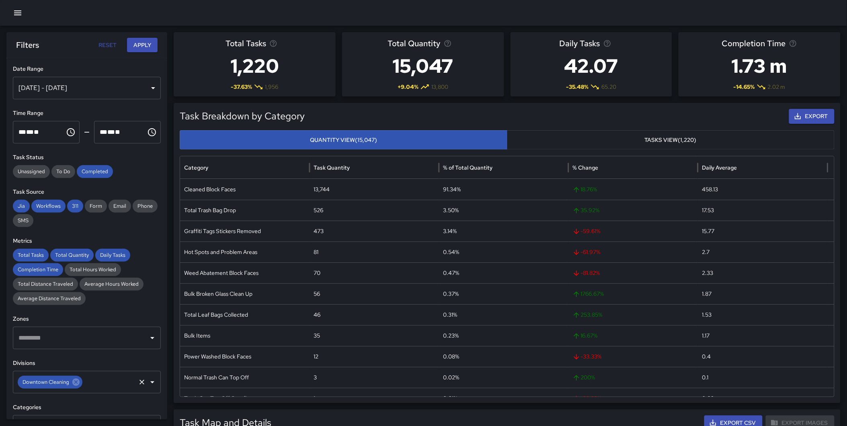
click at [77, 383] on icon at bounding box center [76, 382] width 9 height 9
click at [77, 383] on input "text" at bounding box center [80, 382] width 129 height 15
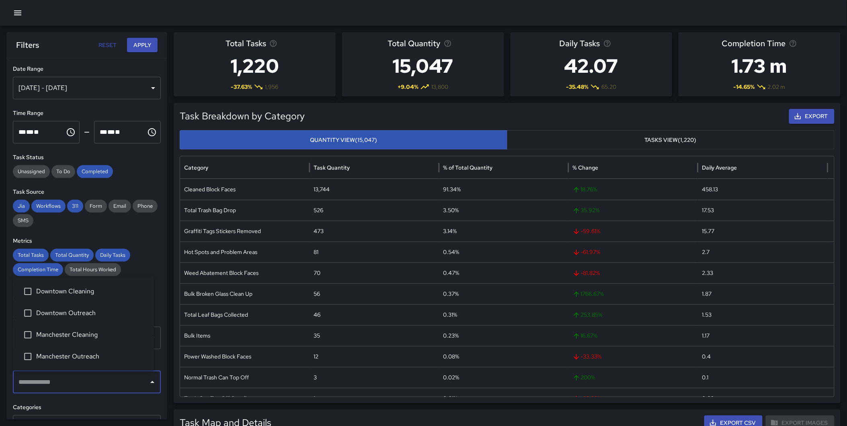
click at [84, 330] on li "Manchester Cleaning" at bounding box center [83, 335] width 141 height 22
click at [134, 46] on button "Apply" at bounding box center [142, 45] width 31 height 15
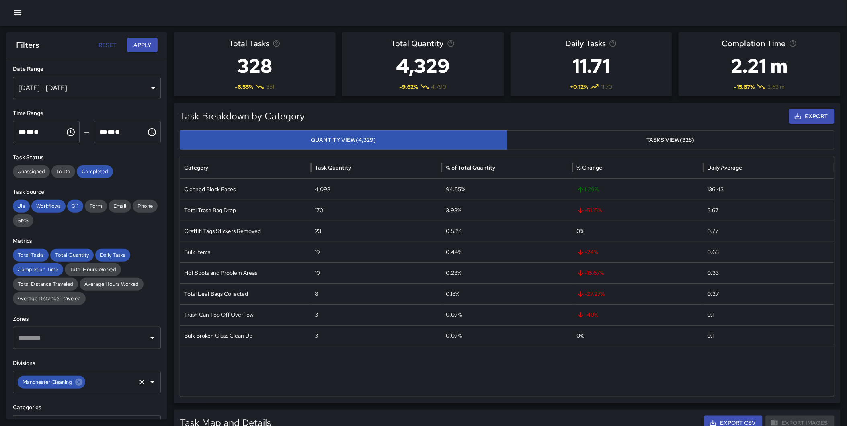
click at [79, 386] on icon at bounding box center [78, 382] width 9 height 9
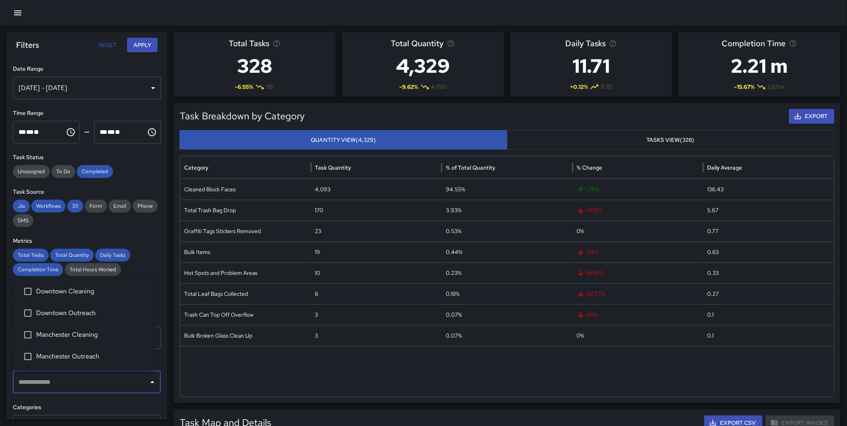
click at [79, 384] on input "text" at bounding box center [80, 382] width 129 height 15
click at [86, 291] on span "Downtown Cleaning" at bounding box center [91, 292] width 111 height 10
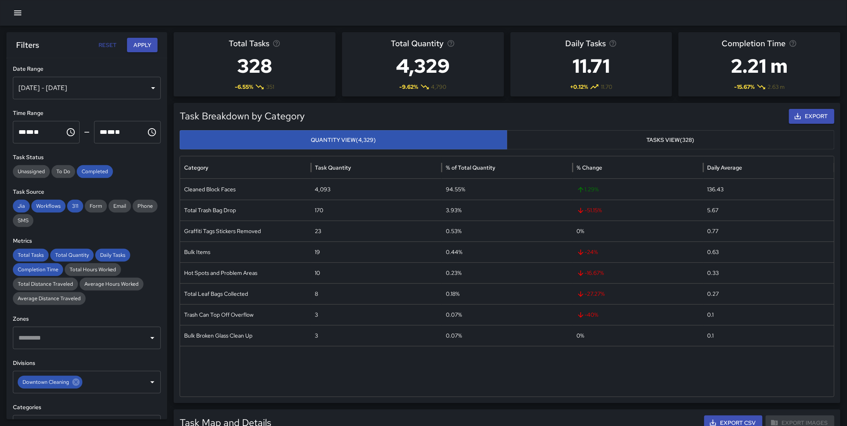
click at [147, 37] on div "Filters Reset Apply" at bounding box center [86, 45] width 161 height 26
click at [146, 45] on button "Apply" at bounding box center [142, 45] width 31 height 15
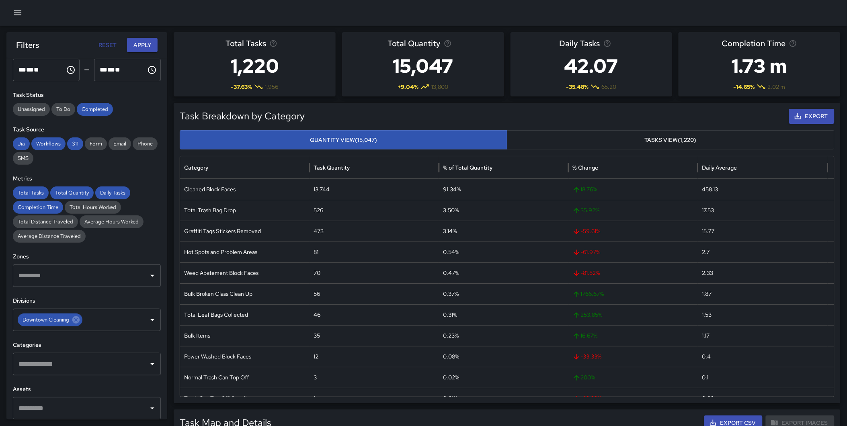
scroll to position [78, 0]
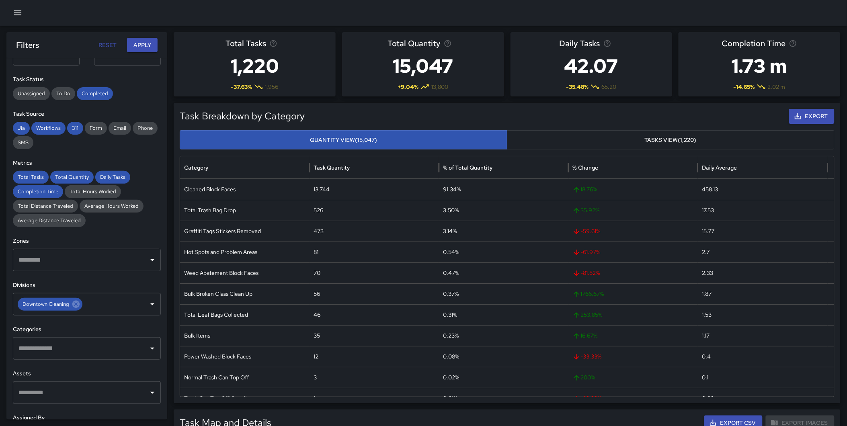
click at [74, 350] on input "text" at bounding box center [80, 348] width 129 height 15
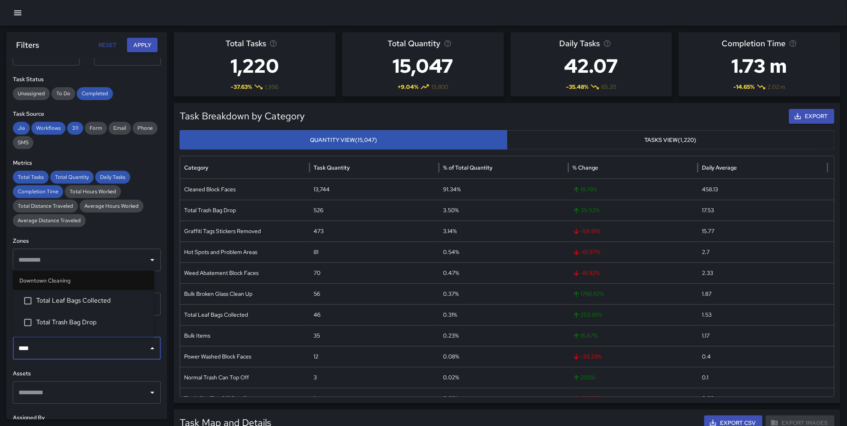
type input "*****"
click at [80, 322] on span "Total Trash Bag Drop" at bounding box center [91, 323] width 111 height 10
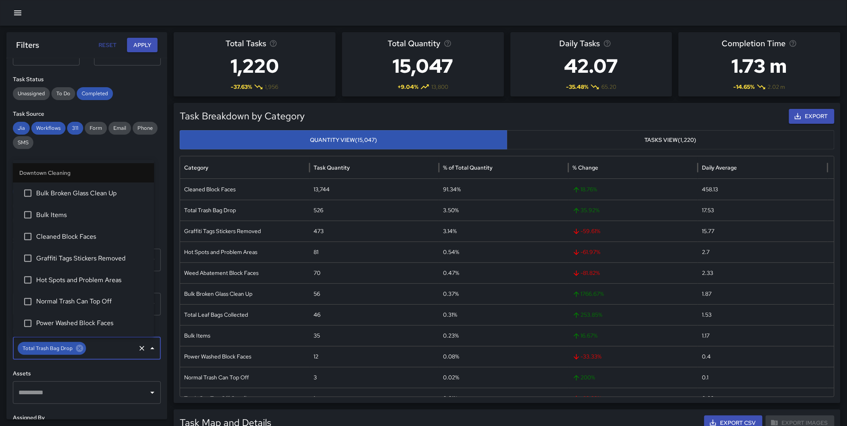
scroll to position [41, 0]
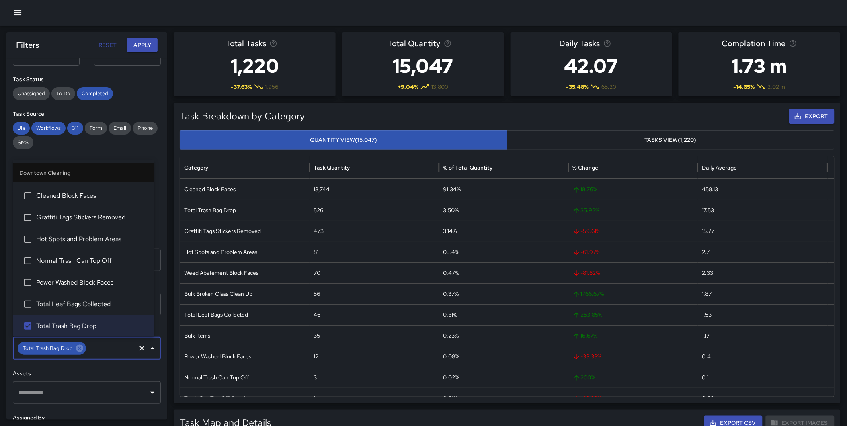
click at [137, 47] on button "Apply" at bounding box center [142, 45] width 31 height 15
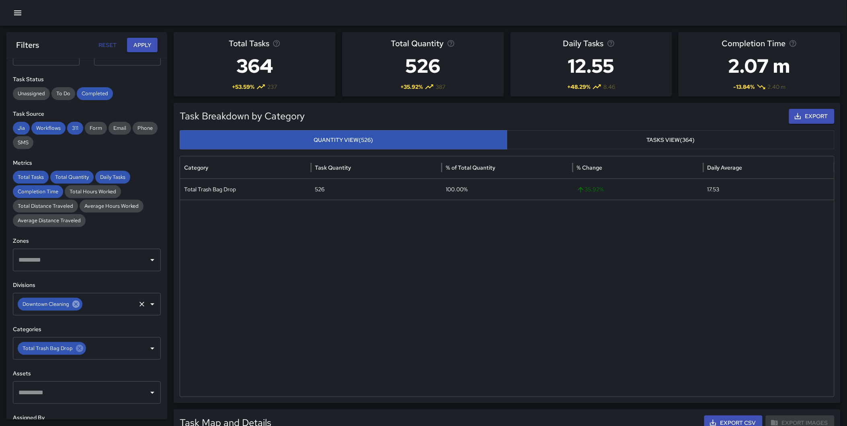
click at [74, 304] on icon at bounding box center [75, 304] width 7 height 7
click at [65, 304] on input "text" at bounding box center [80, 304] width 129 height 15
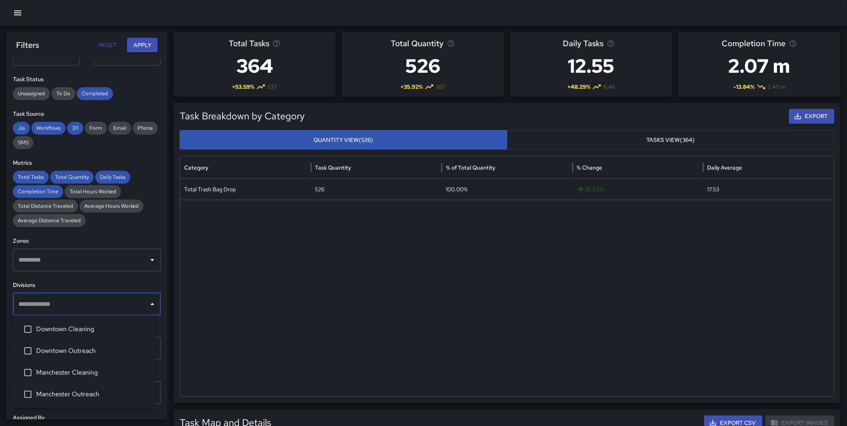
click at [76, 375] on span "Manchester Cleaning" at bounding box center [91, 373] width 111 height 10
click at [137, 46] on button "Apply" at bounding box center [142, 45] width 31 height 15
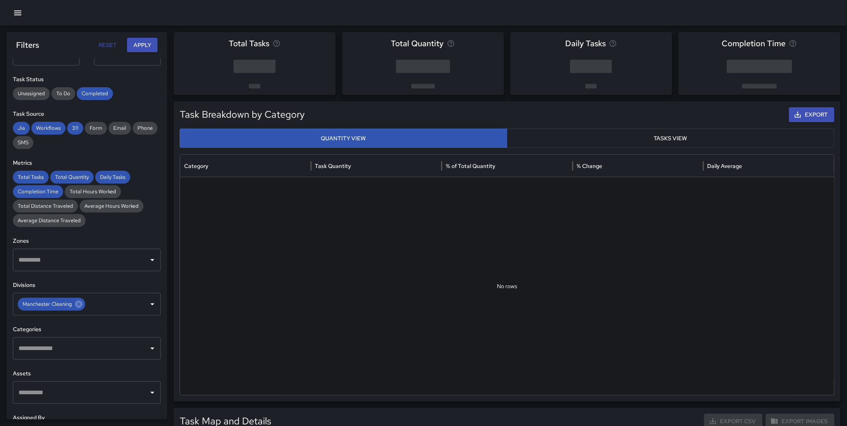
click at [70, 341] on input "text" at bounding box center [80, 348] width 129 height 15
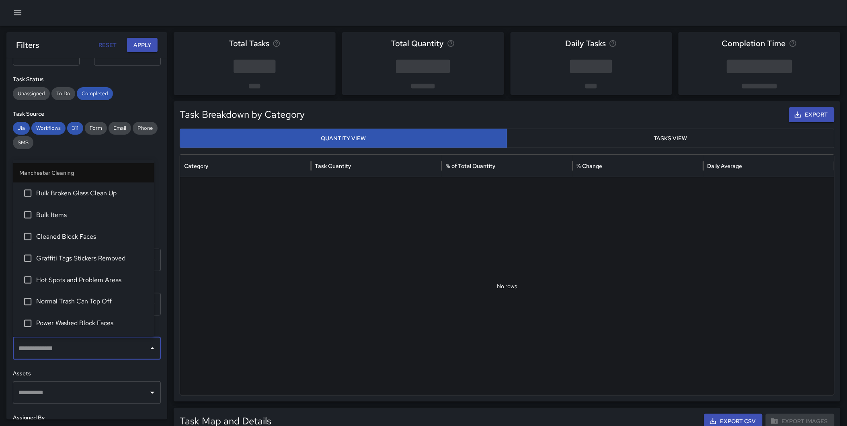
type input "*"
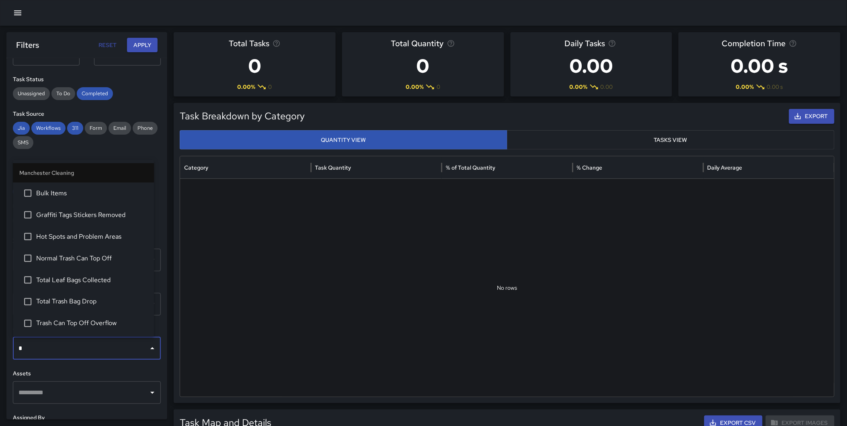
click at [79, 299] on span "Total Trash Bag Drop" at bounding box center [91, 302] width 111 height 10
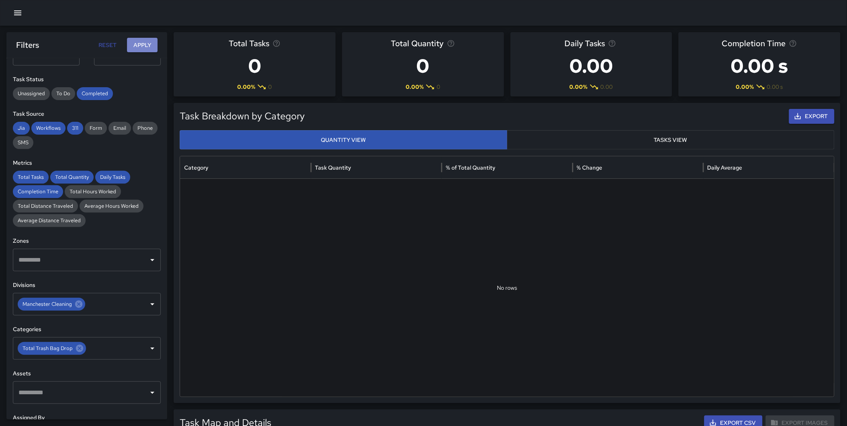
click at [138, 41] on button "Apply" at bounding box center [142, 45] width 31 height 15
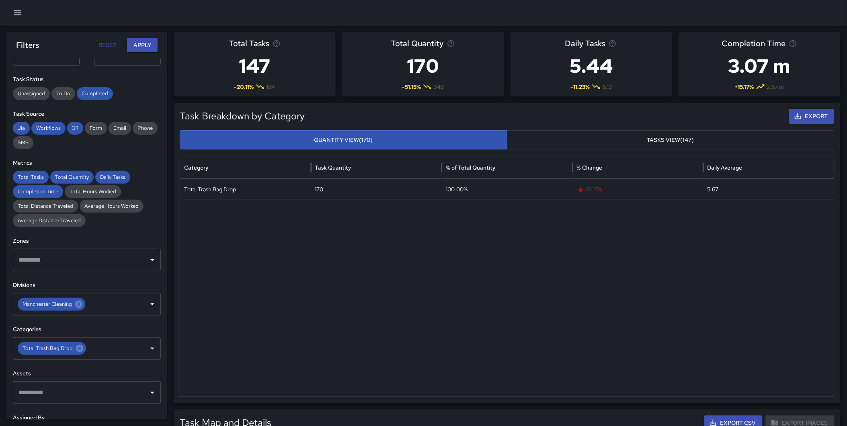
drag, startPoint x: 78, startPoint y: 347, endPoint x: 79, endPoint y: 324, distance: 22.9
click at [78, 347] on icon at bounding box center [79, 348] width 9 height 9
click at [78, 301] on icon at bounding box center [78, 304] width 7 height 7
click at [66, 304] on input "text" at bounding box center [80, 304] width 129 height 15
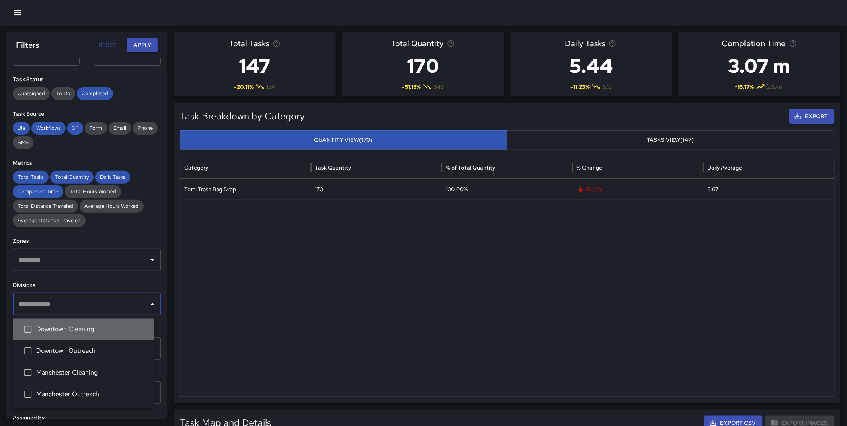
click at [68, 330] on span "Downtown Cleaning" at bounding box center [91, 329] width 111 height 10
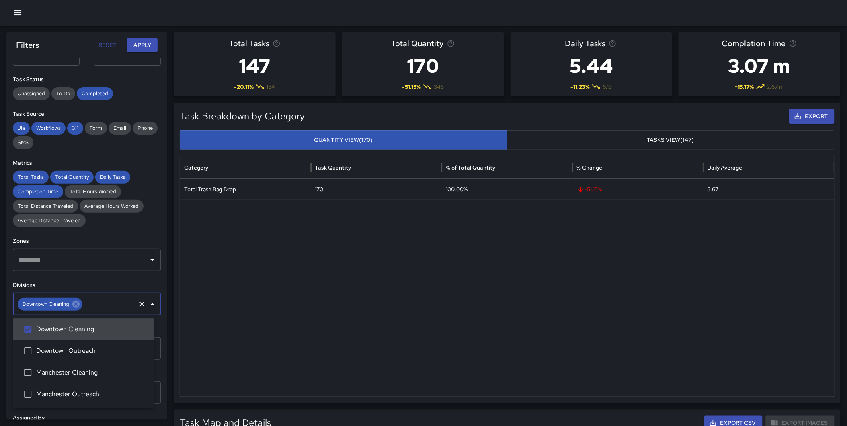
click at [141, 47] on button "Apply" at bounding box center [142, 45] width 31 height 15
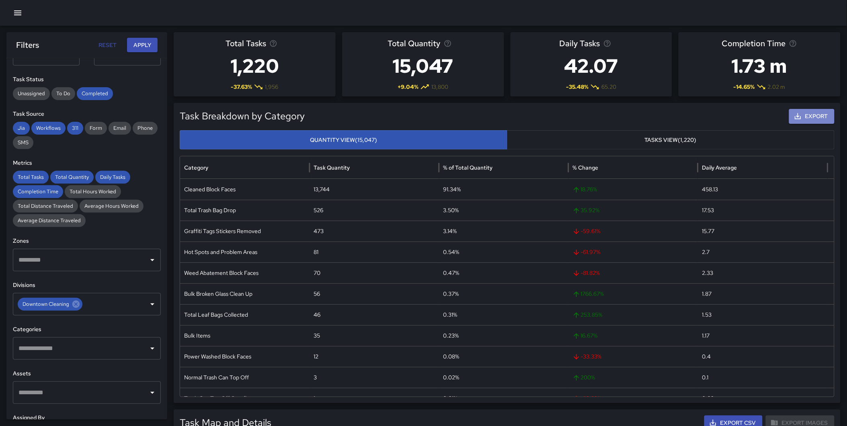
click at [808, 118] on button "Export" at bounding box center [811, 116] width 45 height 15
click at [21, 13] on icon "button" at bounding box center [18, 13] width 10 height 10
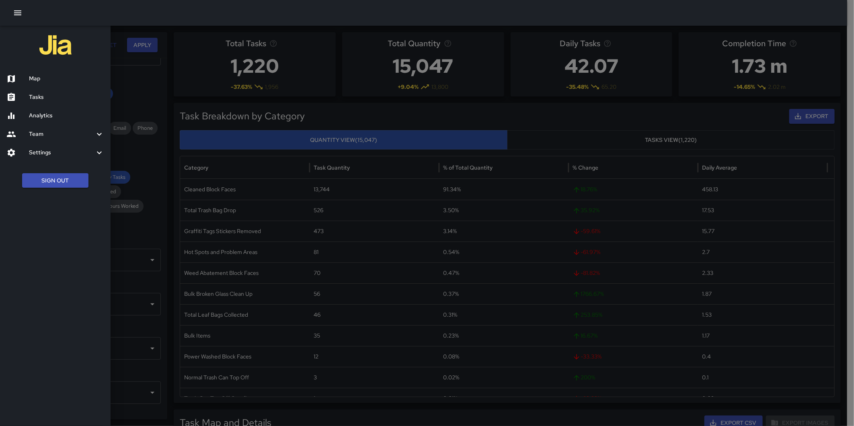
click at [55, 154] on h6 "Settings" at bounding box center [62, 152] width 66 height 9
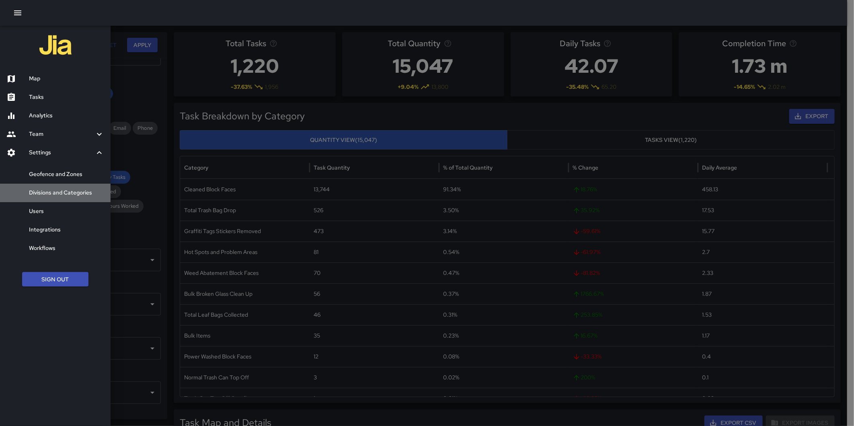
click at [62, 189] on h6 "Divisions and Categories" at bounding box center [66, 193] width 75 height 9
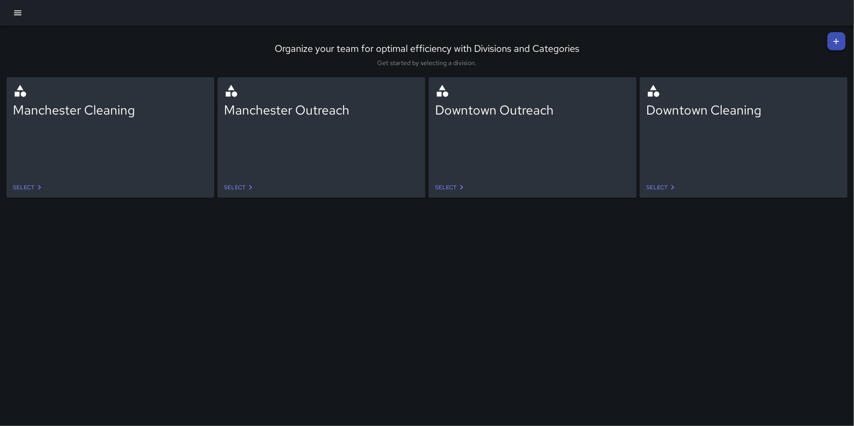
click at [666, 184] on link "Select" at bounding box center [662, 187] width 38 height 15
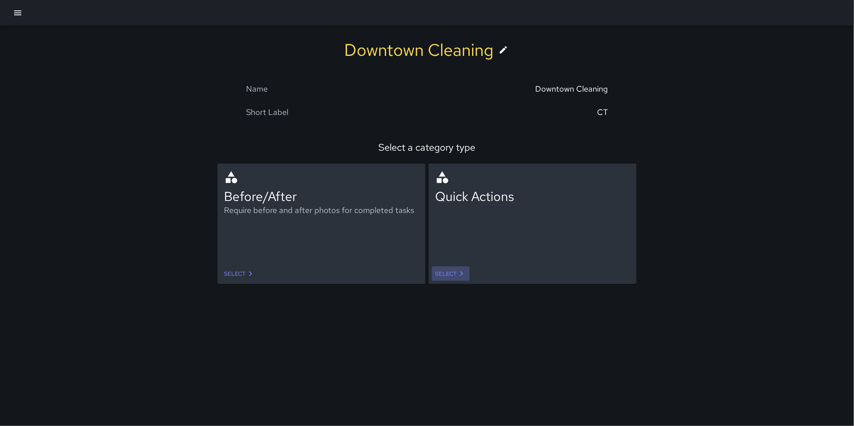
click at [457, 270] on icon at bounding box center [462, 274] width 10 height 10
click at [244, 270] on link "Select" at bounding box center [240, 273] width 38 height 15
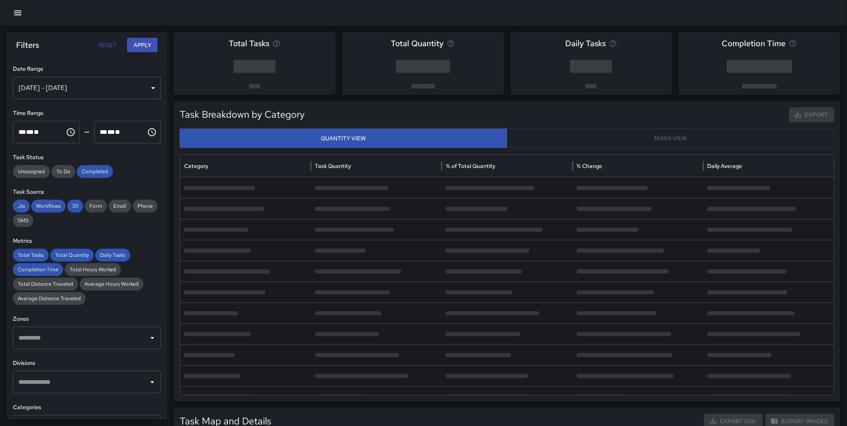
click at [83, 91] on div "Oct 03, 2025 - Oct 09, 2025" at bounding box center [87, 88] width 148 height 23
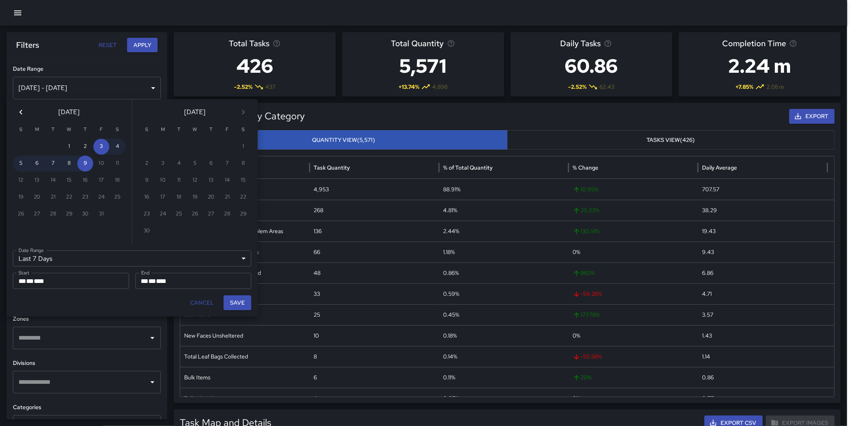
click at [26, 112] on button "Previous month" at bounding box center [21, 112] width 16 height 16
click at [41, 145] on button "1" at bounding box center [37, 147] width 16 height 16
type input "******"
type input "**********"
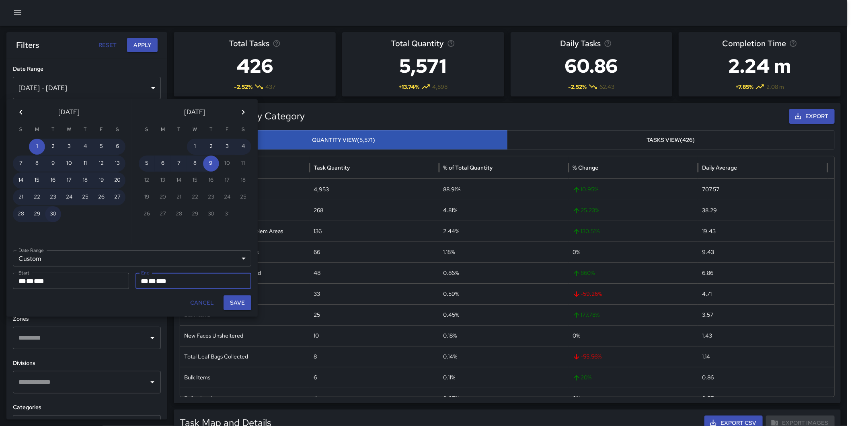
click at [53, 208] on button "30" at bounding box center [53, 214] width 16 height 16
type input "**********"
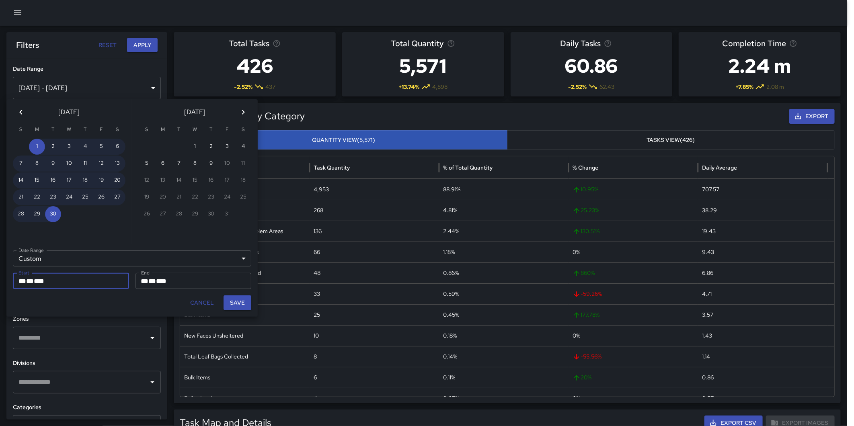
click at [248, 304] on button "Save" at bounding box center [237, 302] width 28 height 15
type input "**********"
